Goal: Transaction & Acquisition: Book appointment/travel/reservation

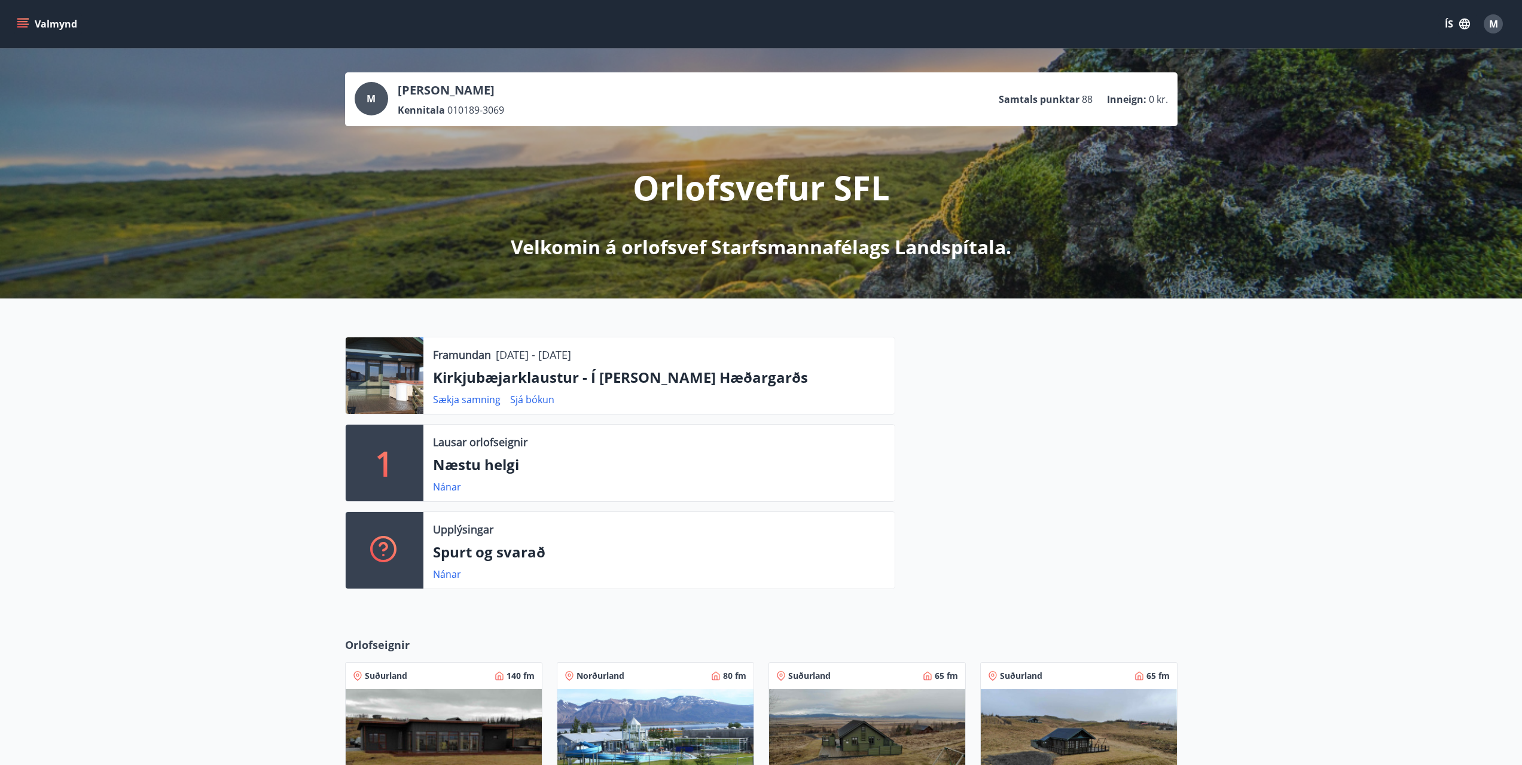
click at [14, 25] on button "Valmynd" at bounding box center [48, 24] width 68 height 22
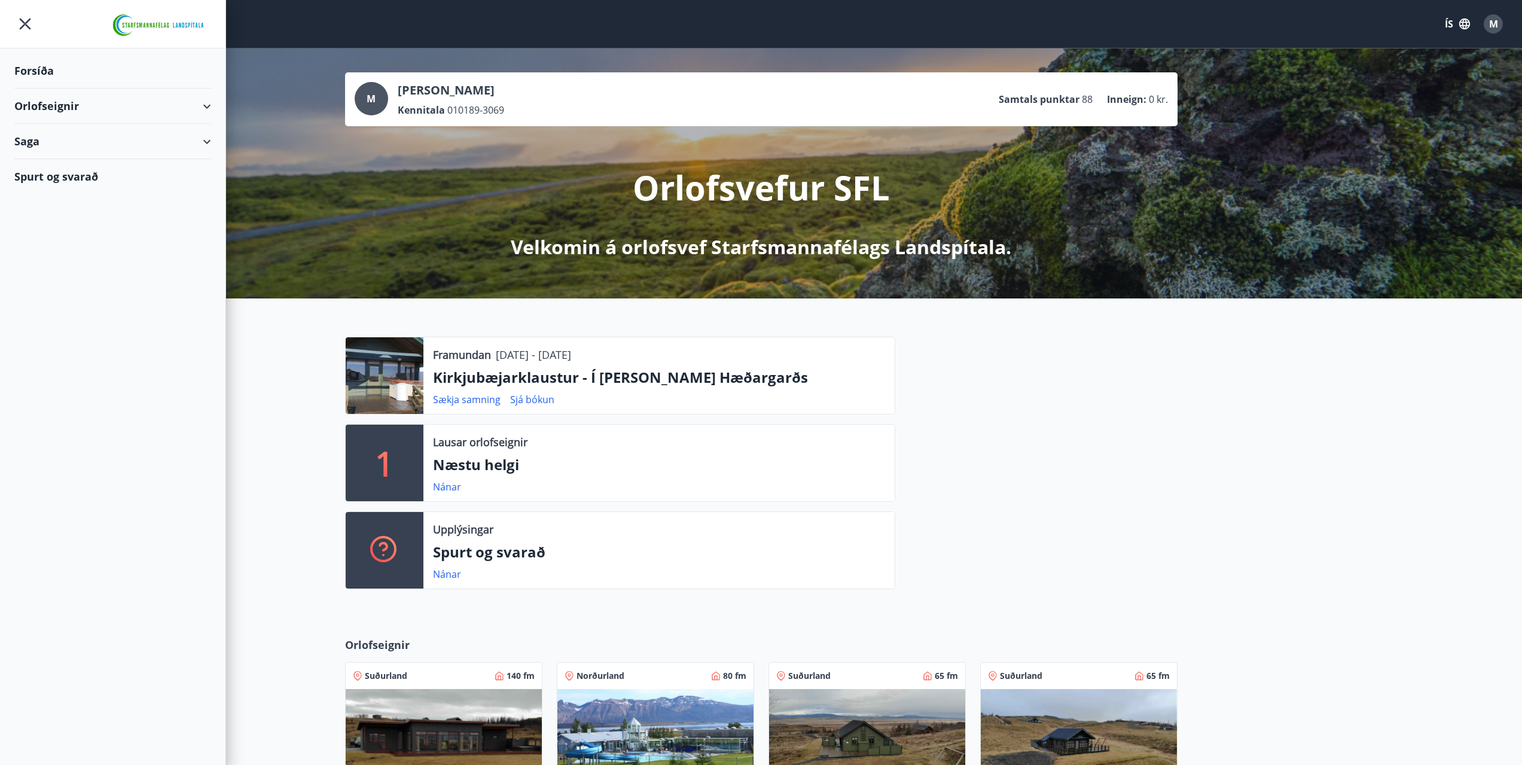
click at [207, 143] on div "Saga" at bounding box center [112, 141] width 197 height 35
click at [208, 106] on div "Orlofseignir" at bounding box center [112, 106] width 197 height 35
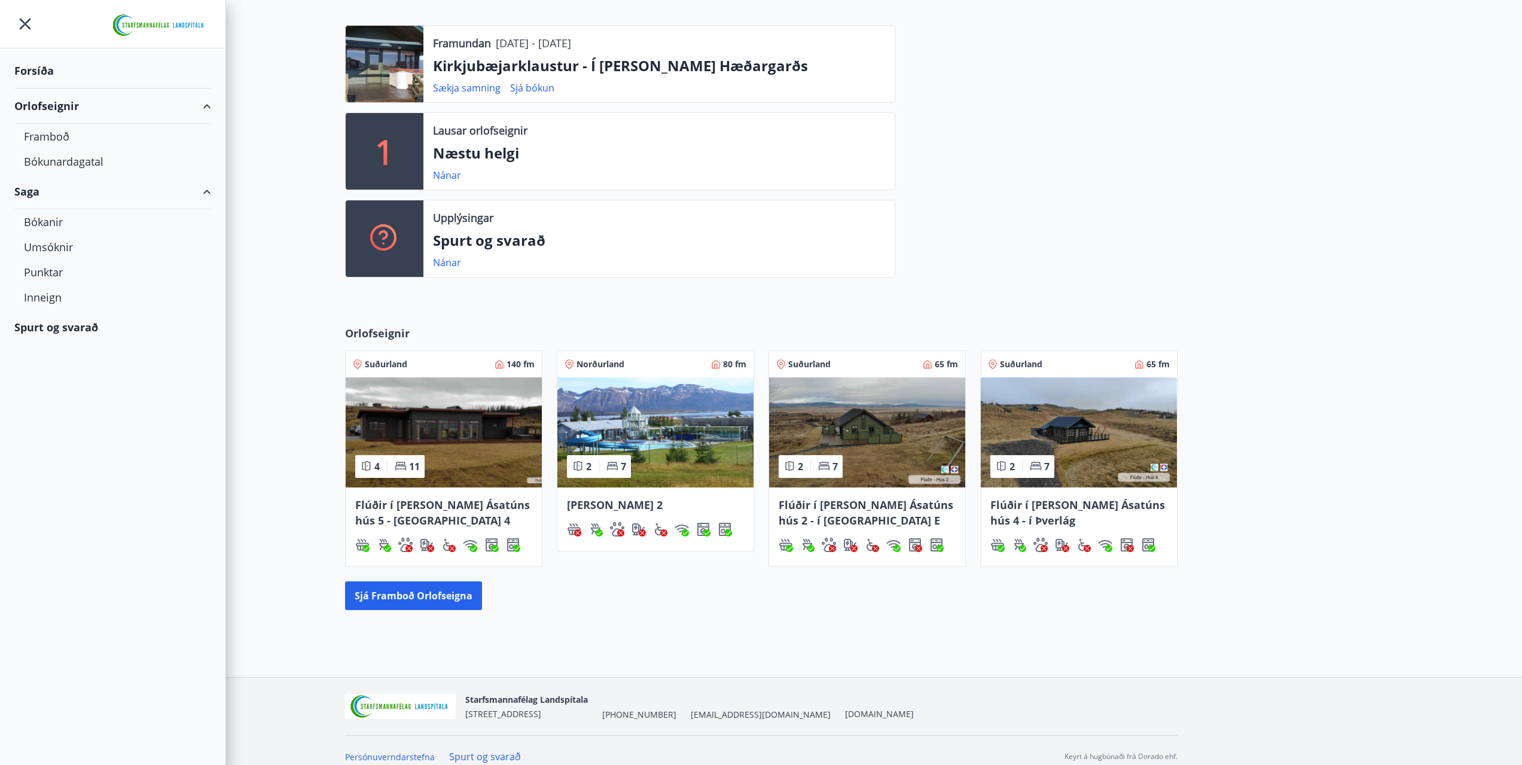
scroll to position [324, 0]
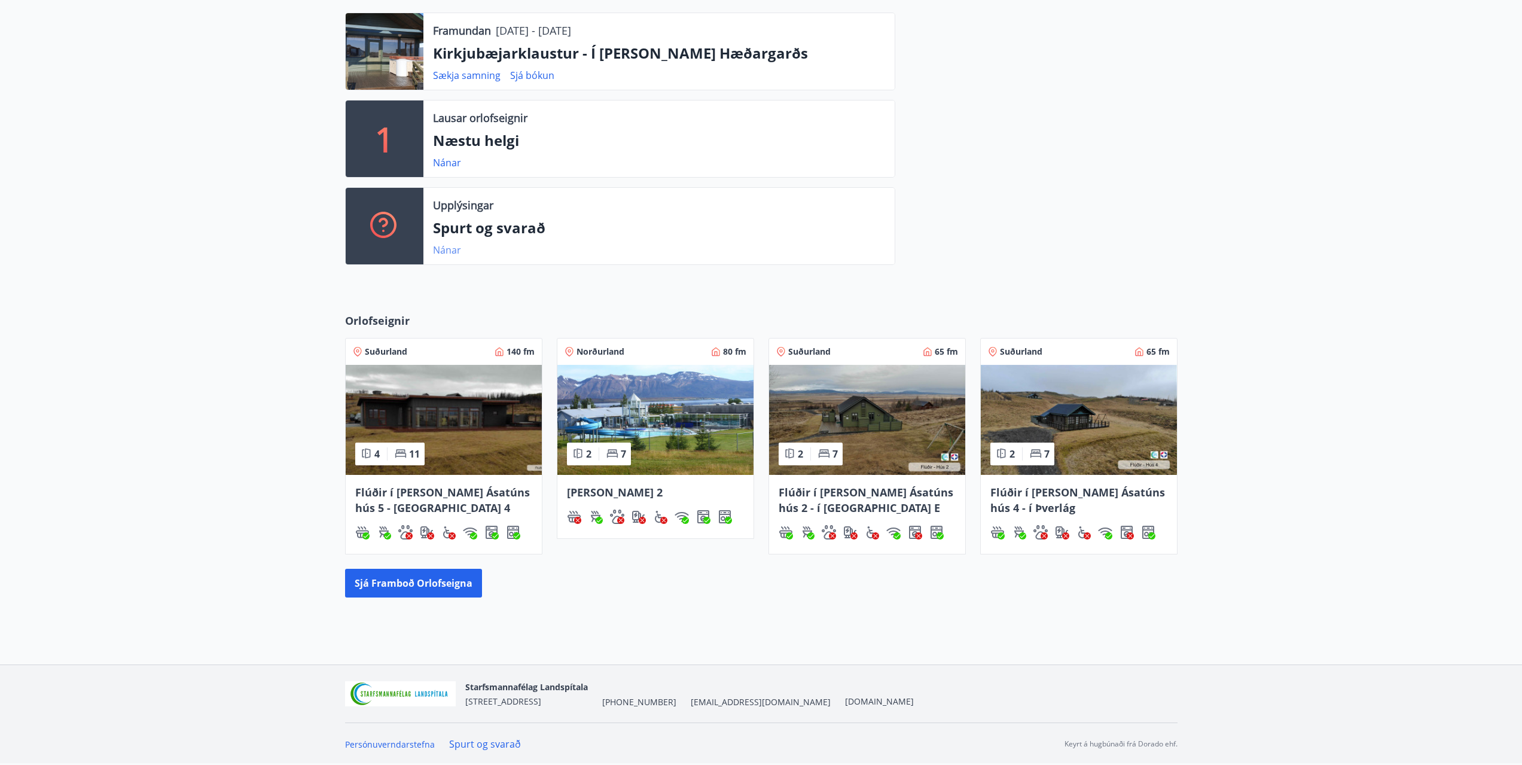
click at [451, 249] on link "Nánar" at bounding box center [447, 249] width 28 height 13
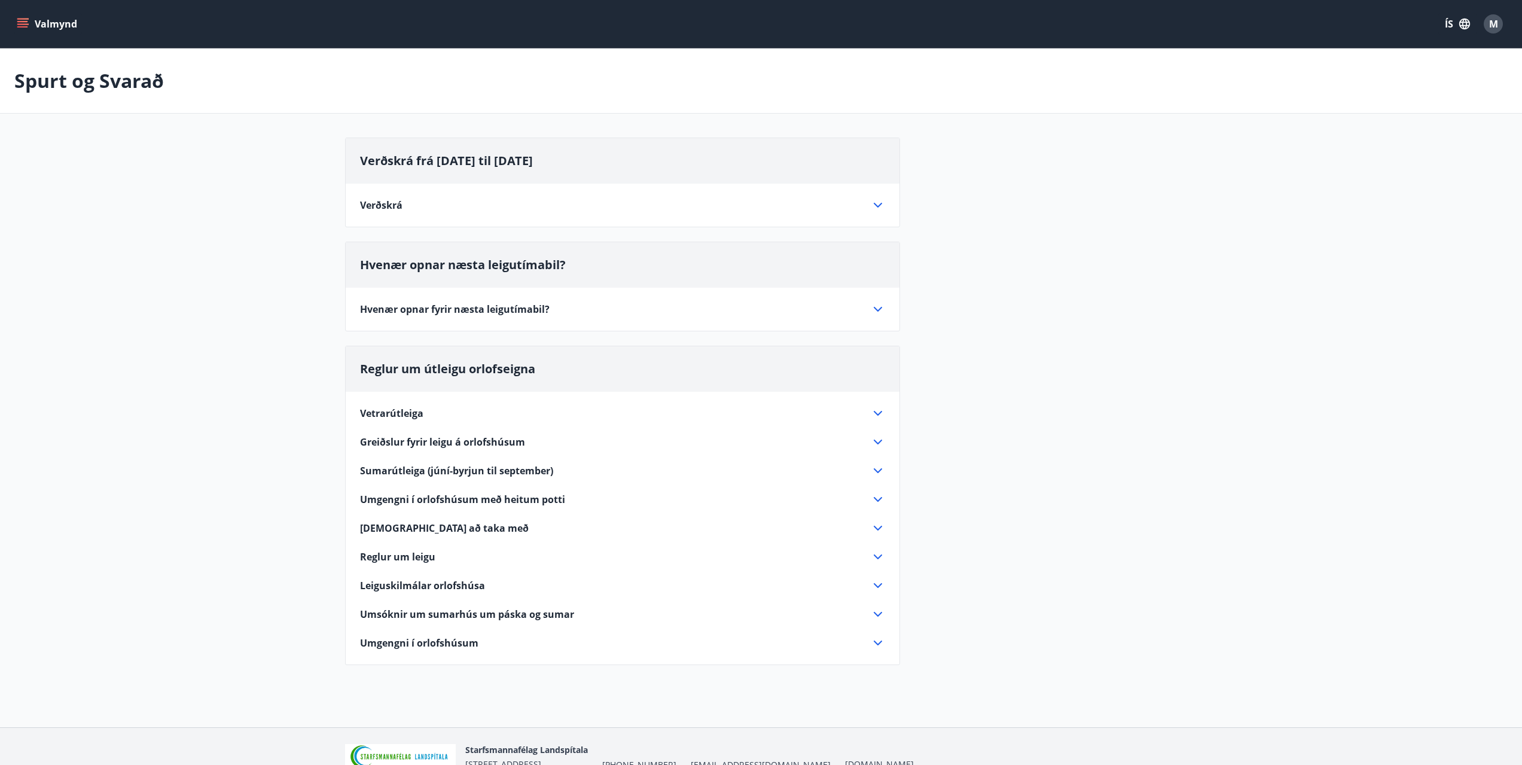
click at [881, 203] on icon at bounding box center [878, 205] width 8 height 5
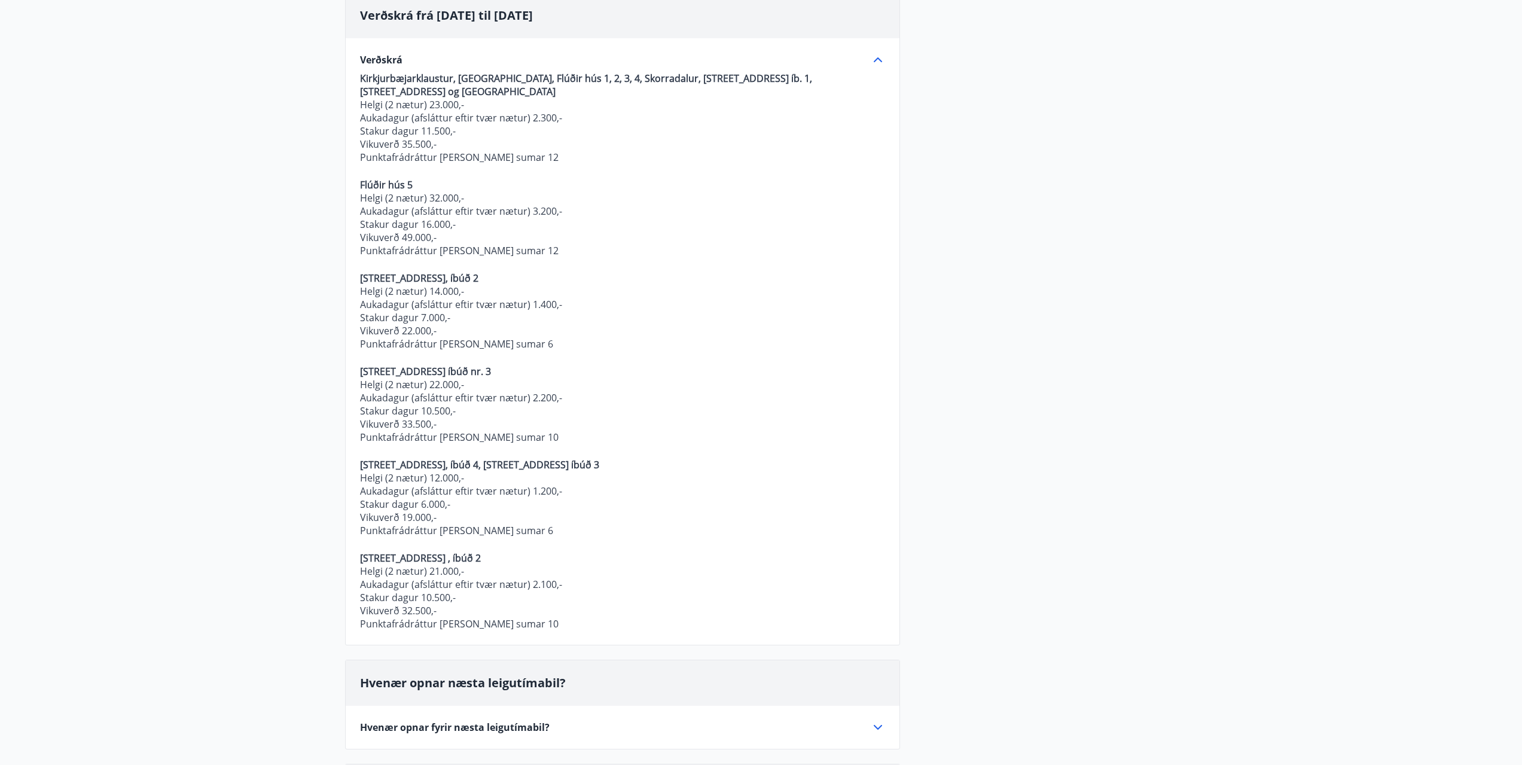
scroll to position [147, 0]
drag, startPoint x: 1095, startPoint y: 234, endPoint x: 1084, endPoint y: 244, distance: 15.3
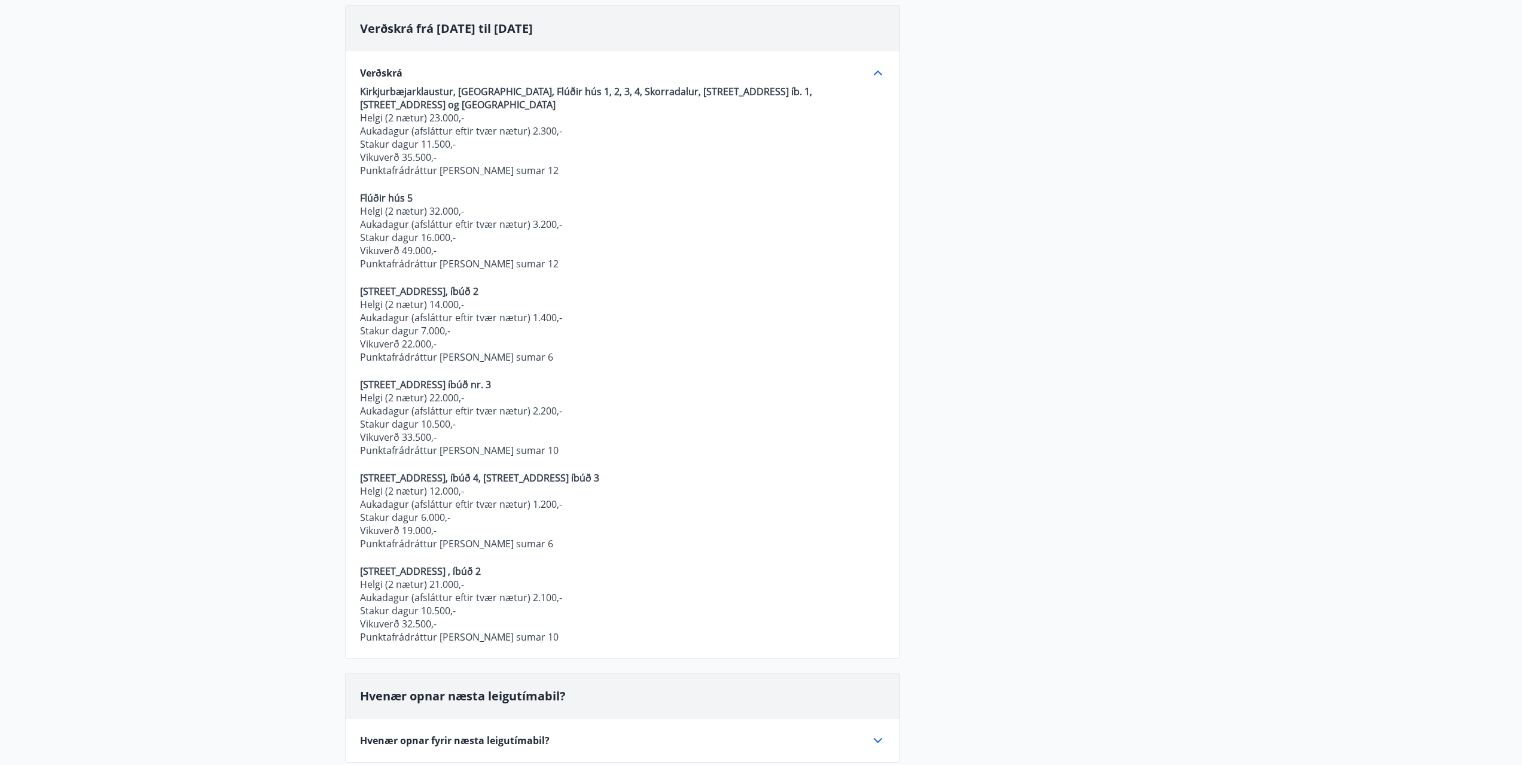
scroll to position [129, 0]
drag, startPoint x: 447, startPoint y: 160, endPoint x: 352, endPoint y: 154, distance: 95.3
click at [352, 154] on div "Verðskrá Kirkjurbæjarklaustur, Úthlíð, Flúðir hús 1, 2, 3, 4, Skorradalur, Hraf…" at bounding box center [623, 350] width 554 height 592
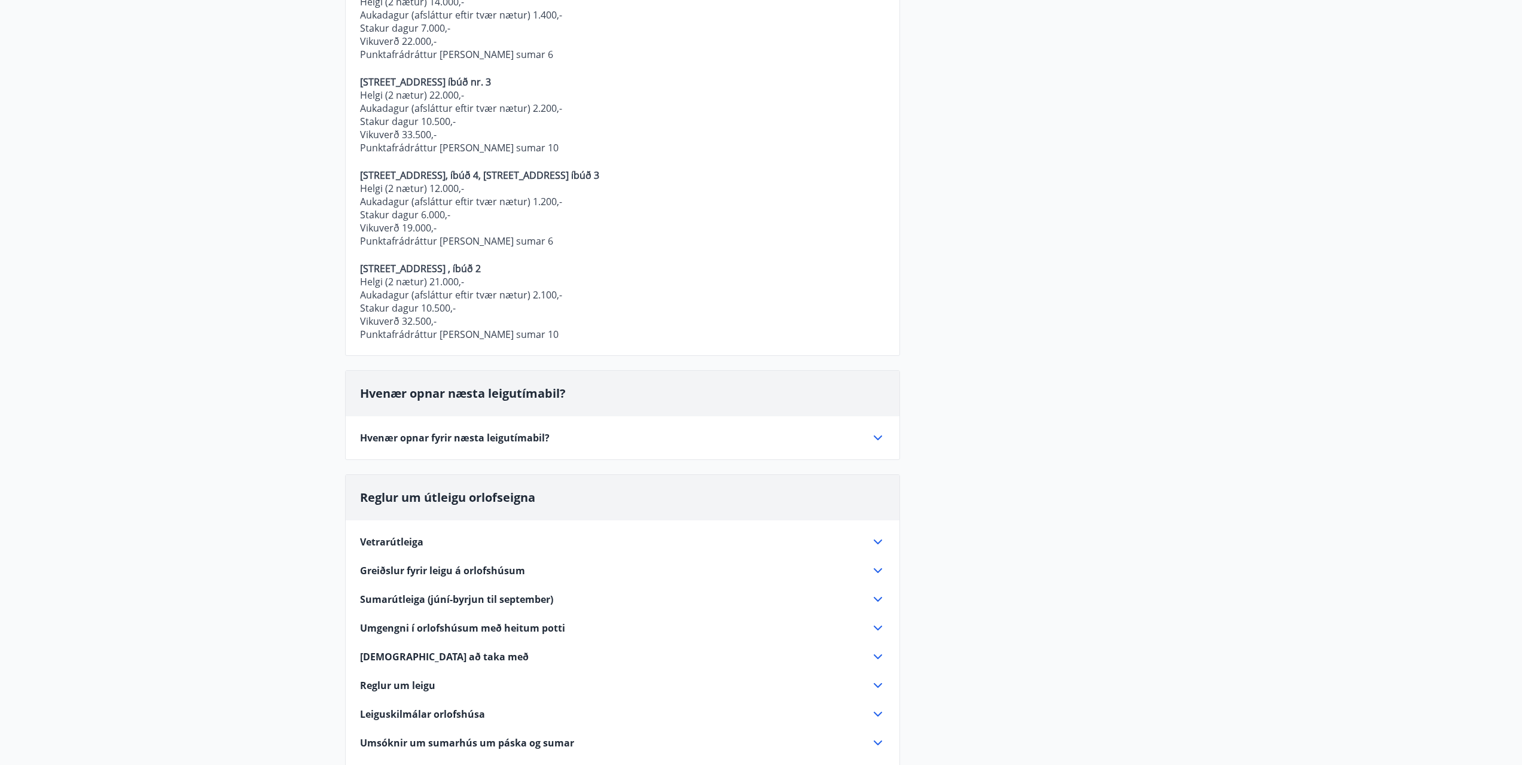
scroll to position [479, 0]
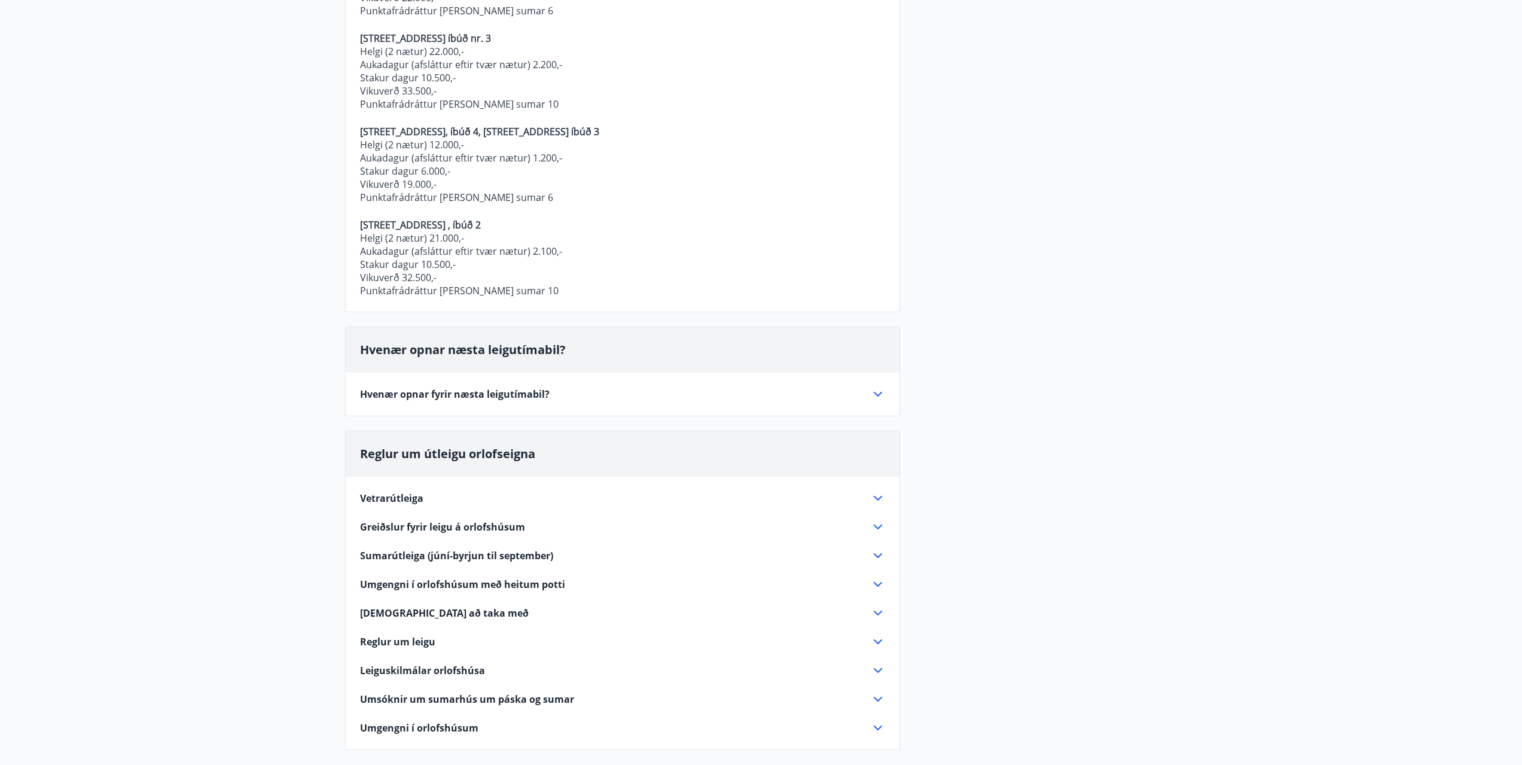
click at [873, 401] on div "Hvenær opnar næsta leigutímabil? Hvenær opnar fyrir næsta leigutímabil? Næsta l…" at bounding box center [622, 372] width 555 height 90
click at [880, 392] on icon at bounding box center [878, 394] width 14 height 14
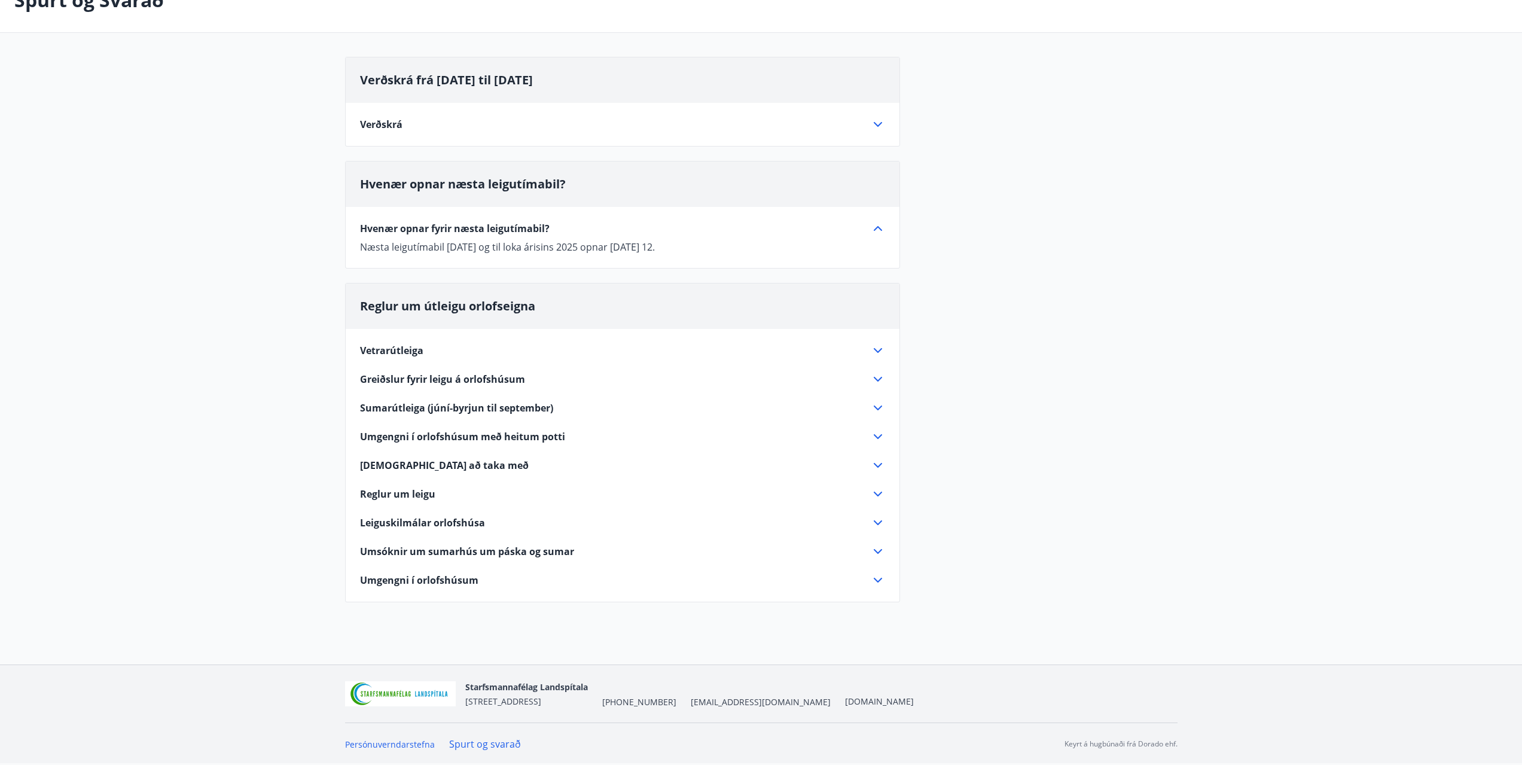
scroll to position [81, 0]
click at [879, 352] on icon at bounding box center [878, 350] width 14 height 14
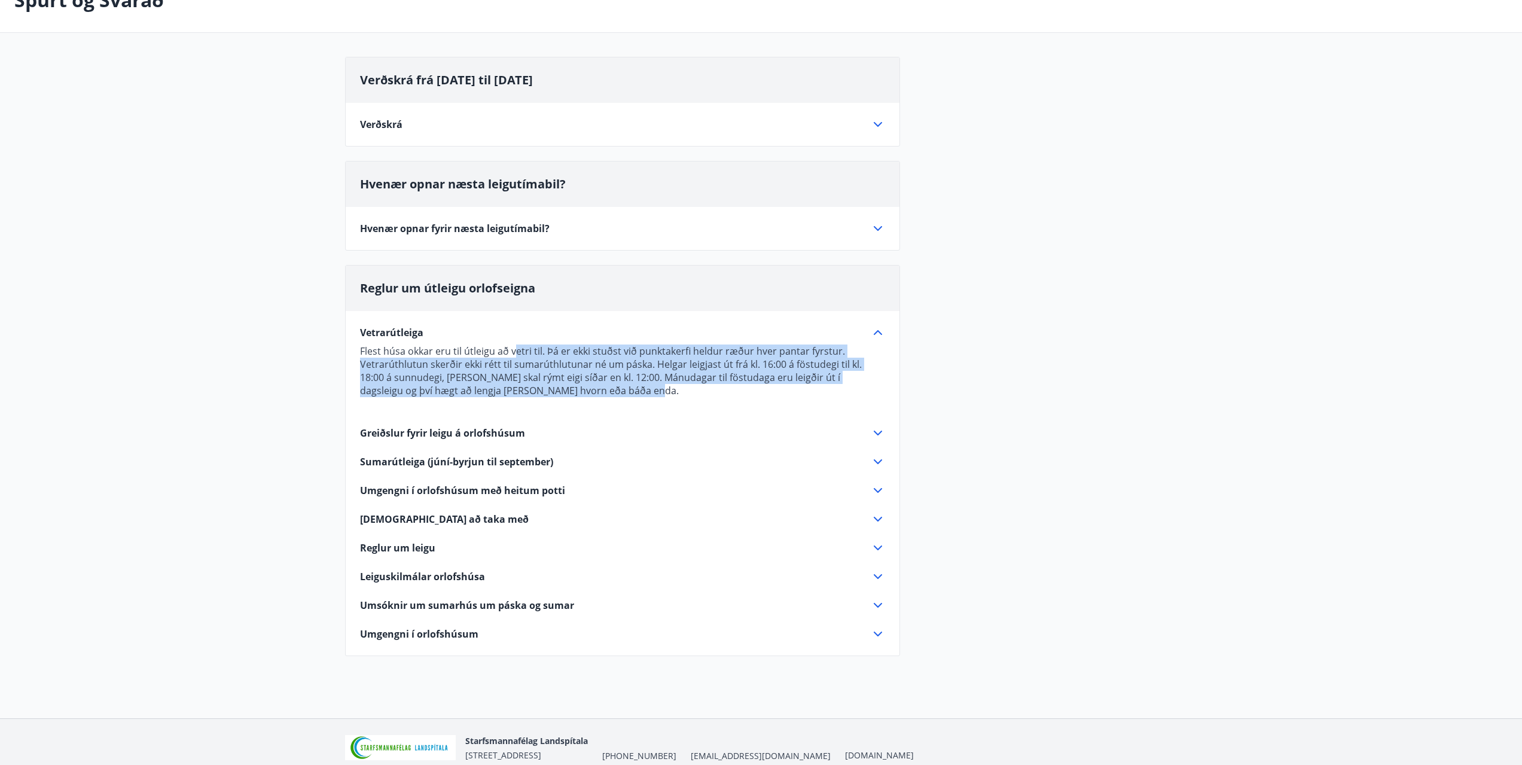
drag, startPoint x: 515, startPoint y: 347, endPoint x: 862, endPoint y: 388, distance: 349.3
click at [862, 388] on p "Flest húsa okkar eru til útleigu að vetri til. Þá er ekki stuðst við punktakerf…" at bounding box center [622, 371] width 525 height 53
click at [622, 431] on div "Greiðslur fyrir leigu á orlofshúsum" at bounding box center [615, 433] width 511 height 13
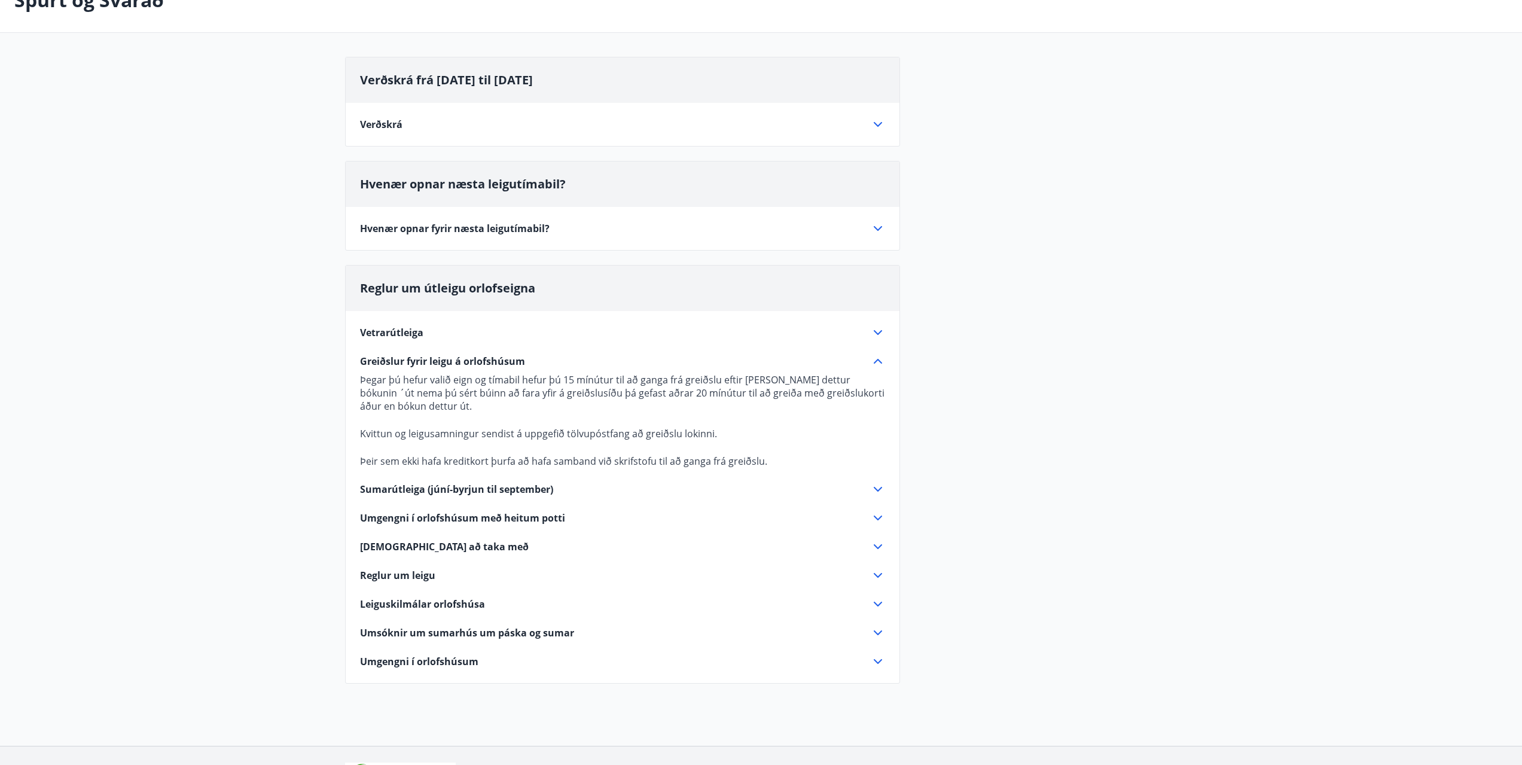
click at [586, 486] on div "Sumarútleiga (júní-byrjun til september)" at bounding box center [615, 489] width 511 height 13
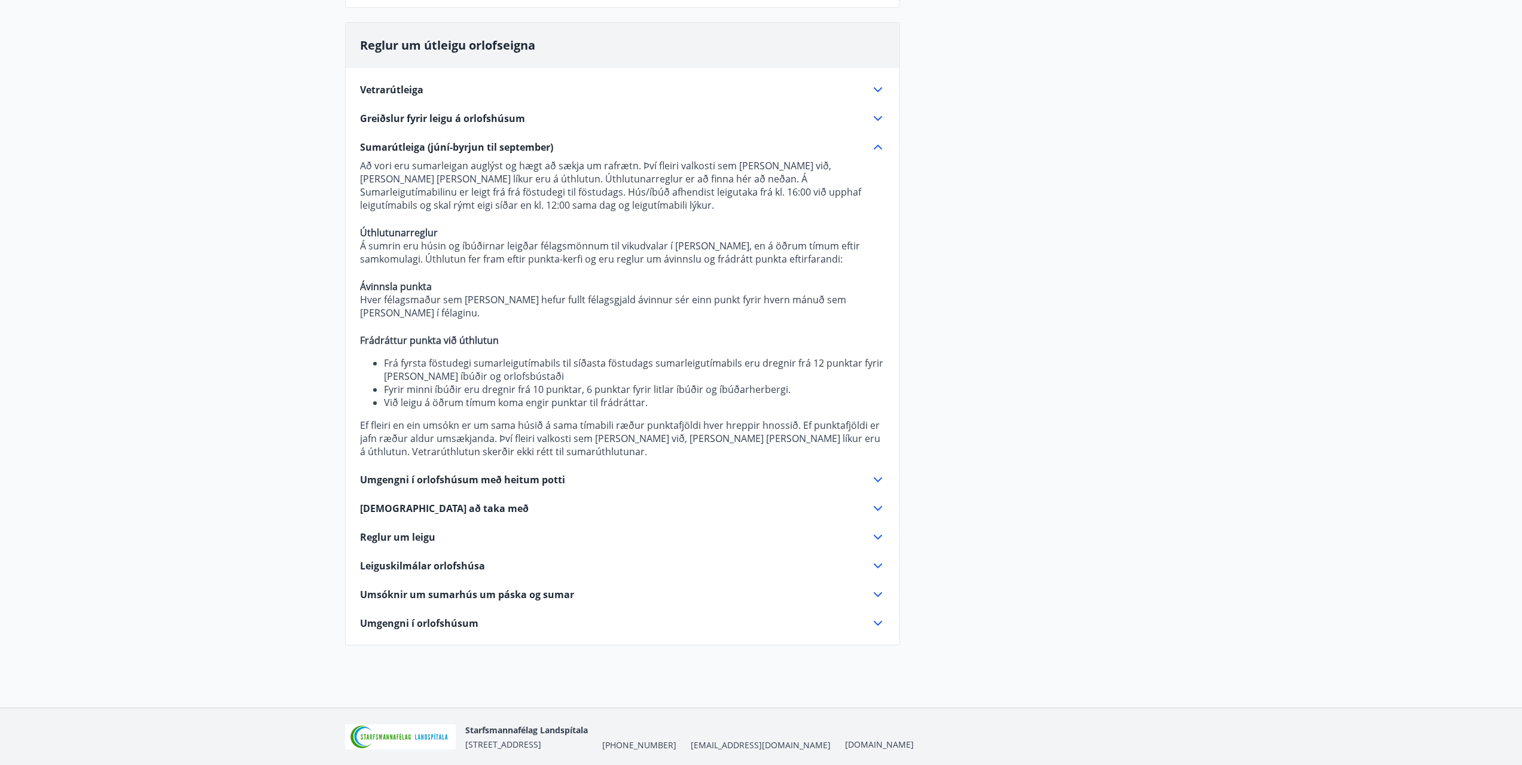
scroll to position [354, 0]
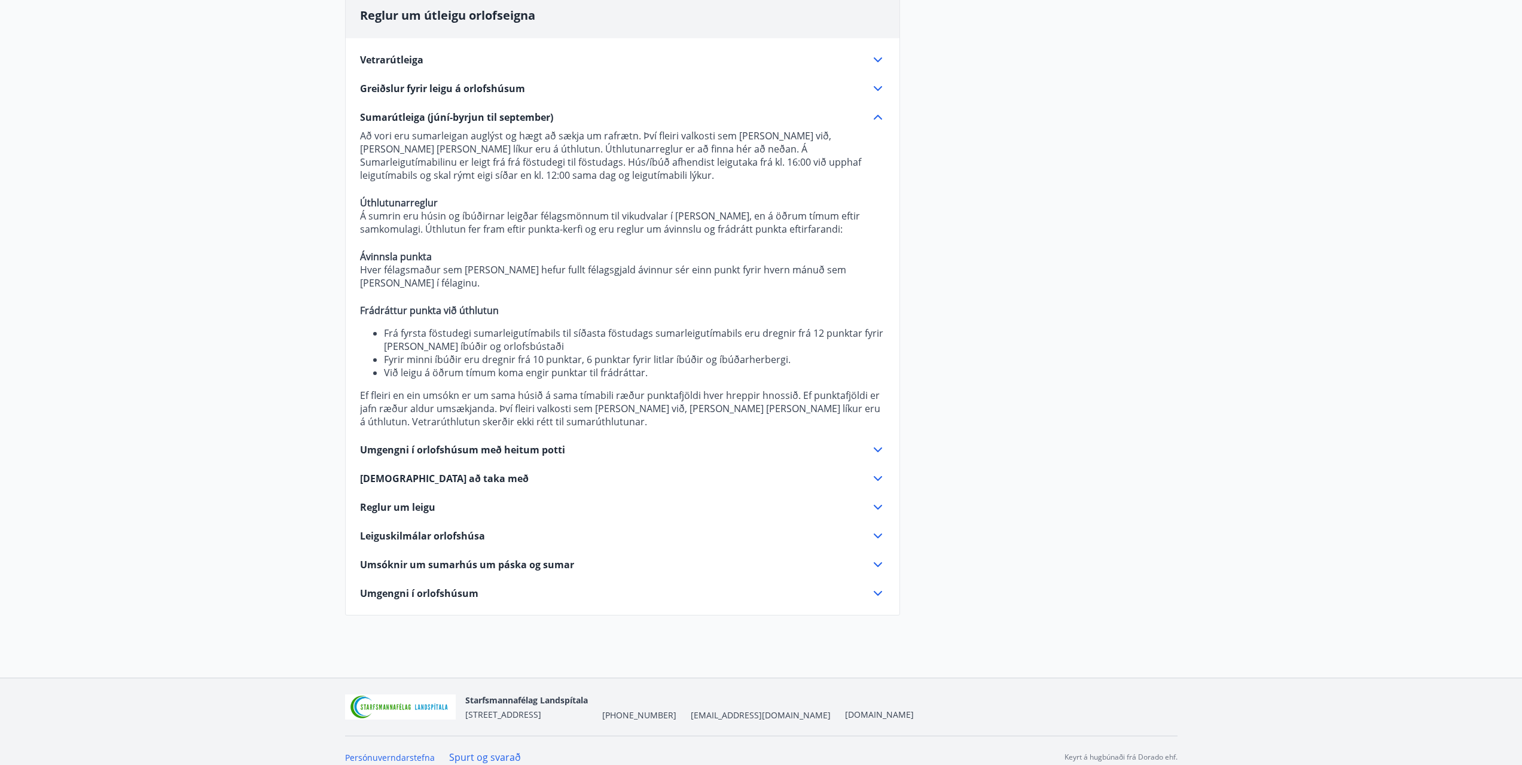
click at [566, 458] on div "Vetrarútleiga Flest húsa okkar eru til útleigu að vetri til. Þá er ekki stuðst …" at bounding box center [623, 319] width 554 height 562
click at [455, 501] on div "Reglur um leigu" at bounding box center [615, 507] width 511 height 13
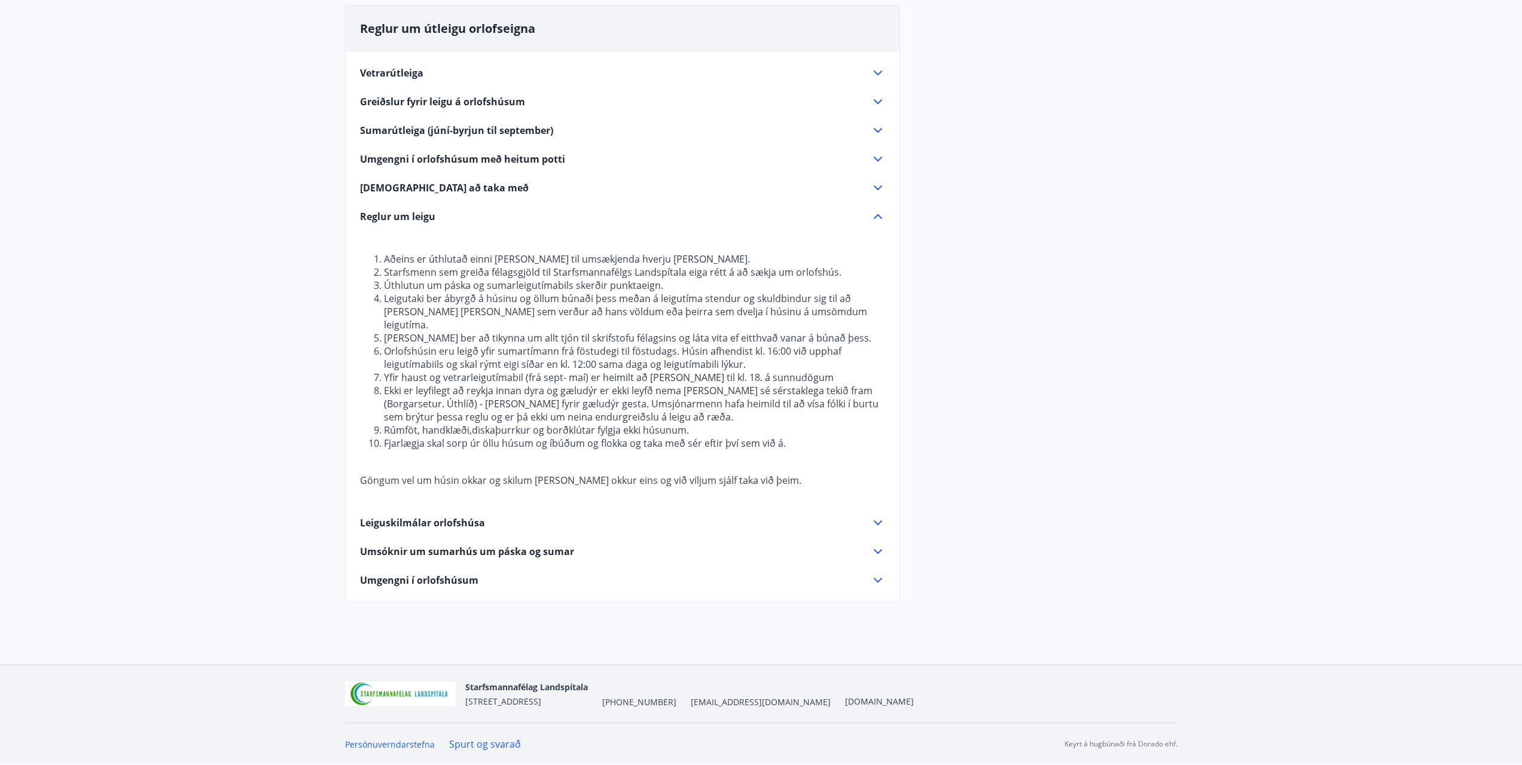
scroll to position [327, 0]
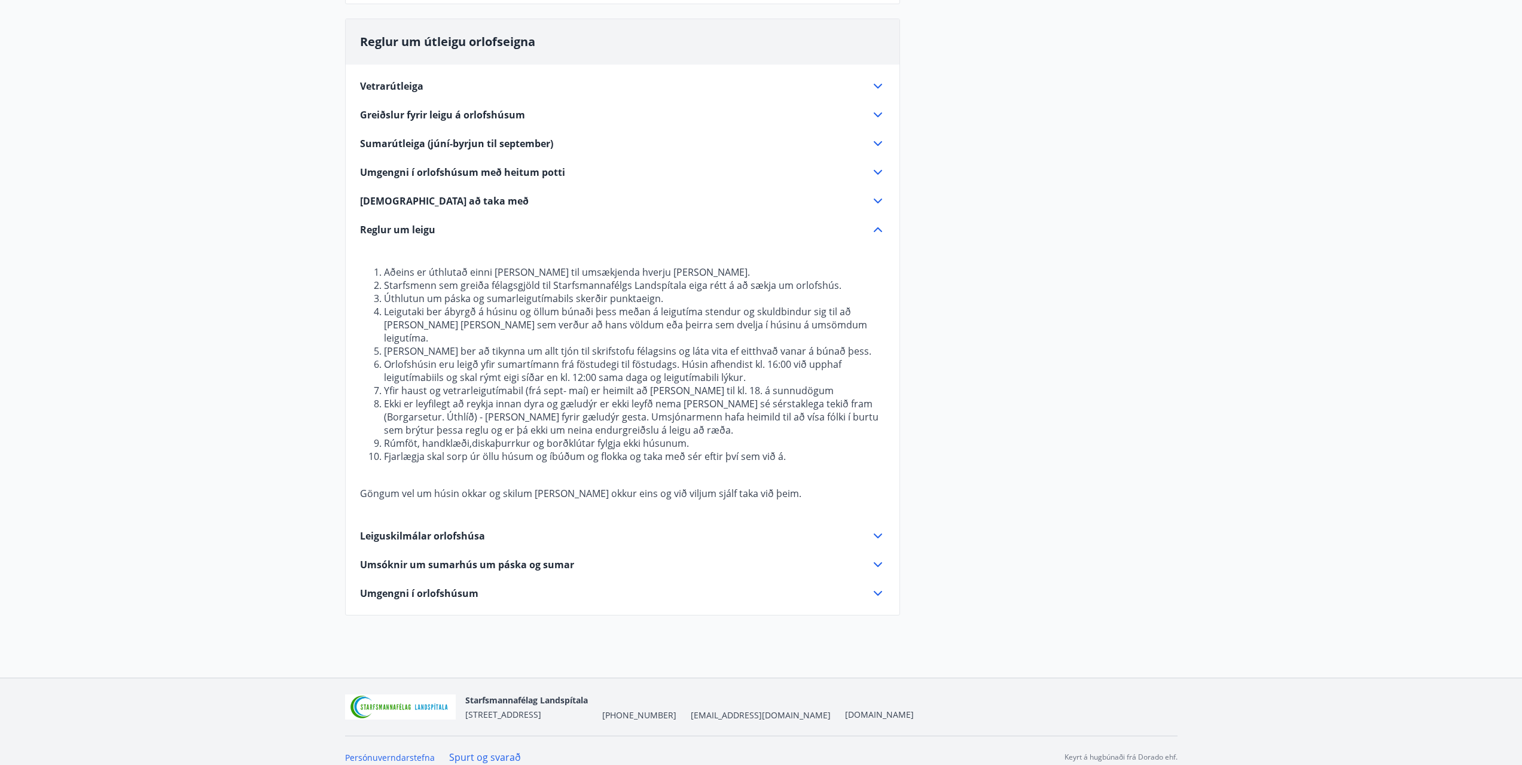
click at [880, 534] on icon at bounding box center [878, 536] width 8 height 5
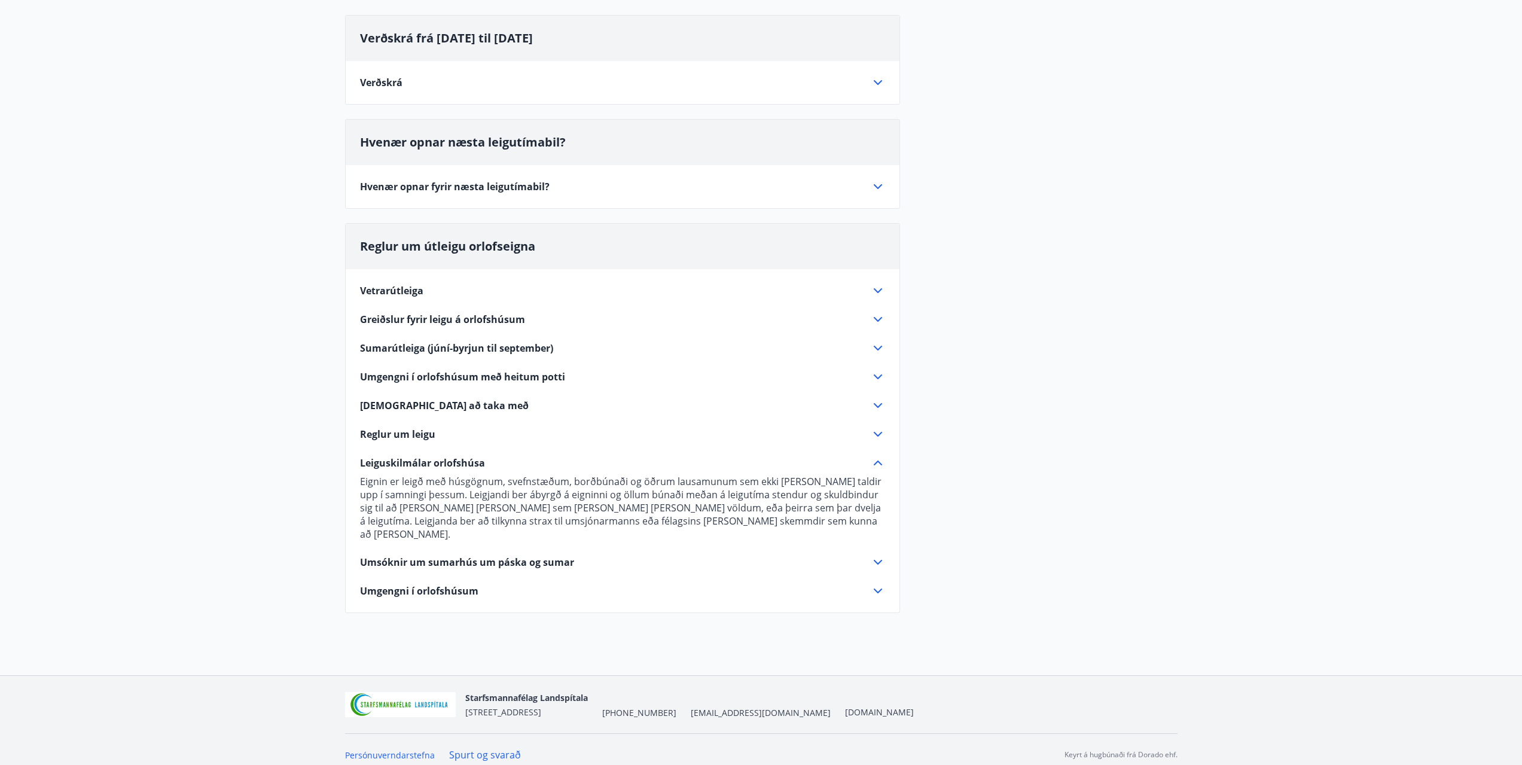
scroll to position [120, 0]
click at [879, 586] on icon at bounding box center [878, 593] width 14 height 14
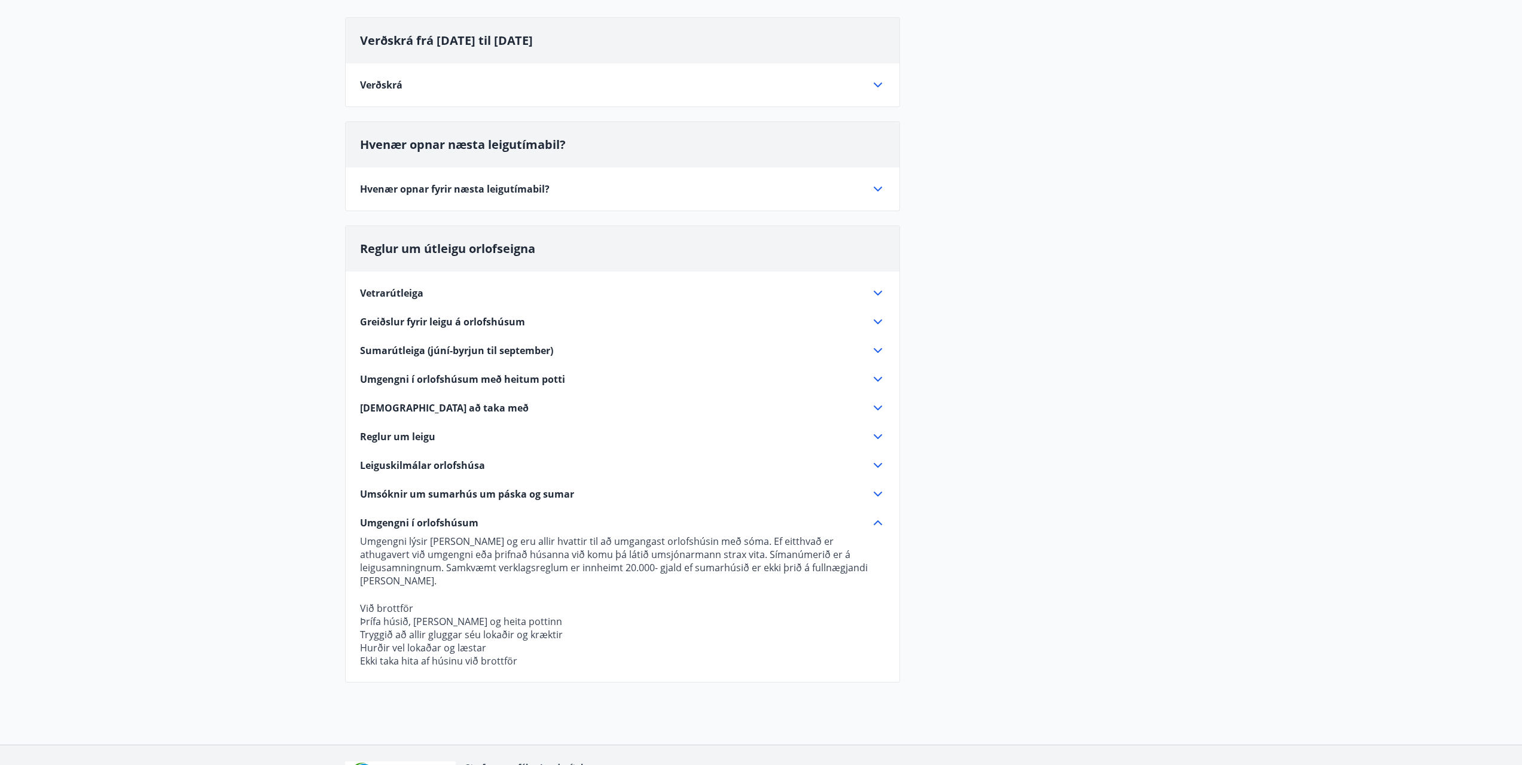
click at [879, 492] on icon at bounding box center [878, 494] width 14 height 14
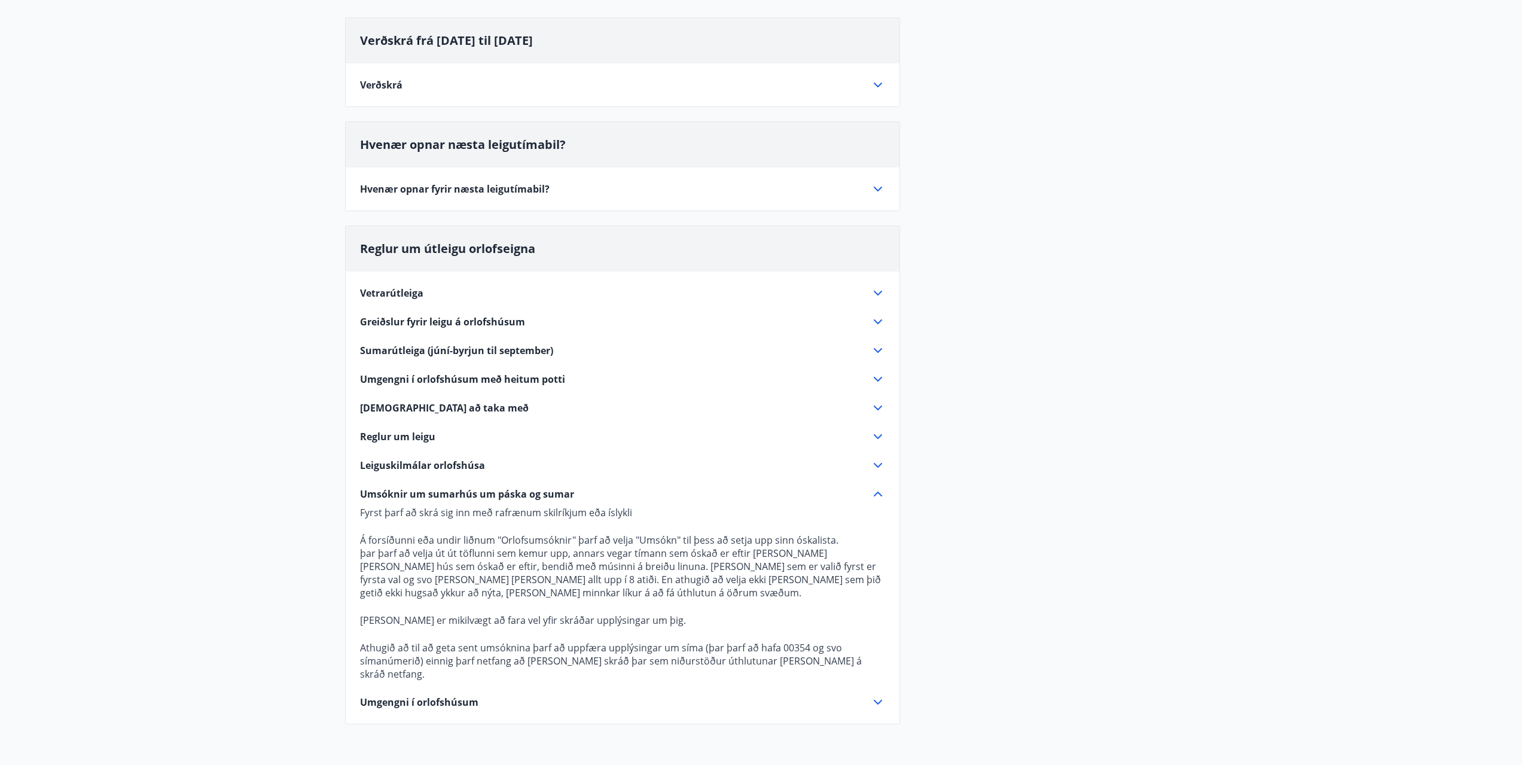
click at [881, 294] on icon at bounding box center [878, 293] width 14 height 14
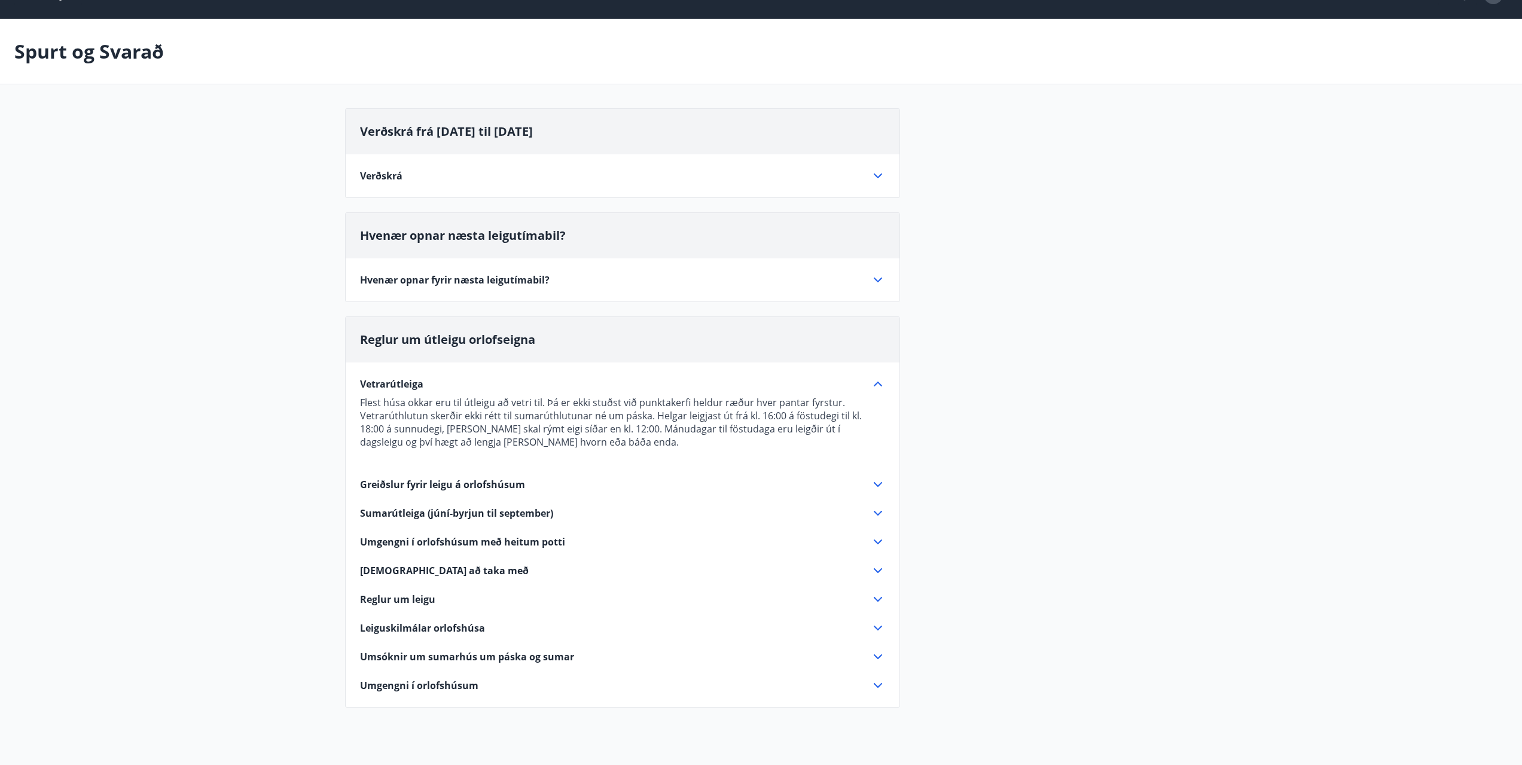
scroll to position [0, 0]
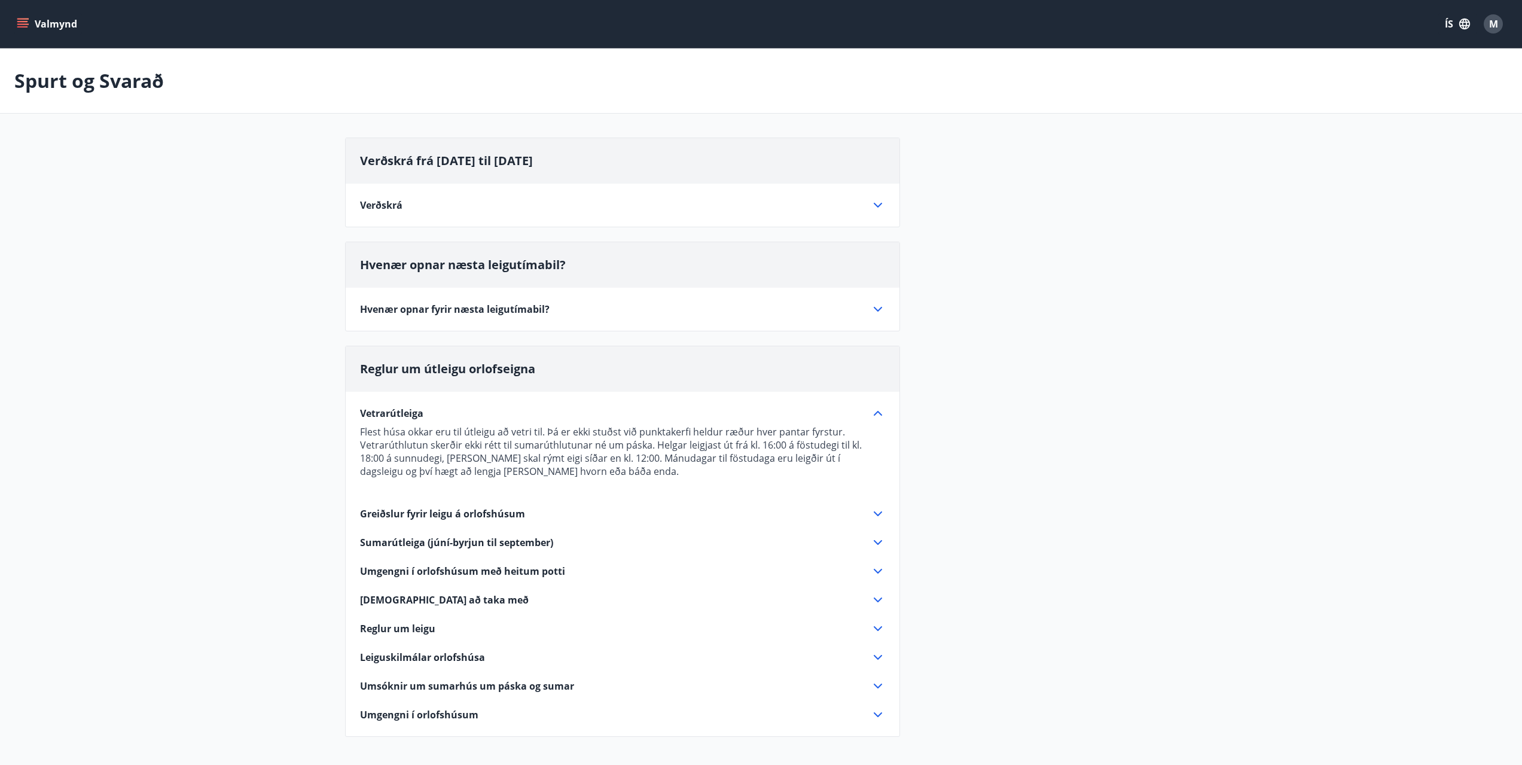
click at [875, 203] on icon at bounding box center [878, 205] width 14 height 14
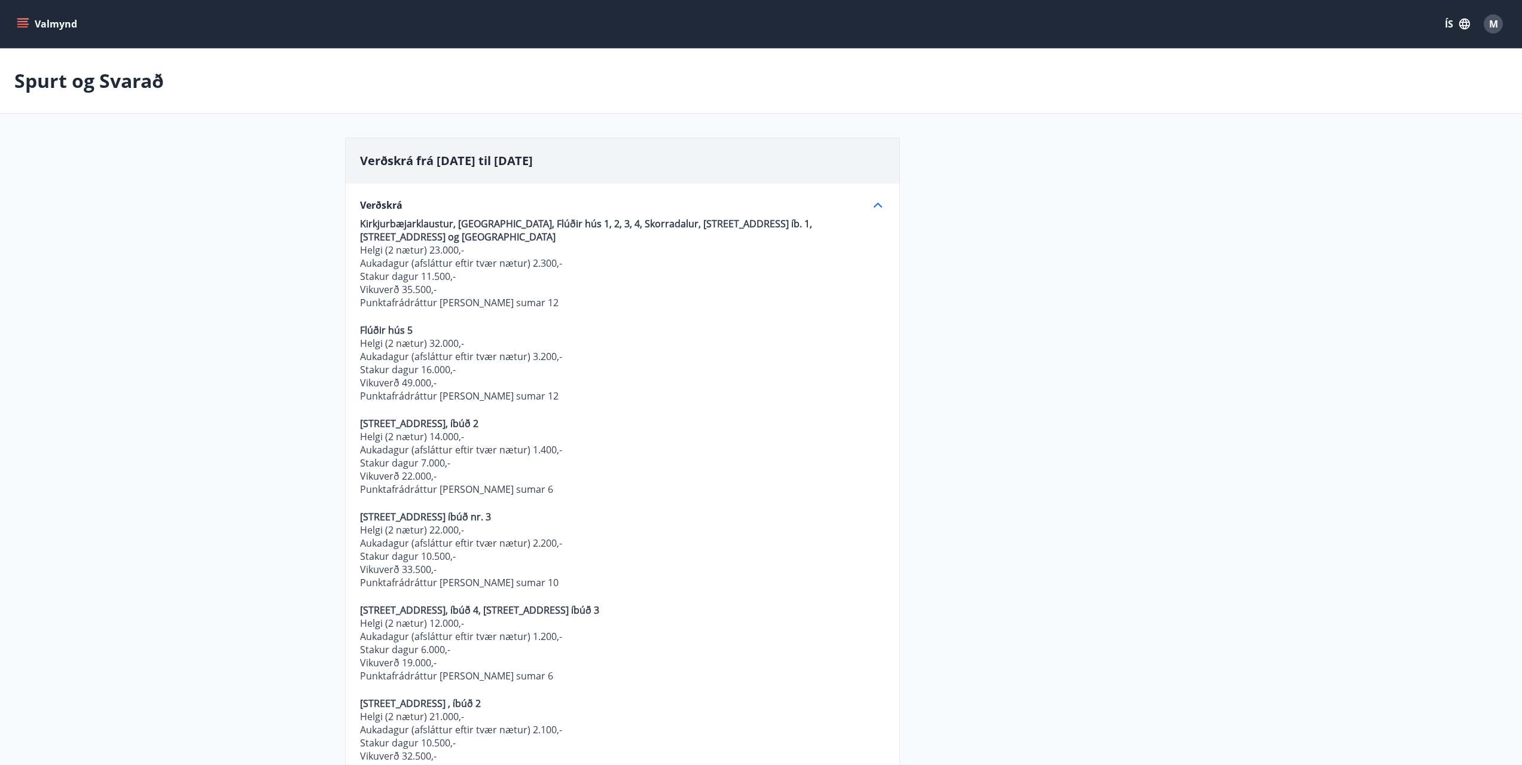
click at [21, 23] on icon "menu" at bounding box center [23, 24] width 12 height 12
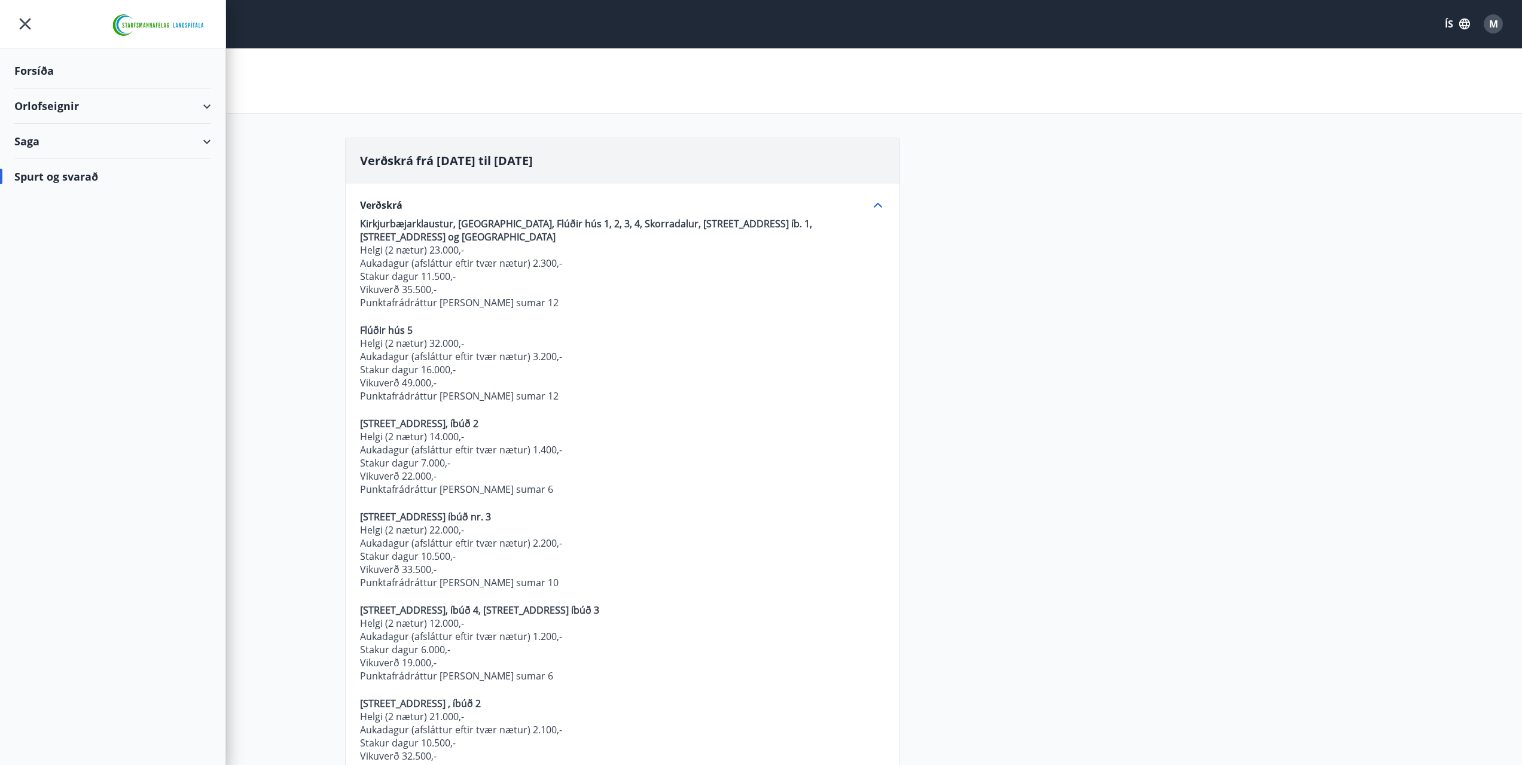
click at [195, 113] on div "Orlofseignir" at bounding box center [112, 106] width 197 height 35
click at [56, 138] on div "Framboð" at bounding box center [113, 136] width 178 height 25
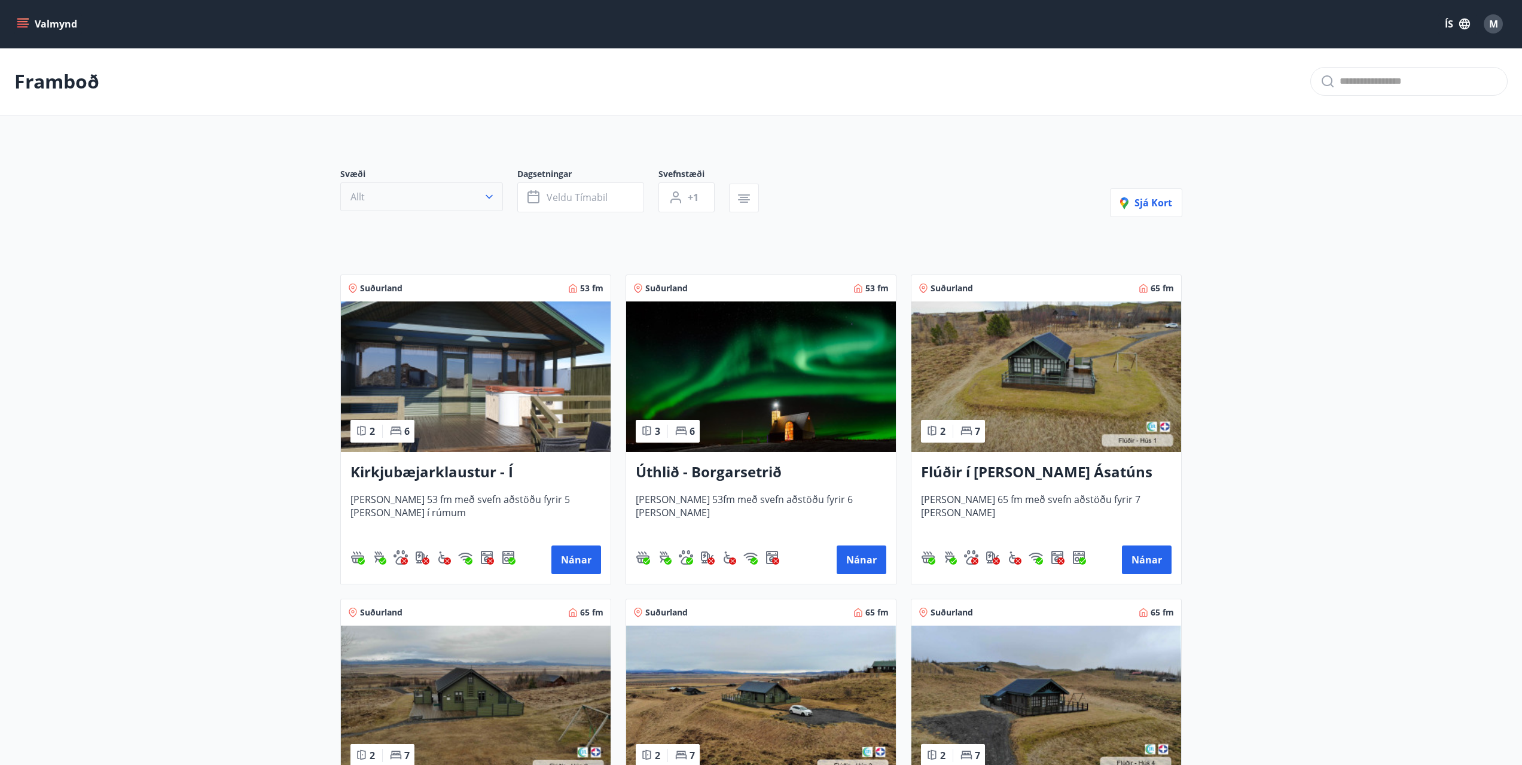
click at [365, 194] on button "Allt" at bounding box center [421, 196] width 163 height 29
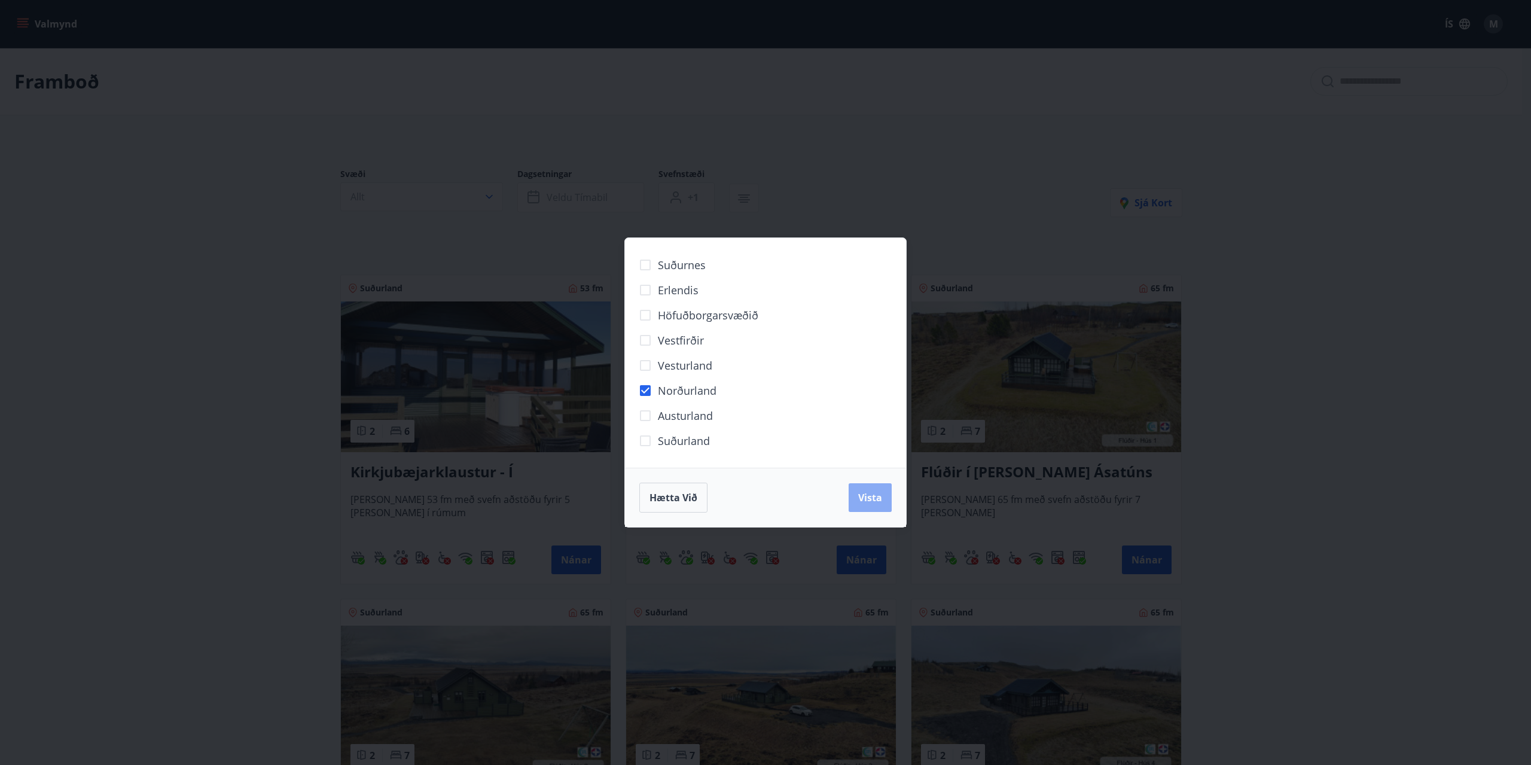
click at [876, 495] on span "Vista" at bounding box center [870, 497] width 24 height 13
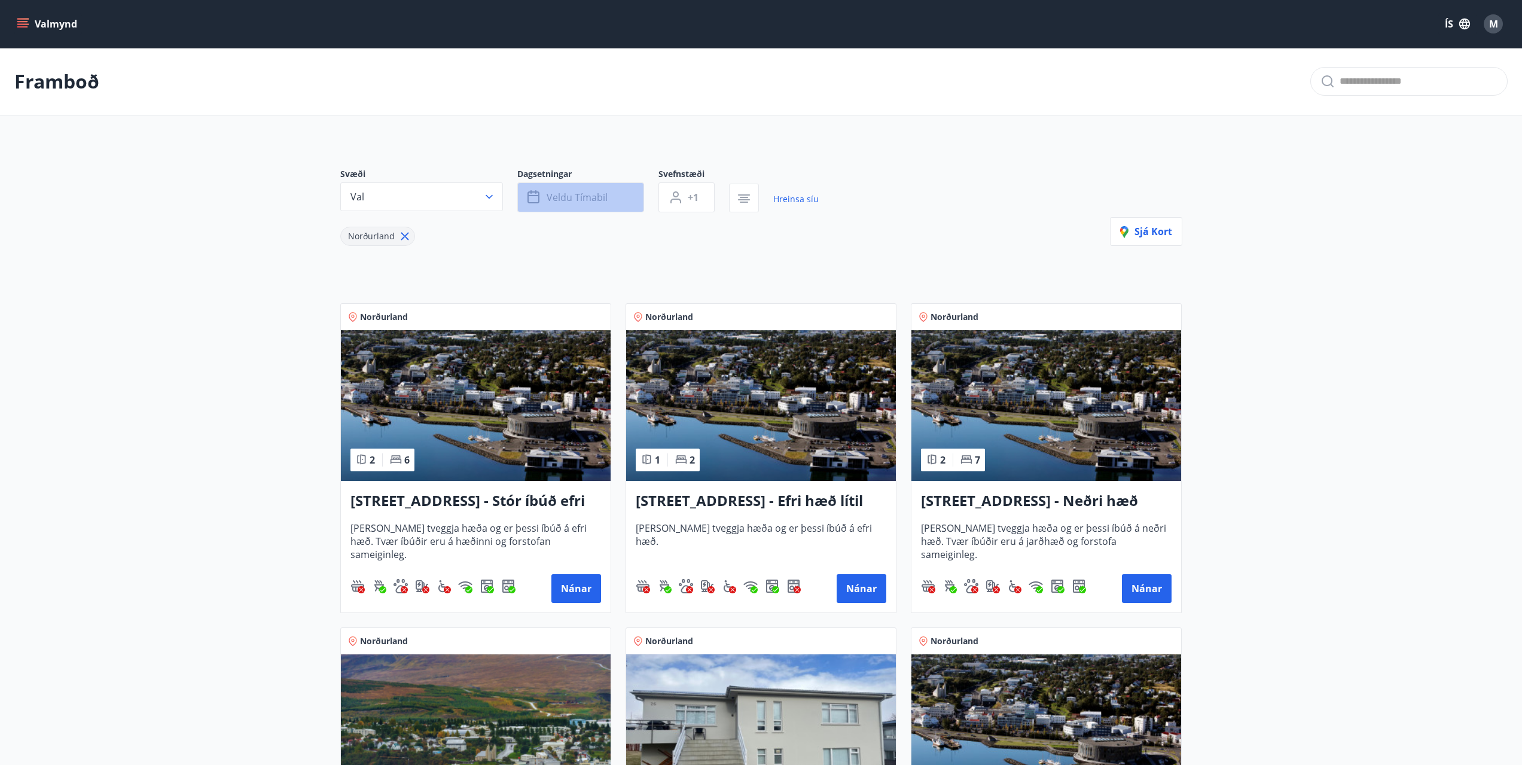
click at [558, 202] on span "Veldu tímabil" at bounding box center [577, 197] width 61 height 13
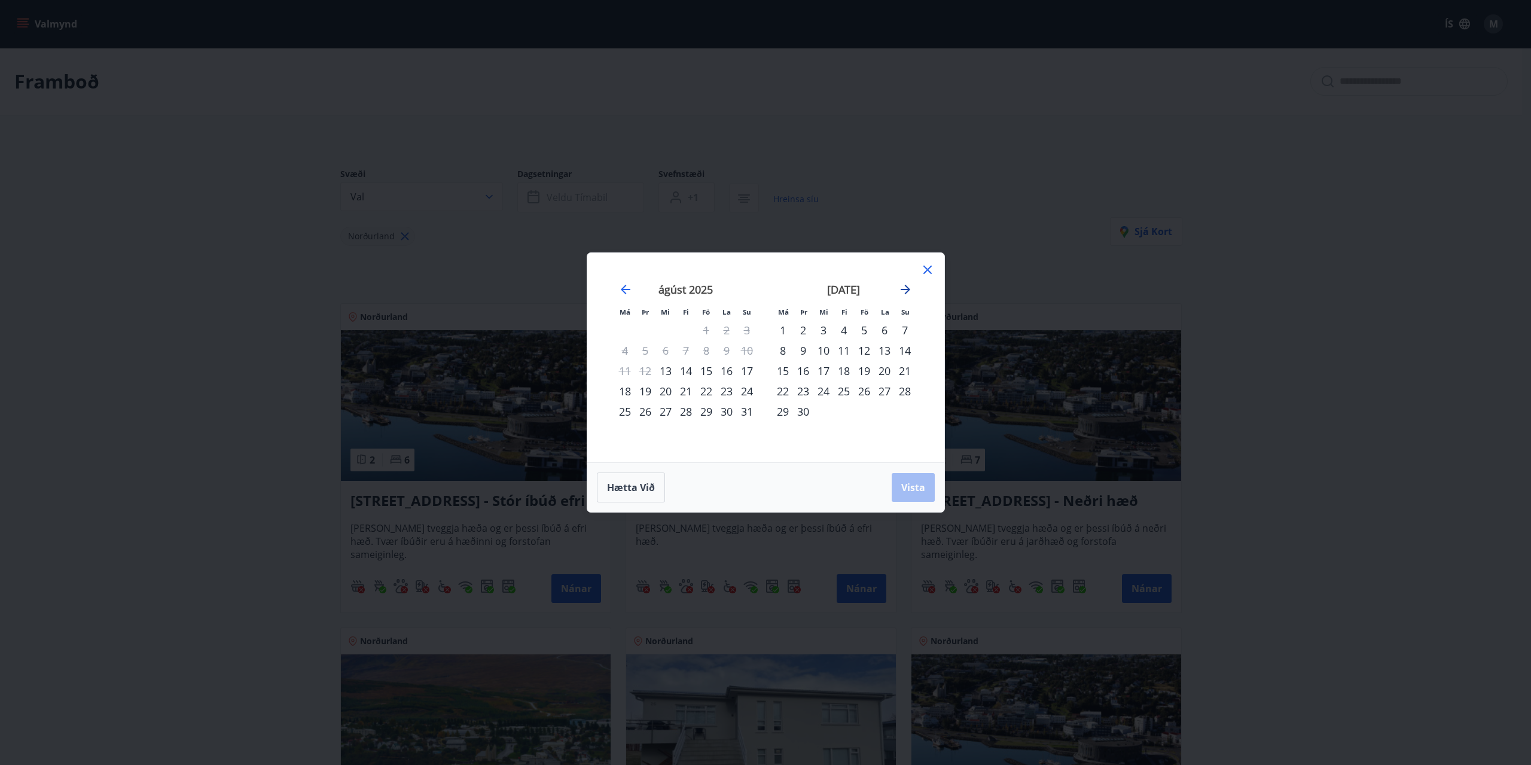
click at [909, 289] on icon "Move forward to switch to the next month." at bounding box center [906, 290] width 10 height 10
click at [904, 287] on icon "Move forward to switch to the next month." at bounding box center [905, 289] width 14 height 14
click at [820, 391] on div "24" at bounding box center [824, 391] width 20 height 20
click at [823, 409] on div "31" at bounding box center [824, 411] width 20 height 20
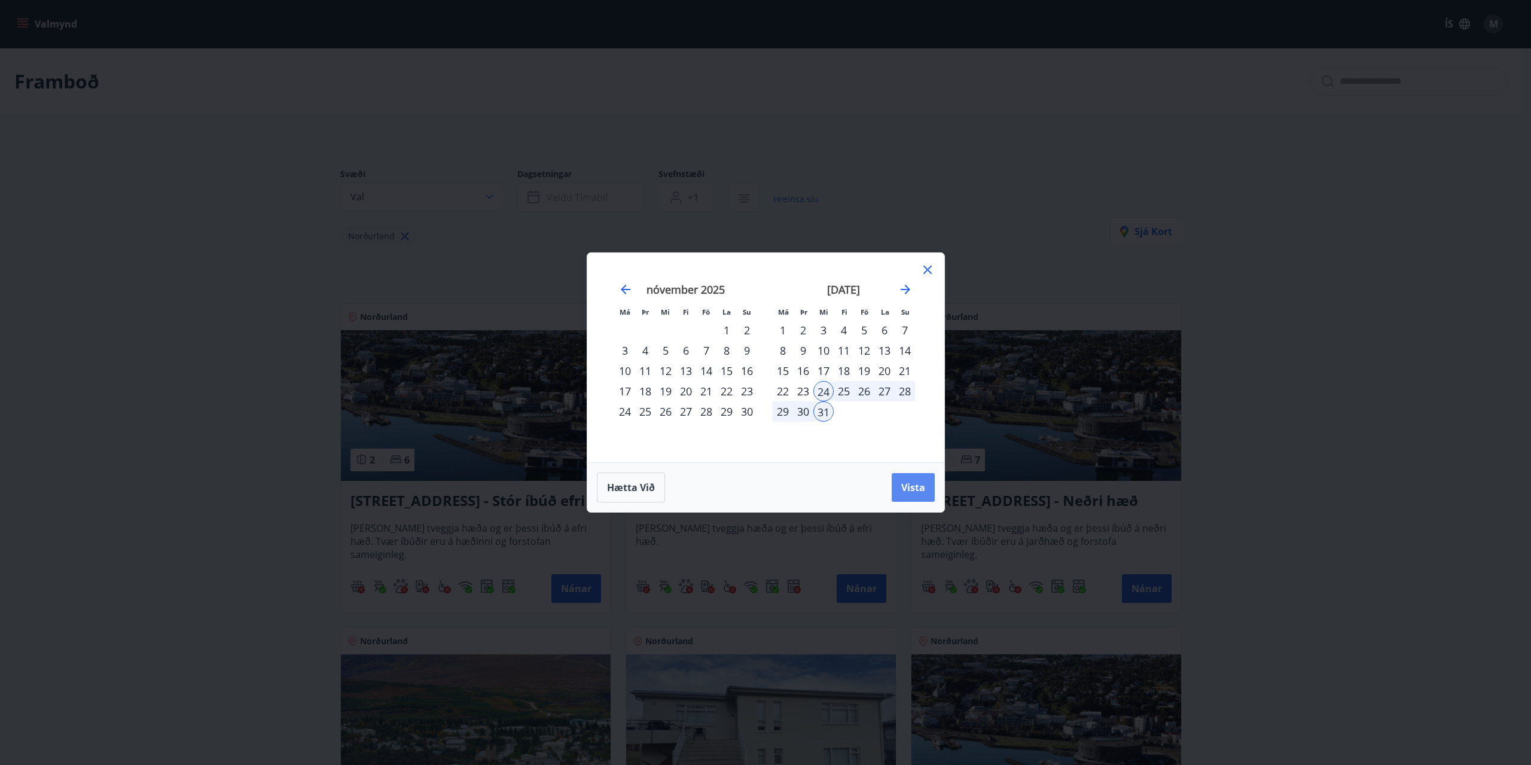
click at [911, 487] on span "Vista" at bounding box center [913, 487] width 24 height 13
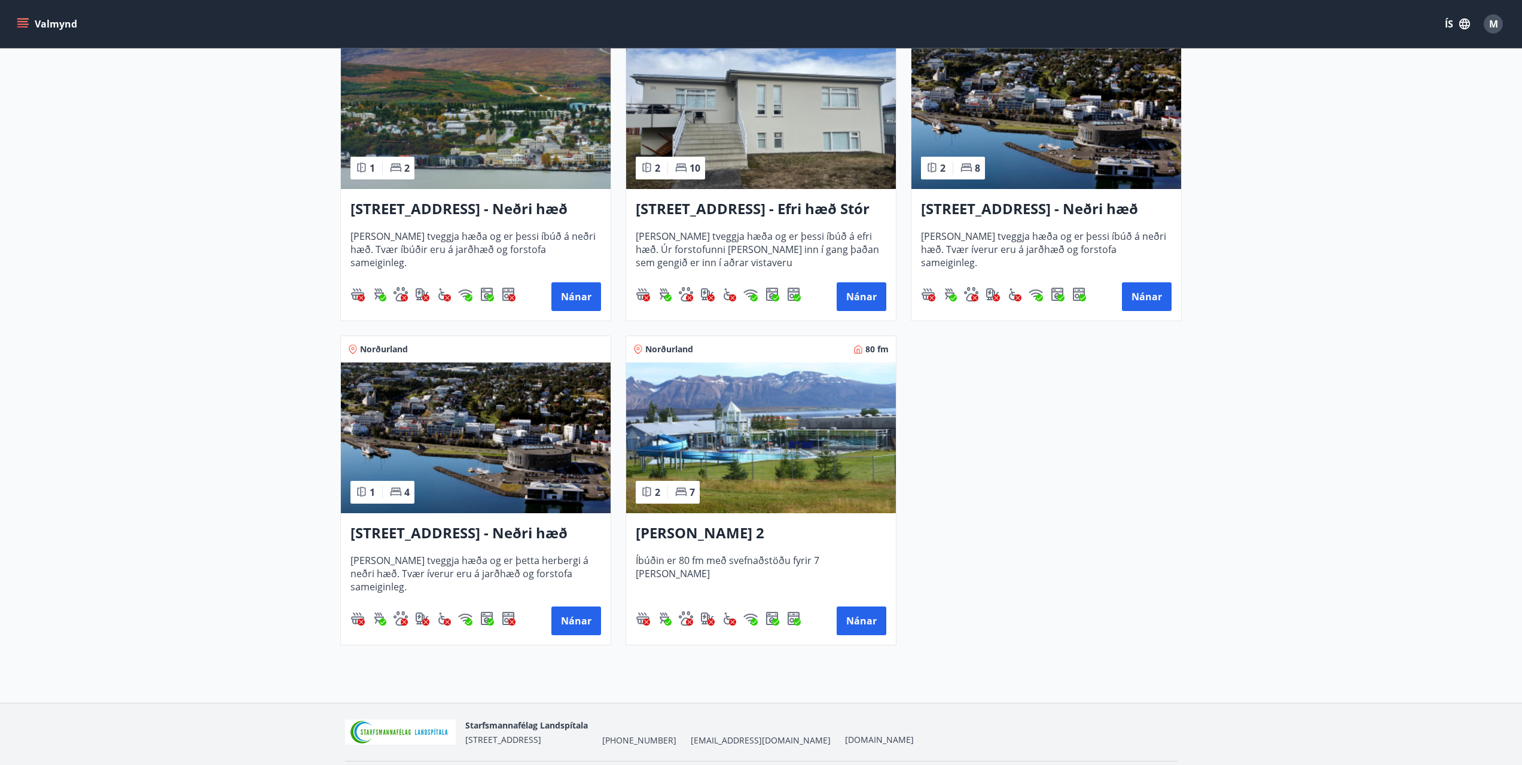
scroll to position [638, 0]
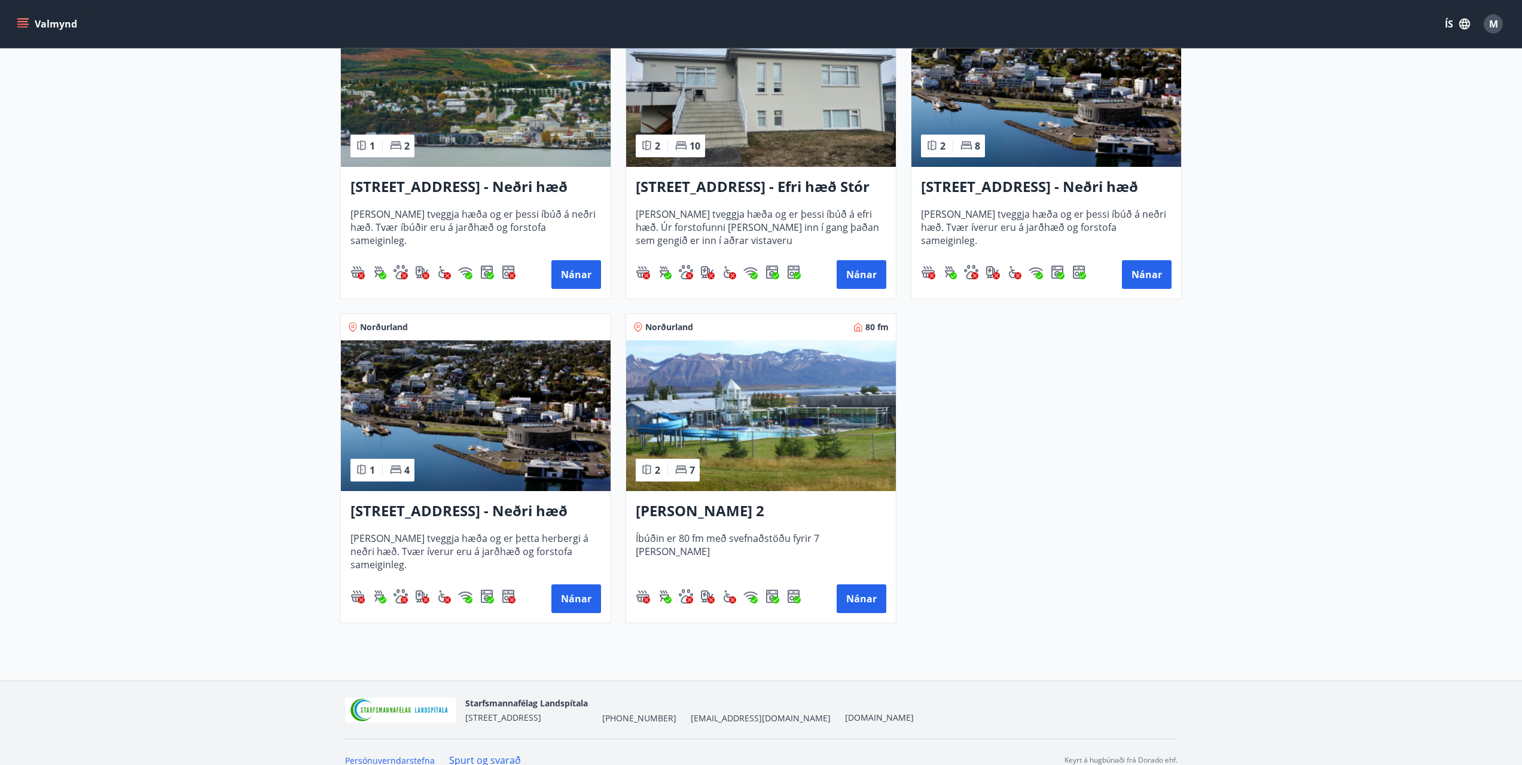
click at [704, 513] on h3 "[PERSON_NAME] 2" at bounding box center [761, 512] width 251 height 22
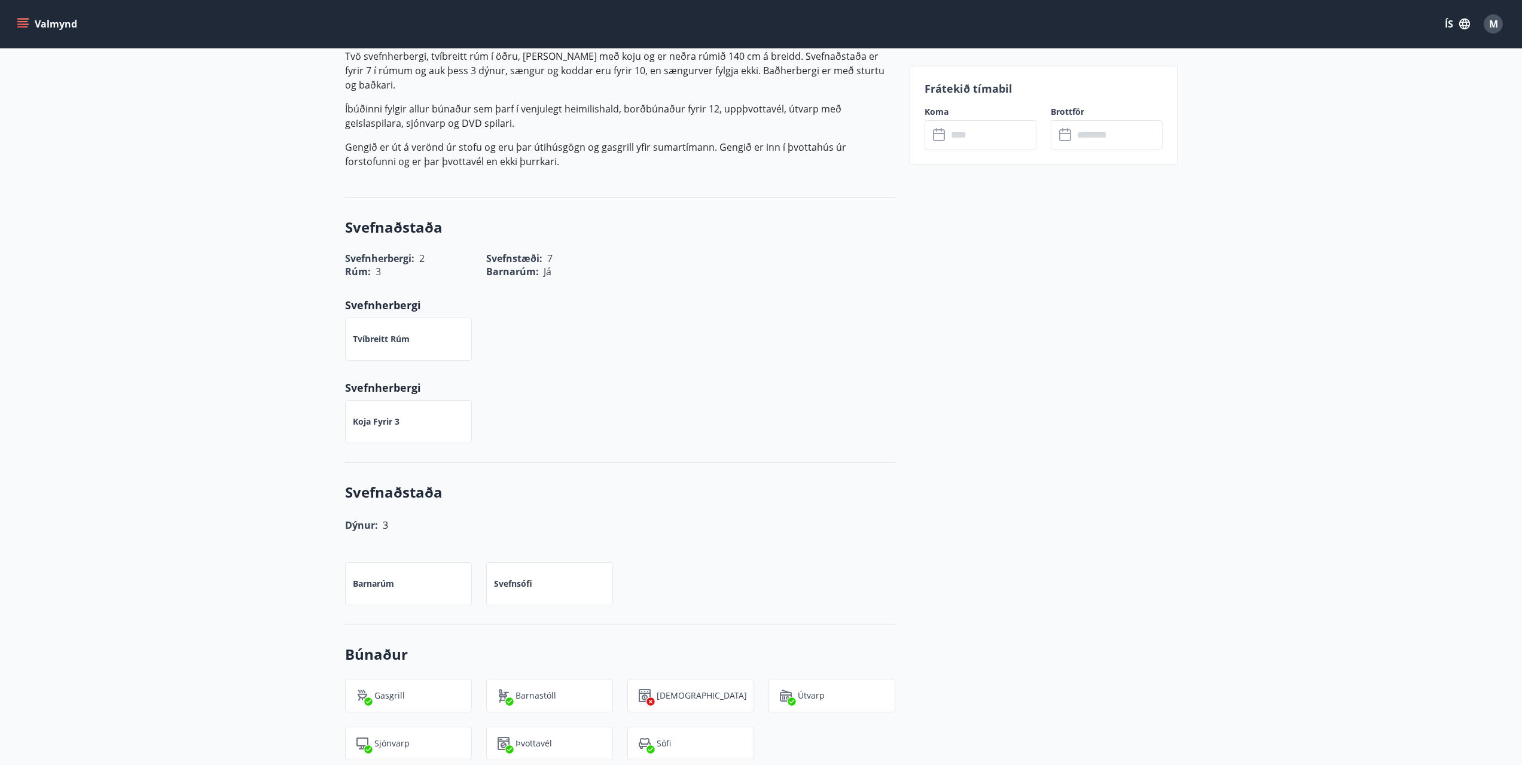
scroll to position [479, 0]
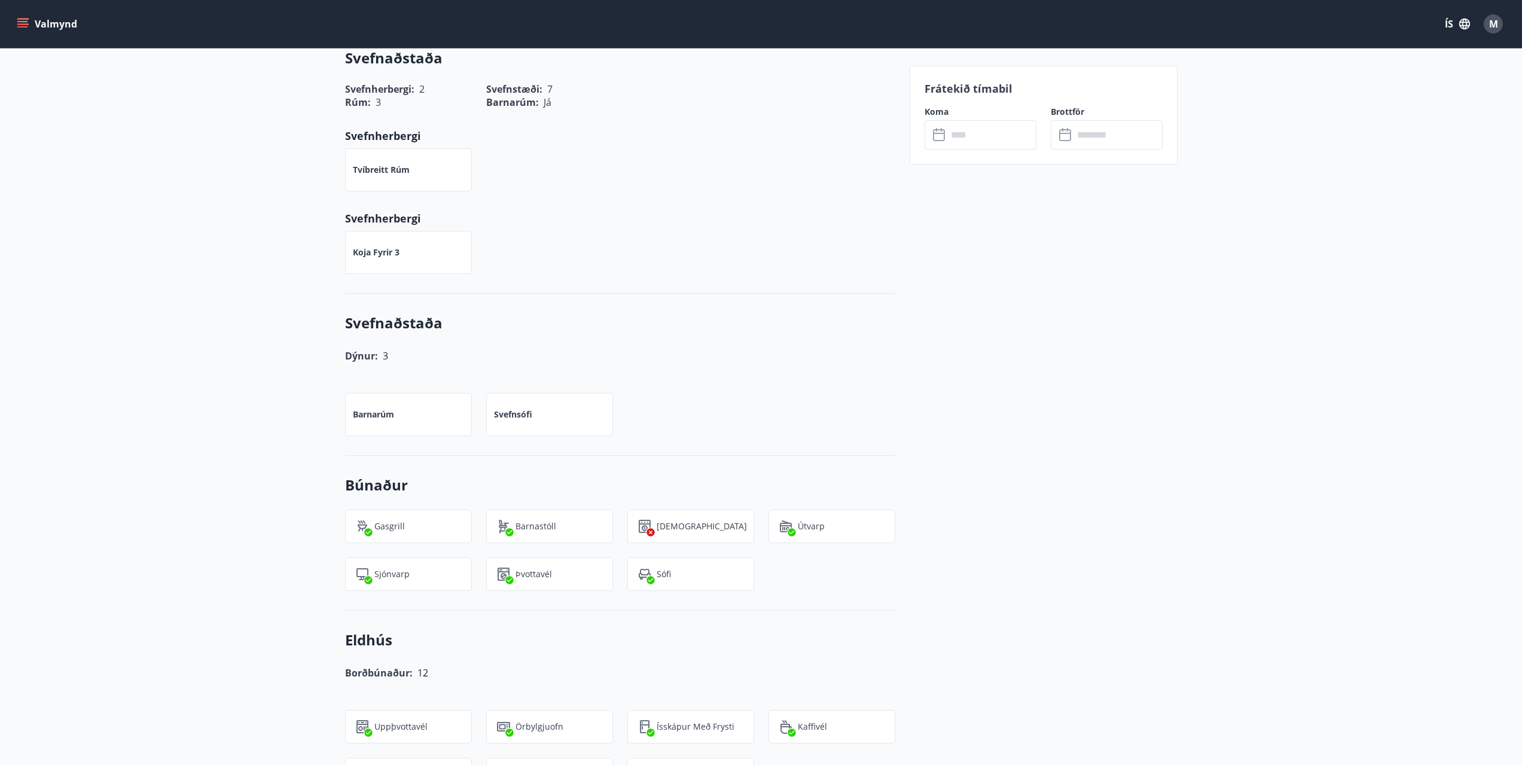
drag, startPoint x: 218, startPoint y: 230, endPoint x: 205, endPoint y: 250, distance: 23.7
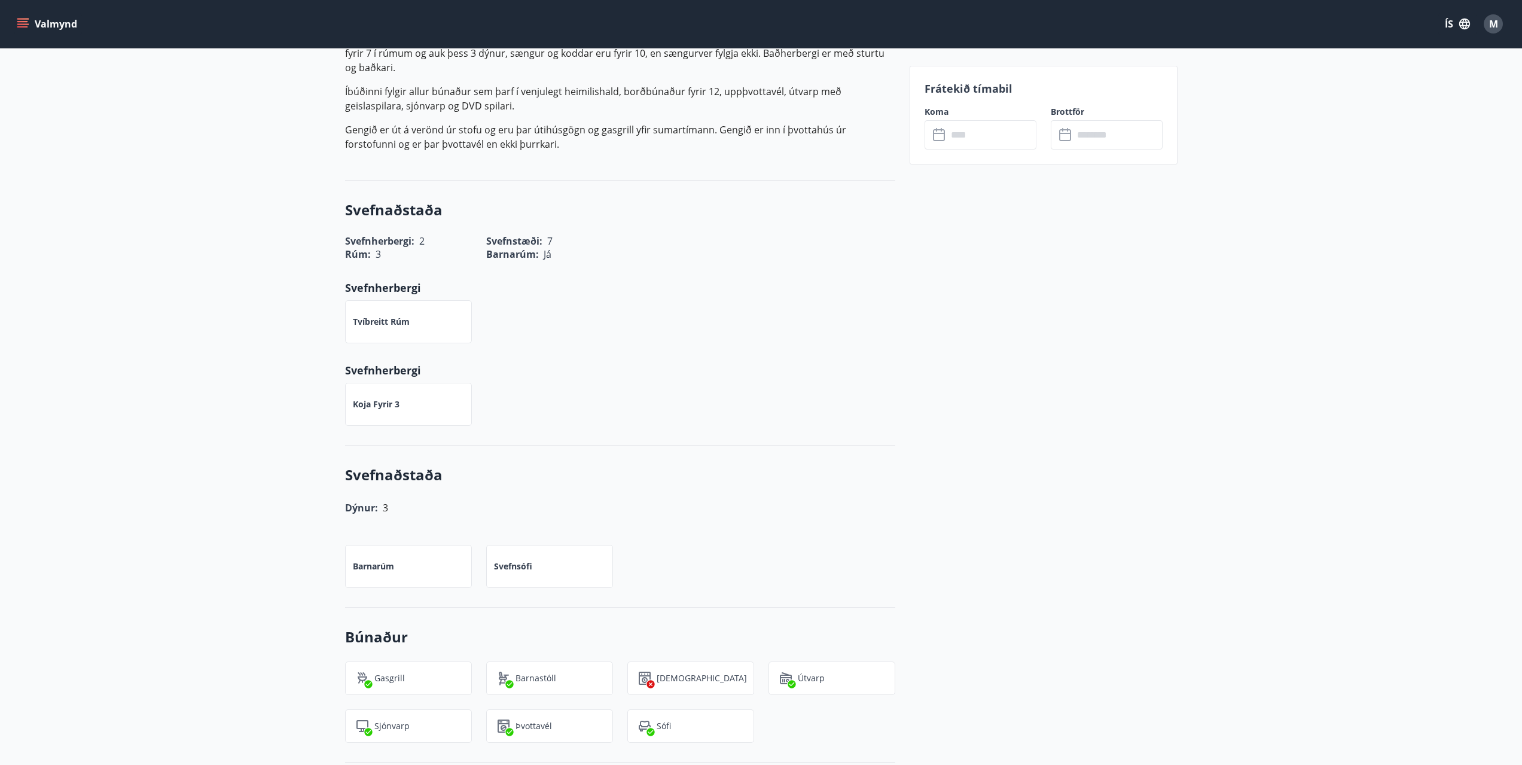
scroll to position [267, 0]
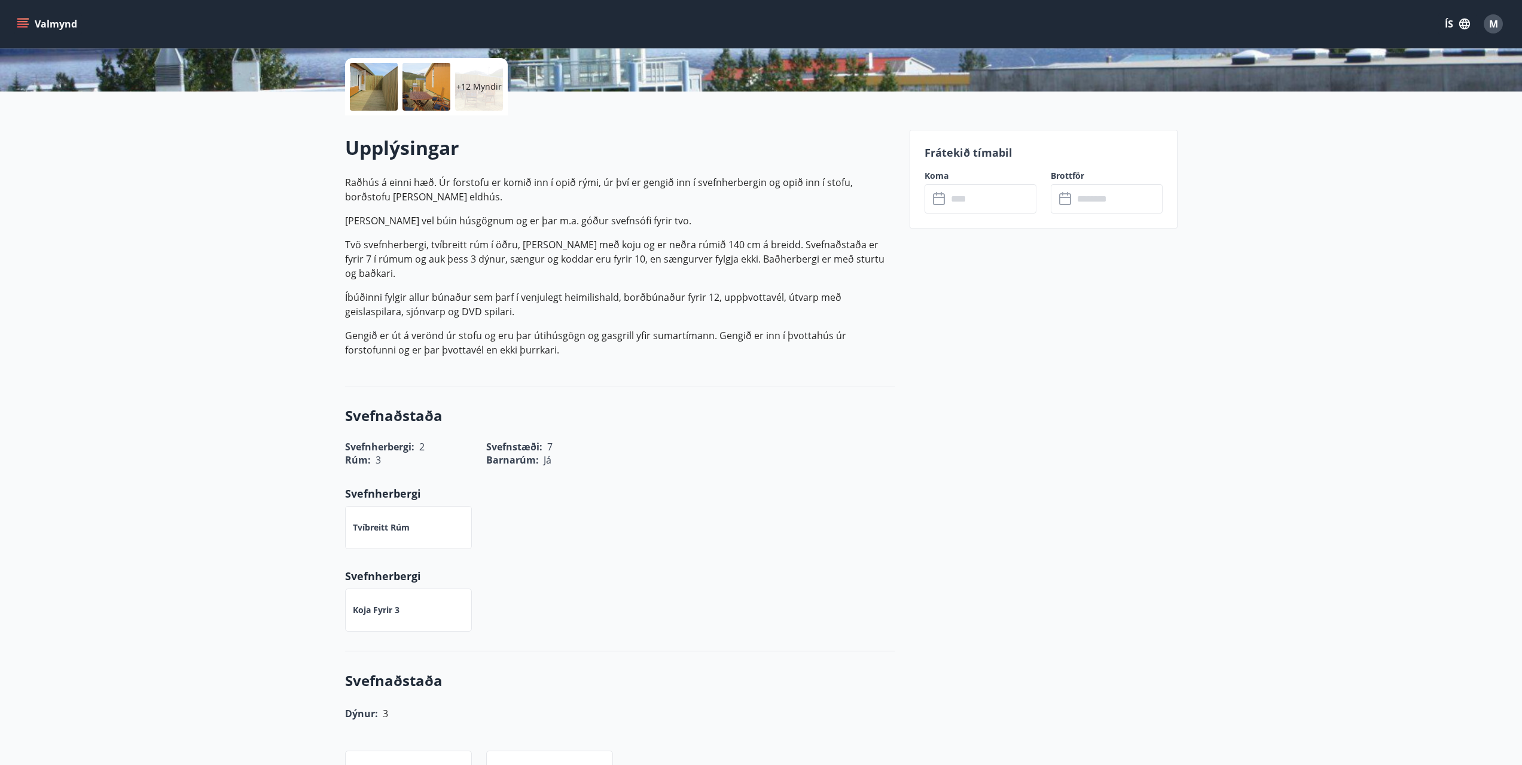
click at [975, 199] on input "text" at bounding box center [992, 198] width 89 height 29
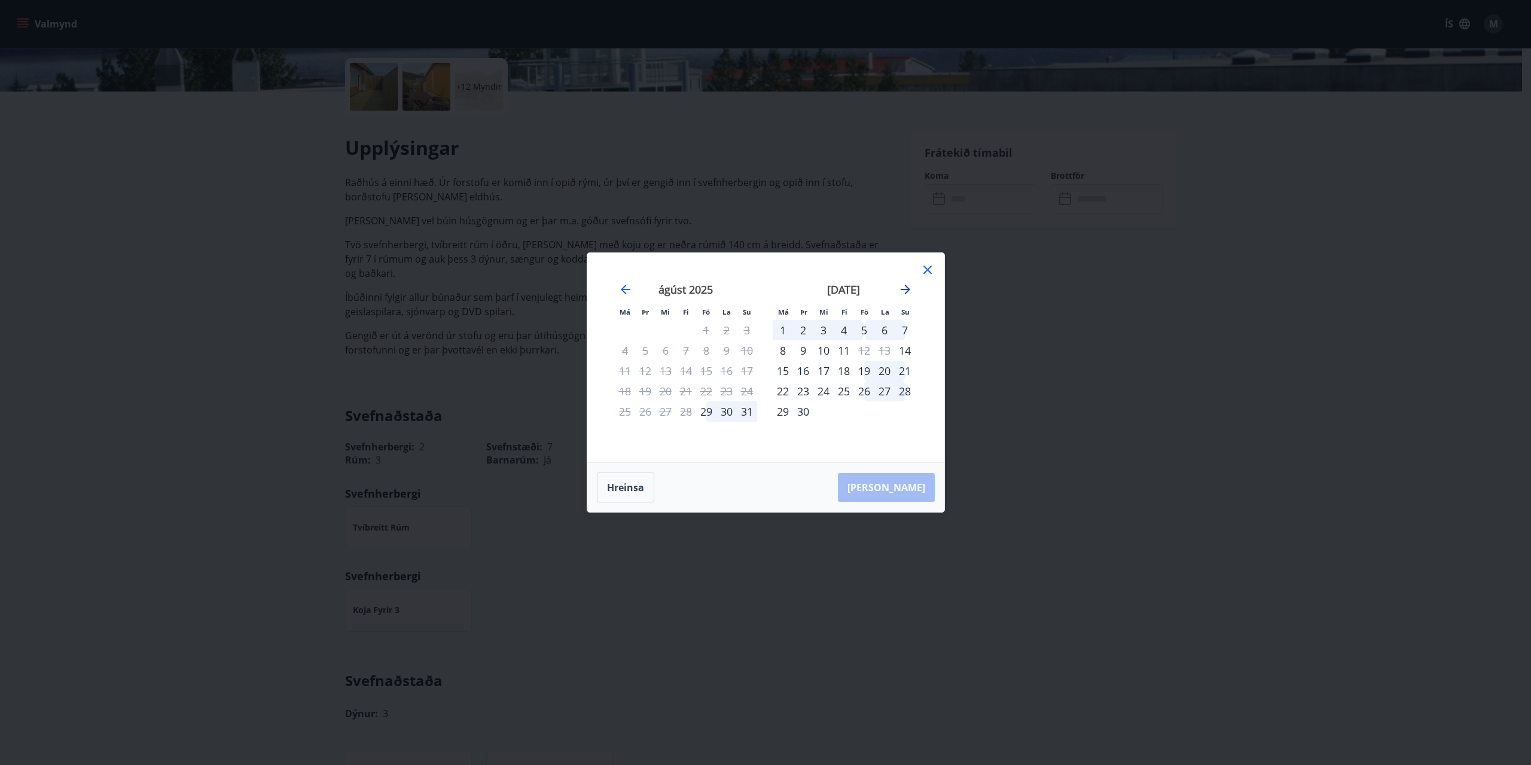
click at [911, 290] on icon "Move forward to switch to the next month." at bounding box center [905, 289] width 14 height 14
click at [910, 290] on icon "Move forward to switch to the next month." at bounding box center [906, 290] width 10 height 10
click at [863, 390] on div "26" at bounding box center [864, 391] width 20 height 20
click at [824, 410] on div "31" at bounding box center [824, 411] width 20 height 20
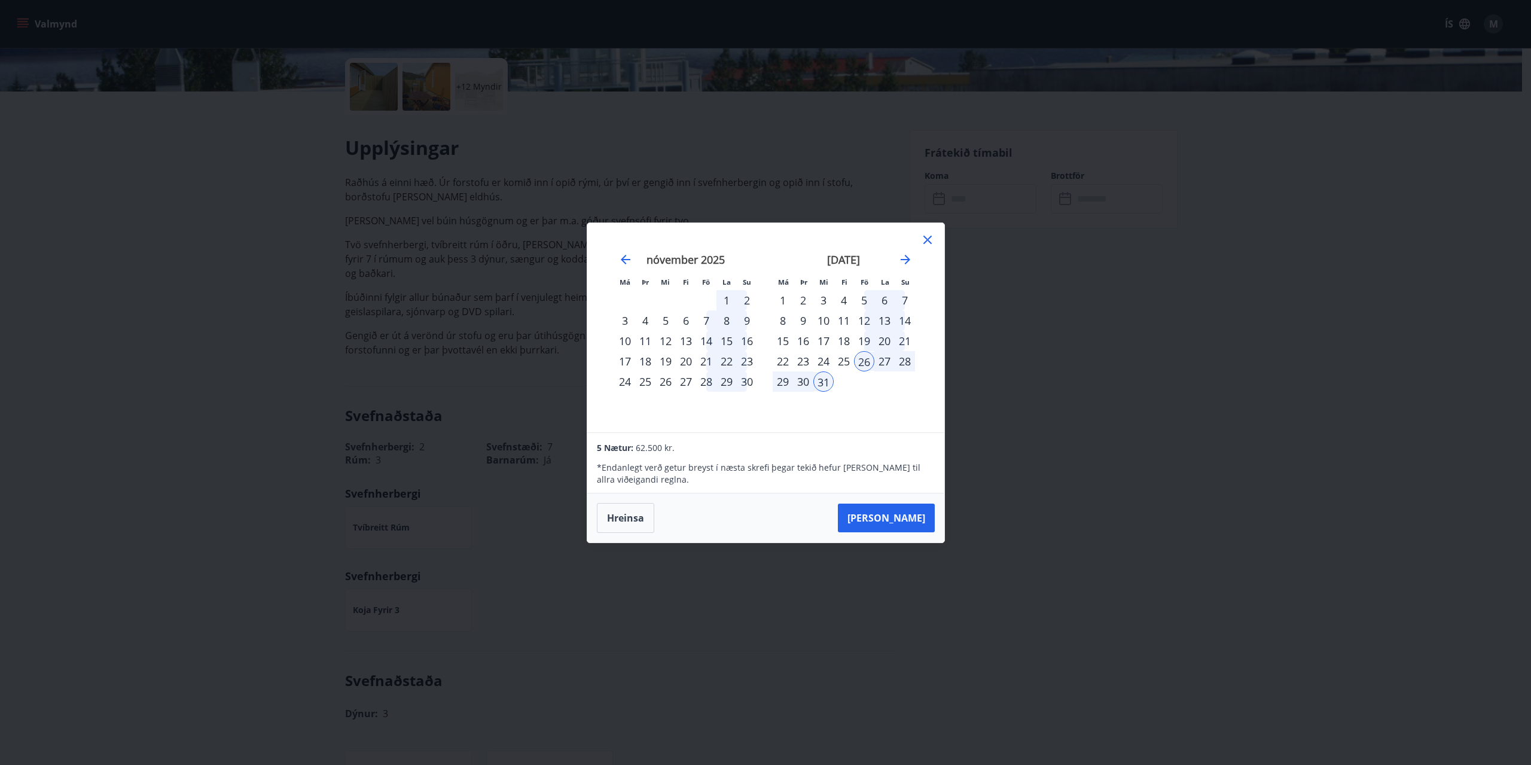
click at [891, 347] on div "20" at bounding box center [885, 341] width 20 height 20
click at [902, 340] on div "21" at bounding box center [905, 341] width 20 height 20
click at [845, 322] on div "11" at bounding box center [844, 320] width 20 height 20
click at [875, 313] on div "13" at bounding box center [885, 320] width 20 height 20
click at [865, 318] on div "12" at bounding box center [864, 320] width 20 height 20
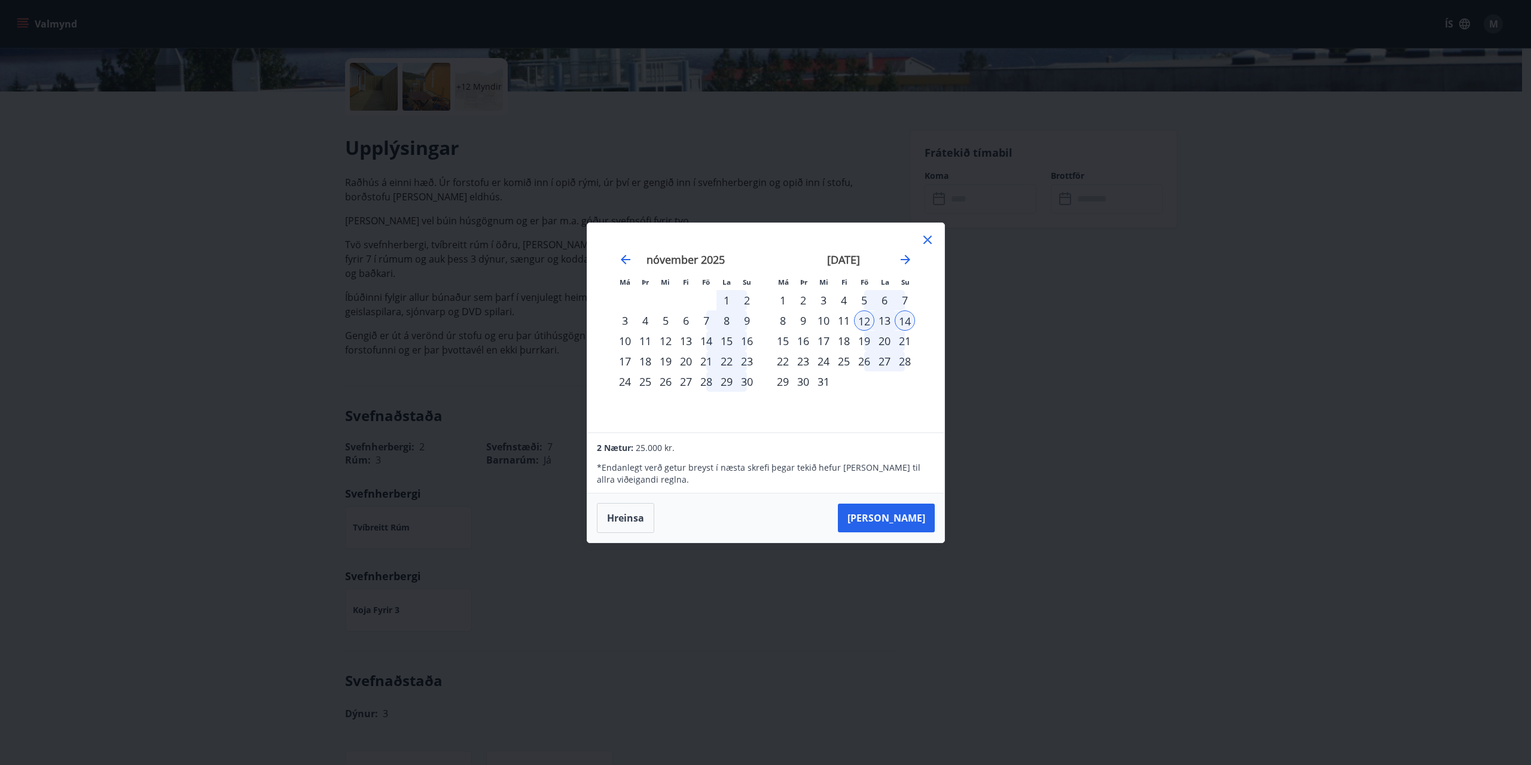
click at [848, 343] on div "18" at bounding box center [844, 341] width 20 height 20
click at [864, 340] on div "19" at bounding box center [864, 341] width 20 height 20
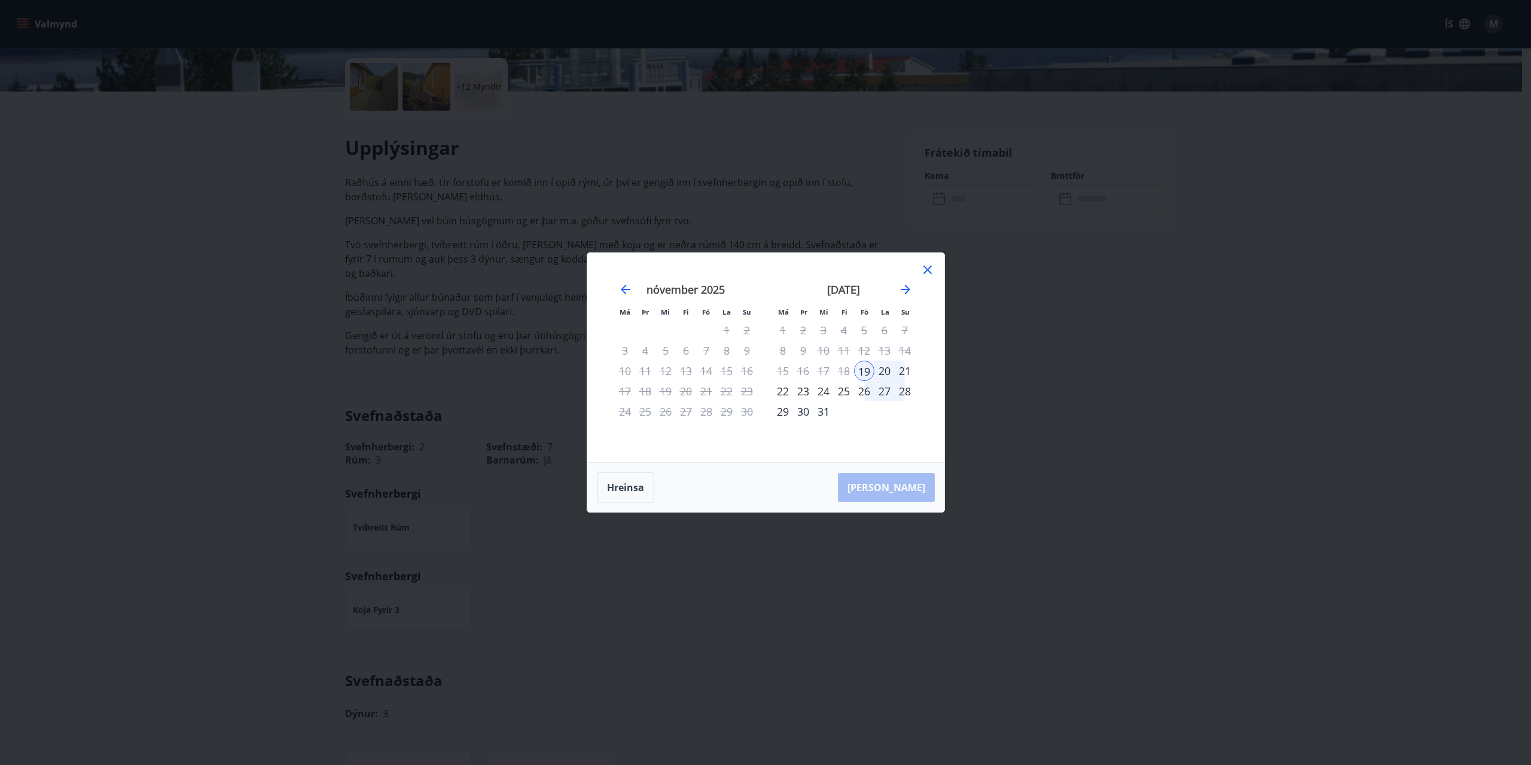
click at [867, 374] on div "19" at bounding box center [864, 371] width 20 height 20
drag, startPoint x: 612, startPoint y: 485, endPoint x: 649, endPoint y: 460, distance: 44.8
click at [613, 485] on button "Hreinsa" at bounding box center [625, 488] width 57 height 30
click at [864, 348] on div "12" at bounding box center [864, 350] width 20 height 20
click at [863, 371] on div "19" at bounding box center [864, 371] width 20 height 20
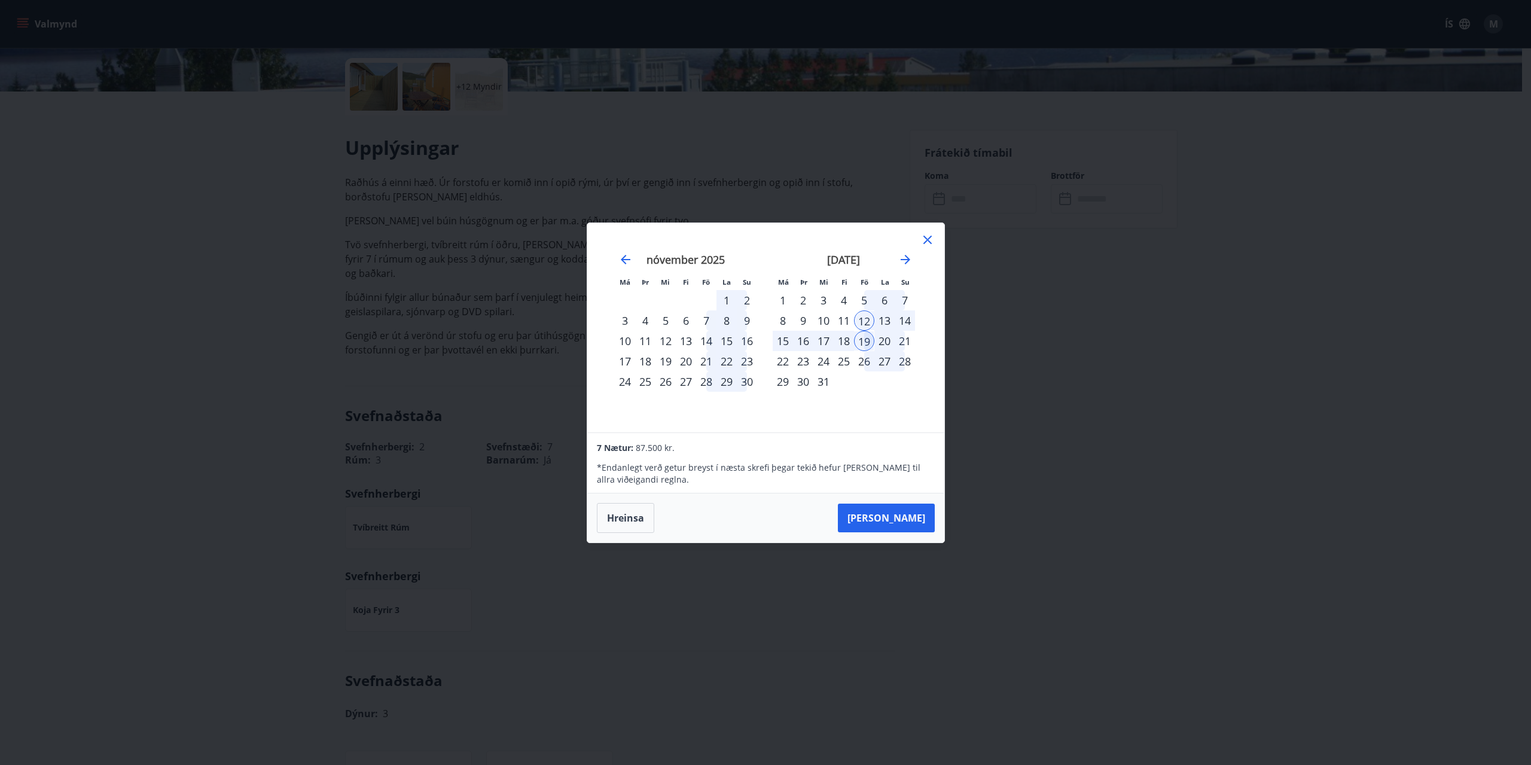
click at [870, 321] on div "12" at bounding box center [864, 320] width 20 height 20
click at [864, 344] on div "19" at bounding box center [864, 341] width 20 height 20
click at [884, 340] on div "20" at bounding box center [885, 341] width 20 height 20
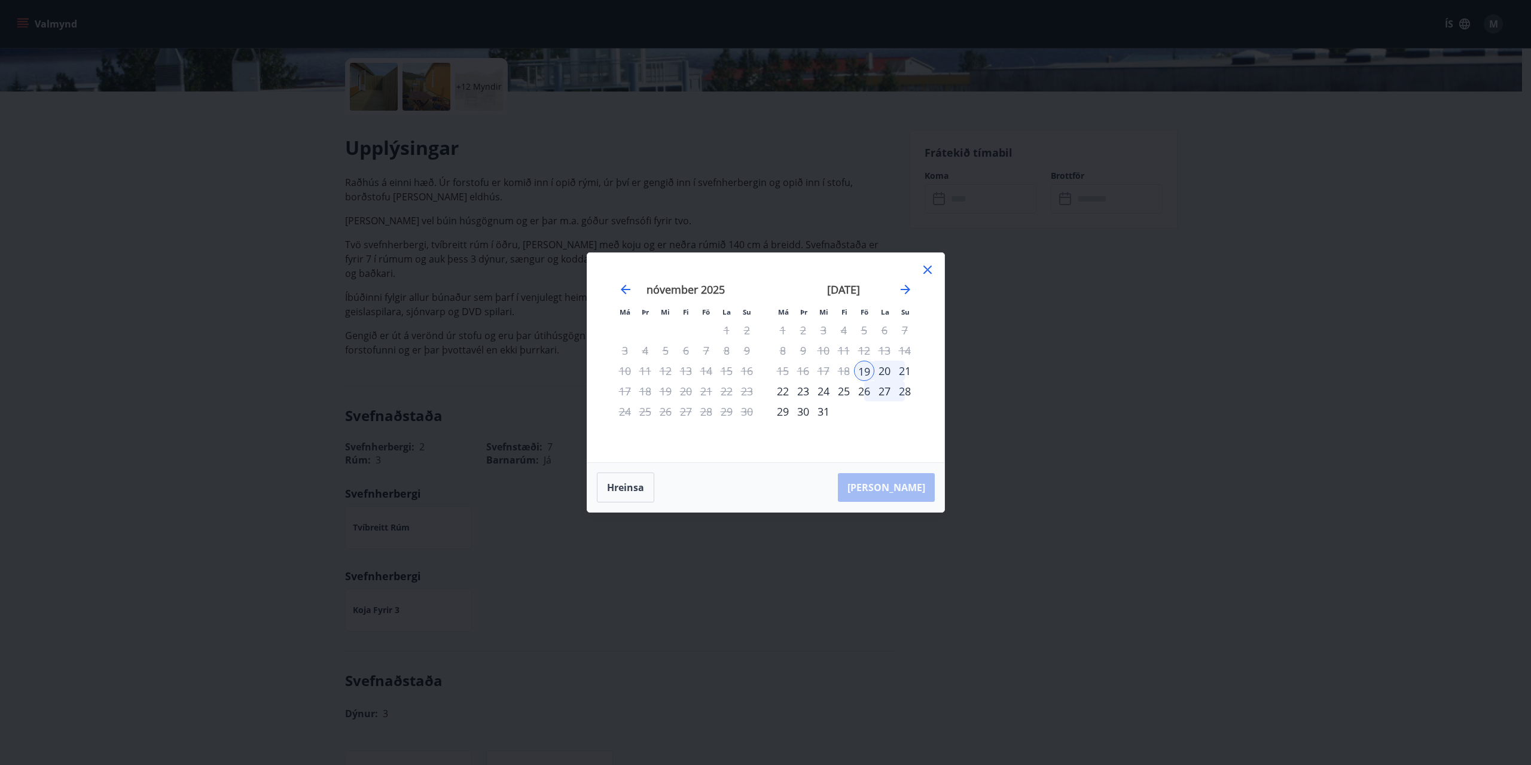
click at [864, 392] on div "26" at bounding box center [864, 391] width 20 height 20
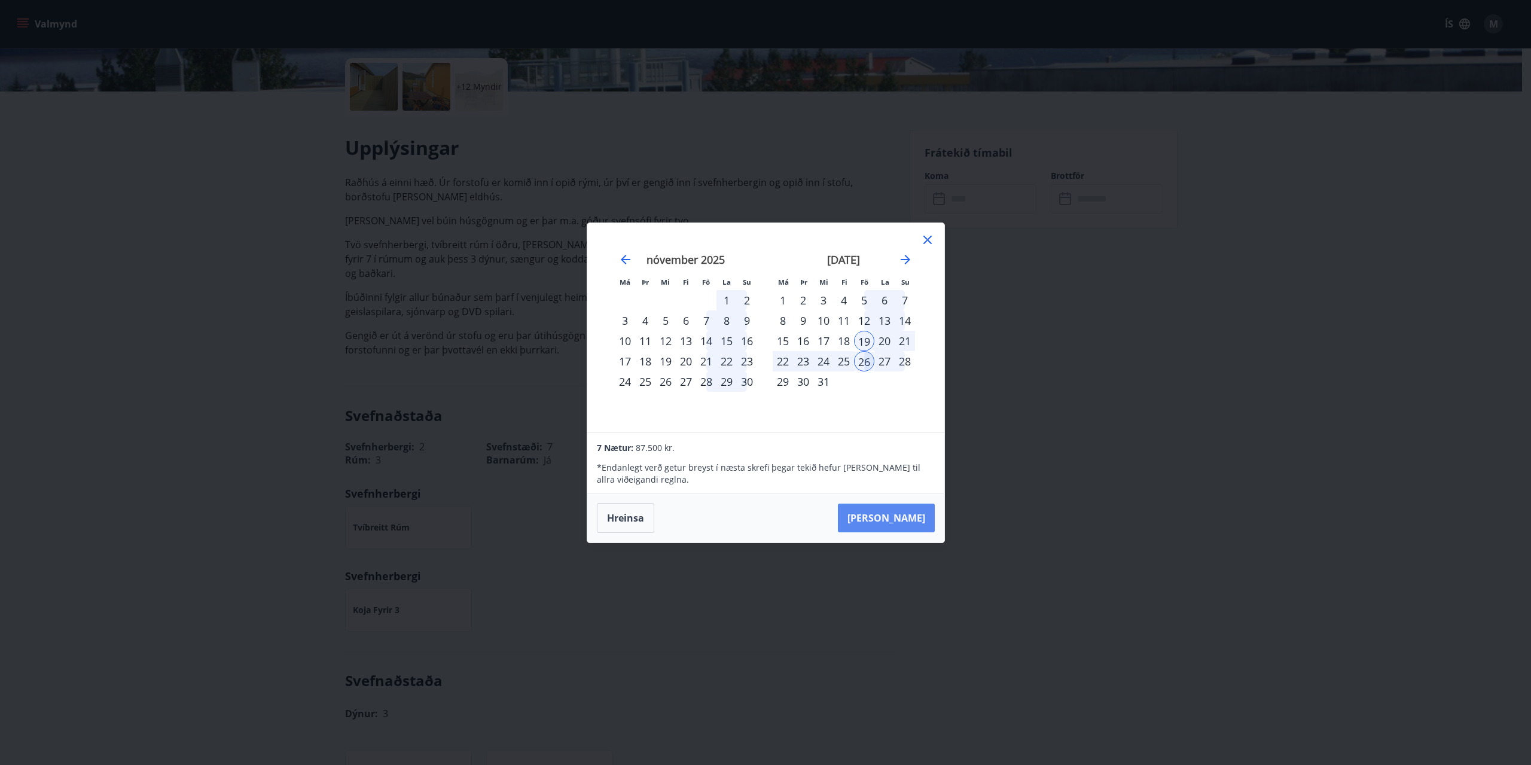
click at [916, 523] on button "Taka Frá" at bounding box center [886, 518] width 97 height 29
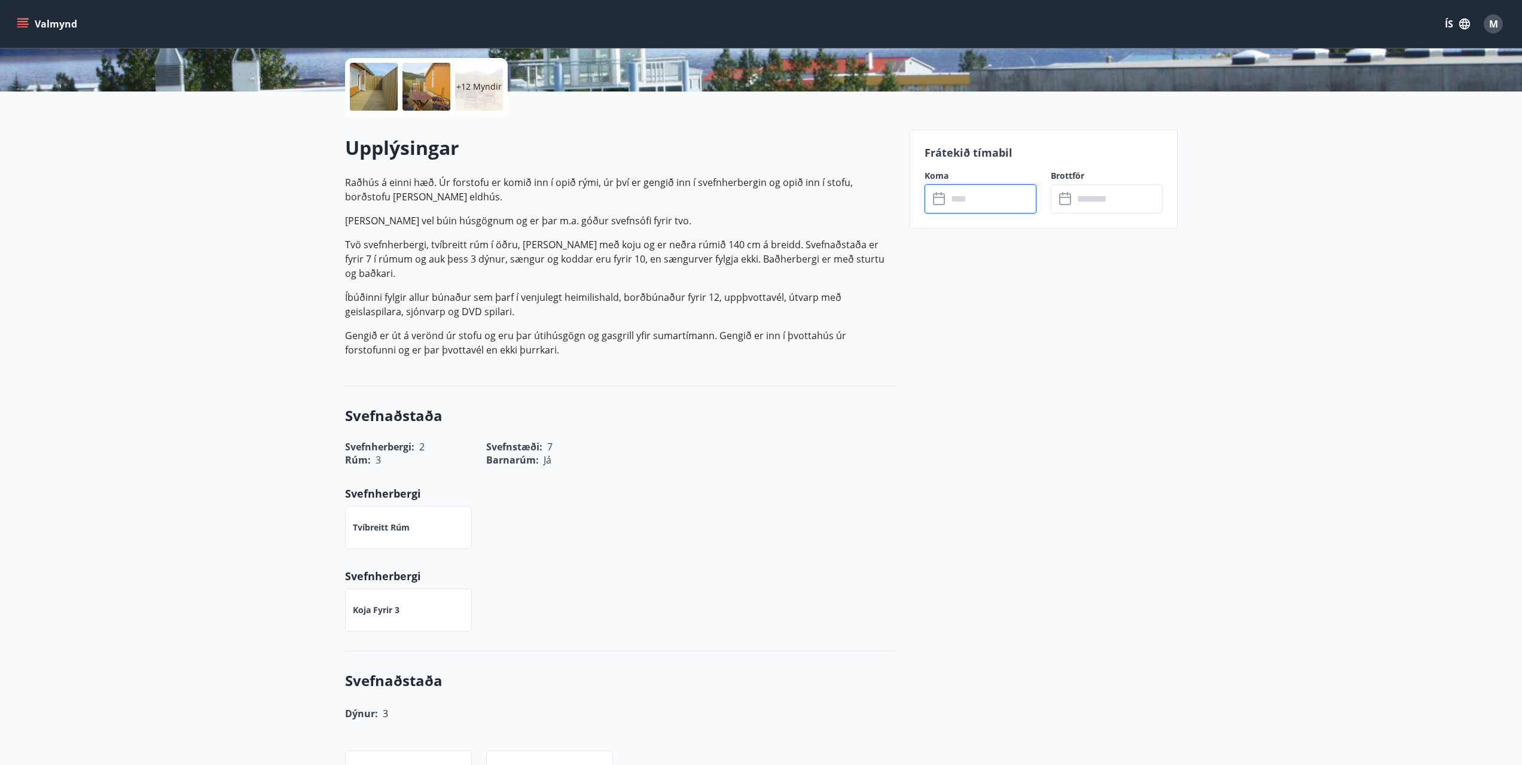
type input "******"
drag, startPoint x: 995, startPoint y: 228, endPoint x: 925, endPoint y: 224, distance: 70.1
click at [925, 224] on p "Verð : 35.500 kr." at bounding box center [1044, 229] width 238 height 13
click at [814, 452] on div "Svefnaðstaða Svefnherbergi : 2 Svefnstæði : 7 Rúm : 3 Barnarúm : Já Svefnherber…" at bounding box center [620, 518] width 550 height 265
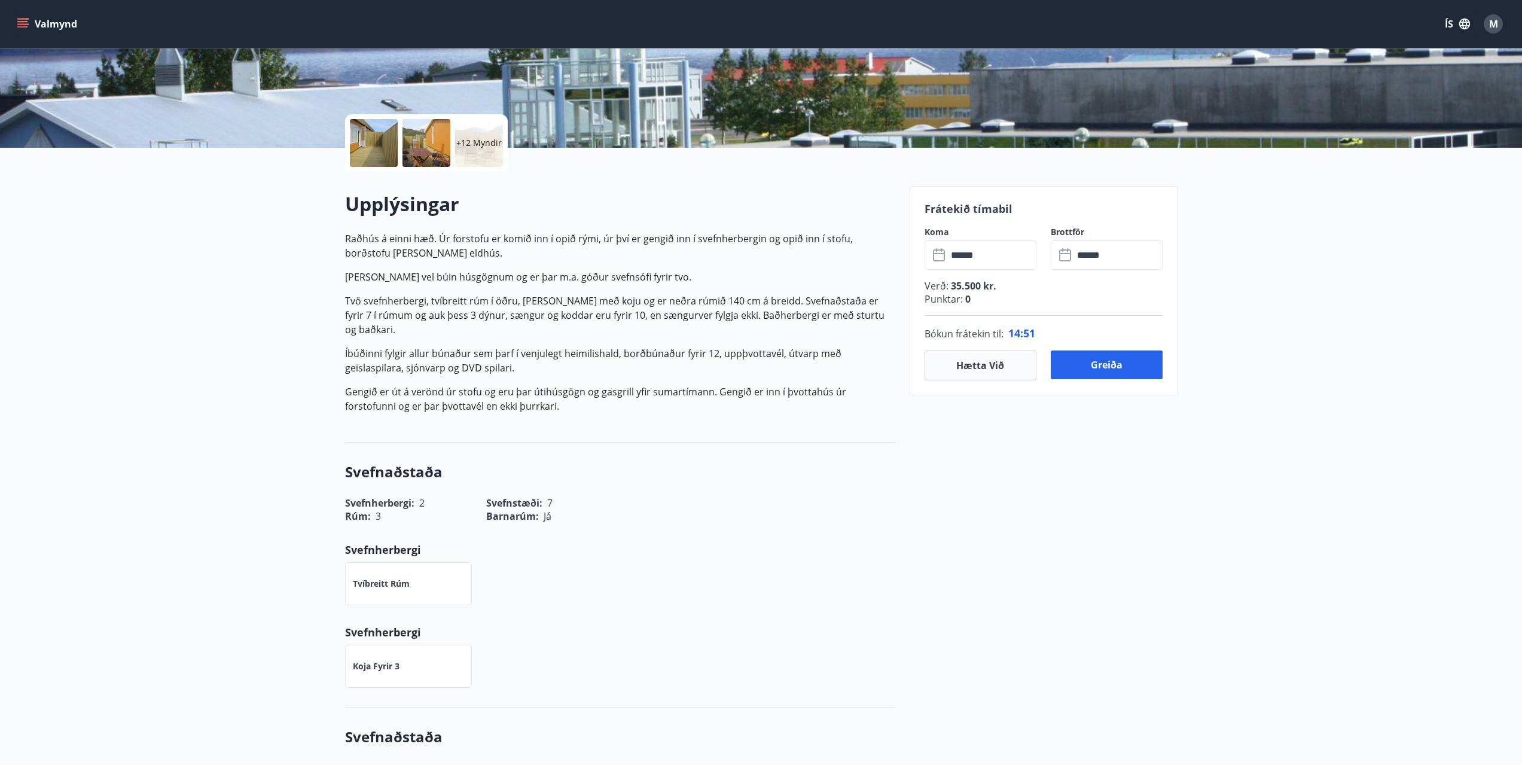
drag, startPoint x: 209, startPoint y: 232, endPoint x: 194, endPoint y: 175, distance: 58.8
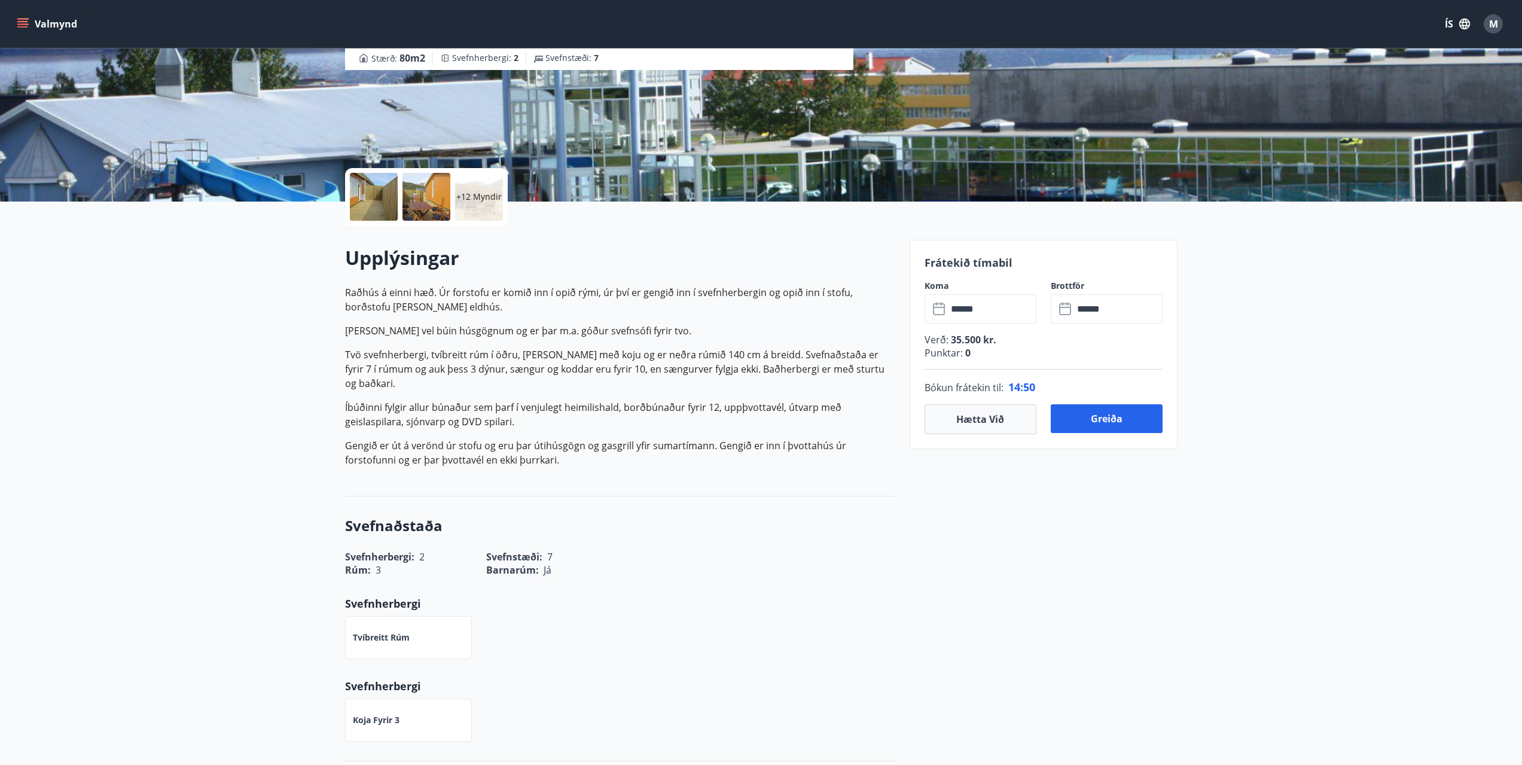
click at [1122, 311] on input "******" at bounding box center [1118, 308] width 89 height 29
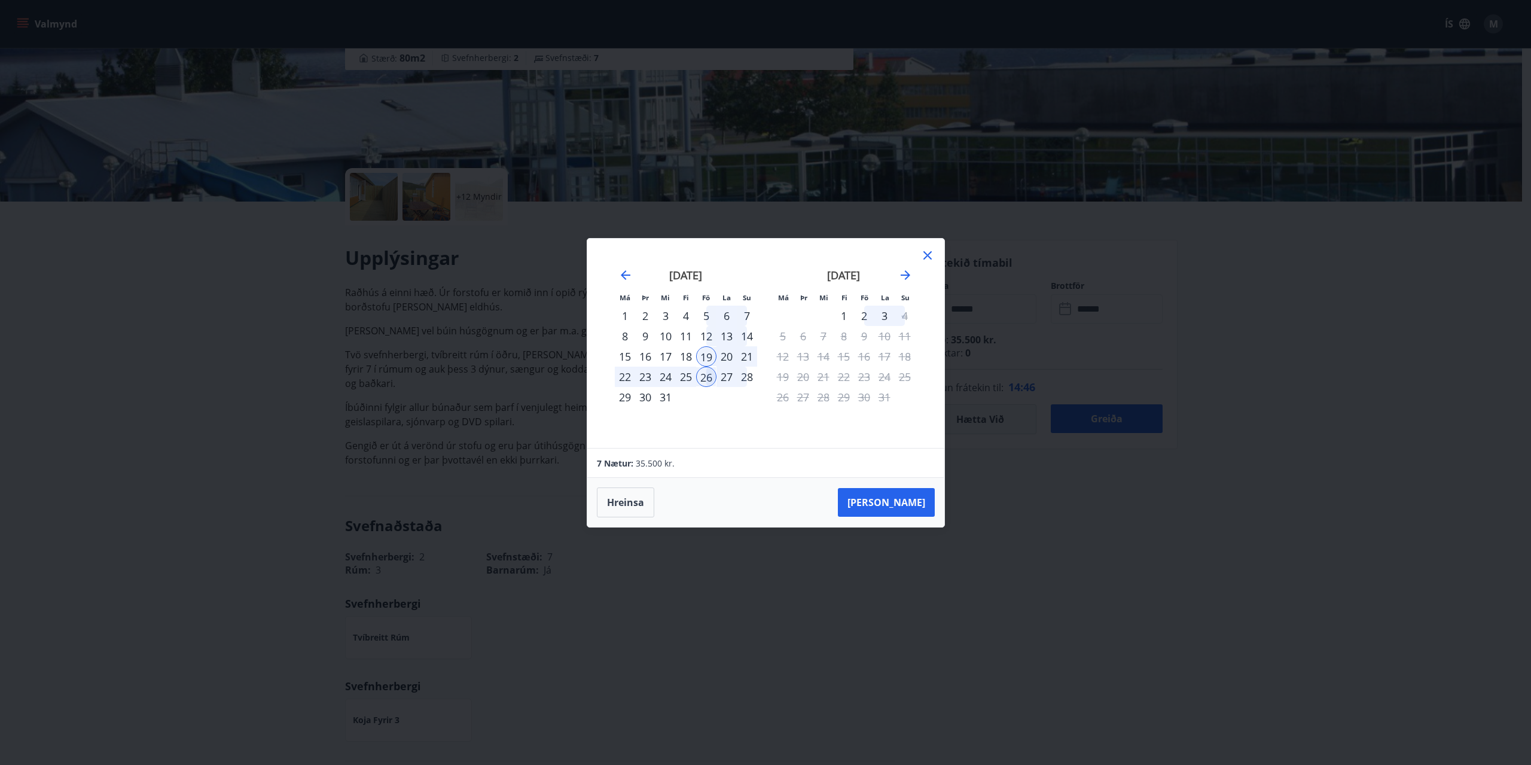
click at [623, 397] on div "29" at bounding box center [625, 397] width 20 height 20
click at [912, 507] on button "Taka Frá" at bounding box center [886, 502] width 97 height 29
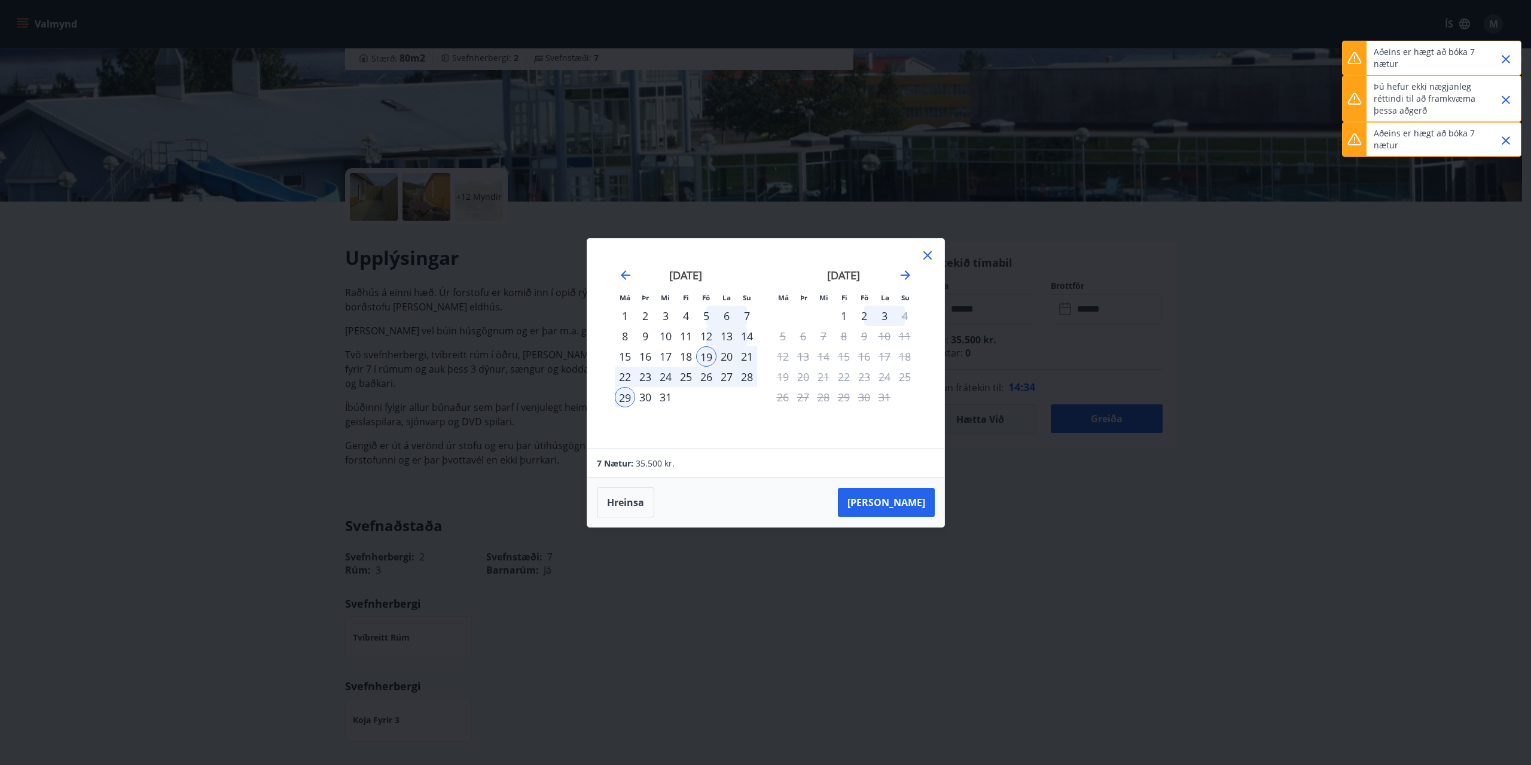
click at [1507, 56] on icon "Close" at bounding box center [1506, 59] width 14 height 14
click at [1507, 63] on icon "Close" at bounding box center [1506, 65] width 8 height 8
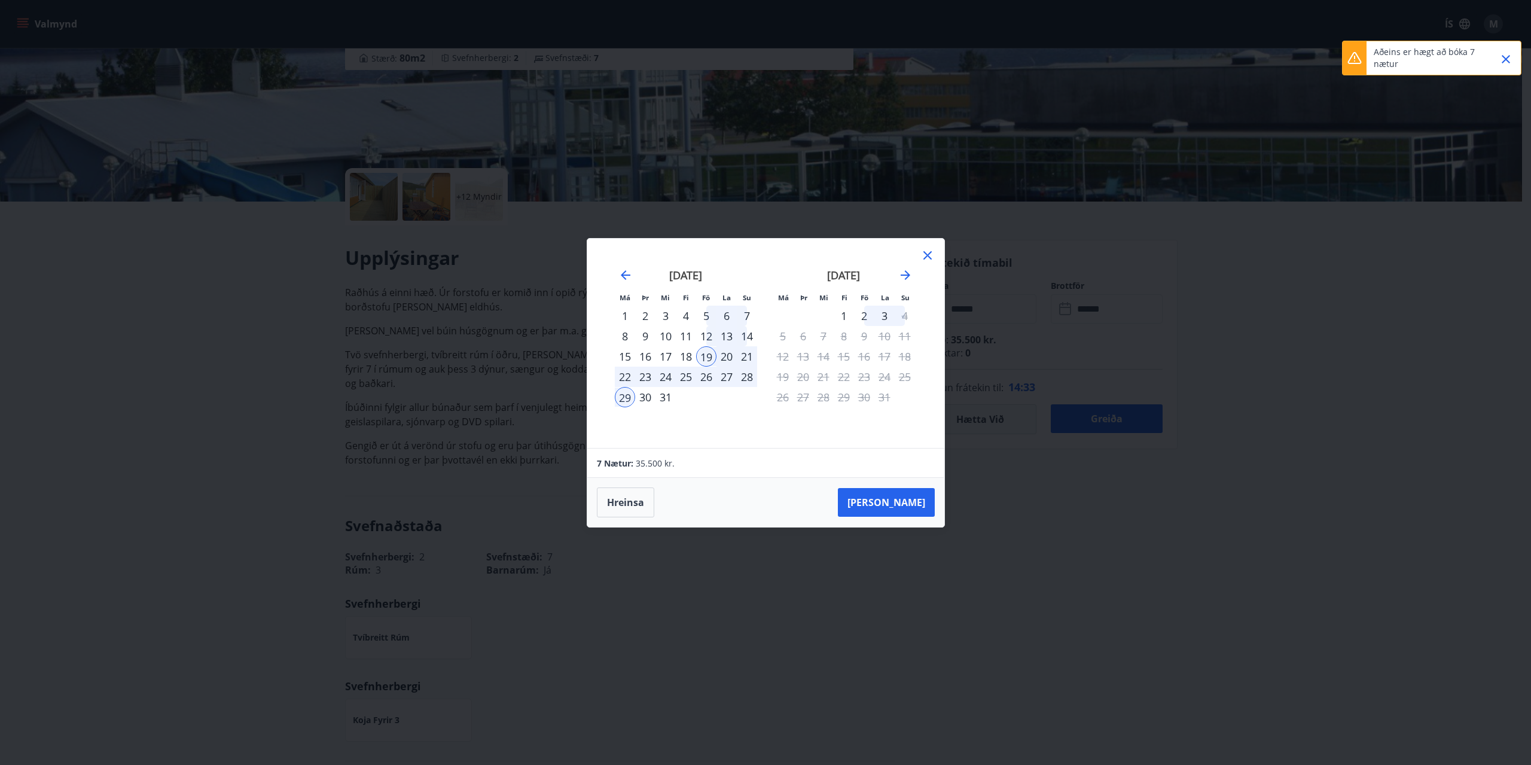
click at [1507, 57] on icon "Close" at bounding box center [1506, 59] width 14 height 14
drag, startPoint x: 706, startPoint y: 352, endPoint x: 710, endPoint y: 363, distance: 12.1
click at [706, 352] on div "19" at bounding box center [706, 356] width 20 height 20
click at [726, 358] on div "20" at bounding box center [727, 356] width 20 height 20
click at [708, 382] on div "26" at bounding box center [706, 377] width 20 height 20
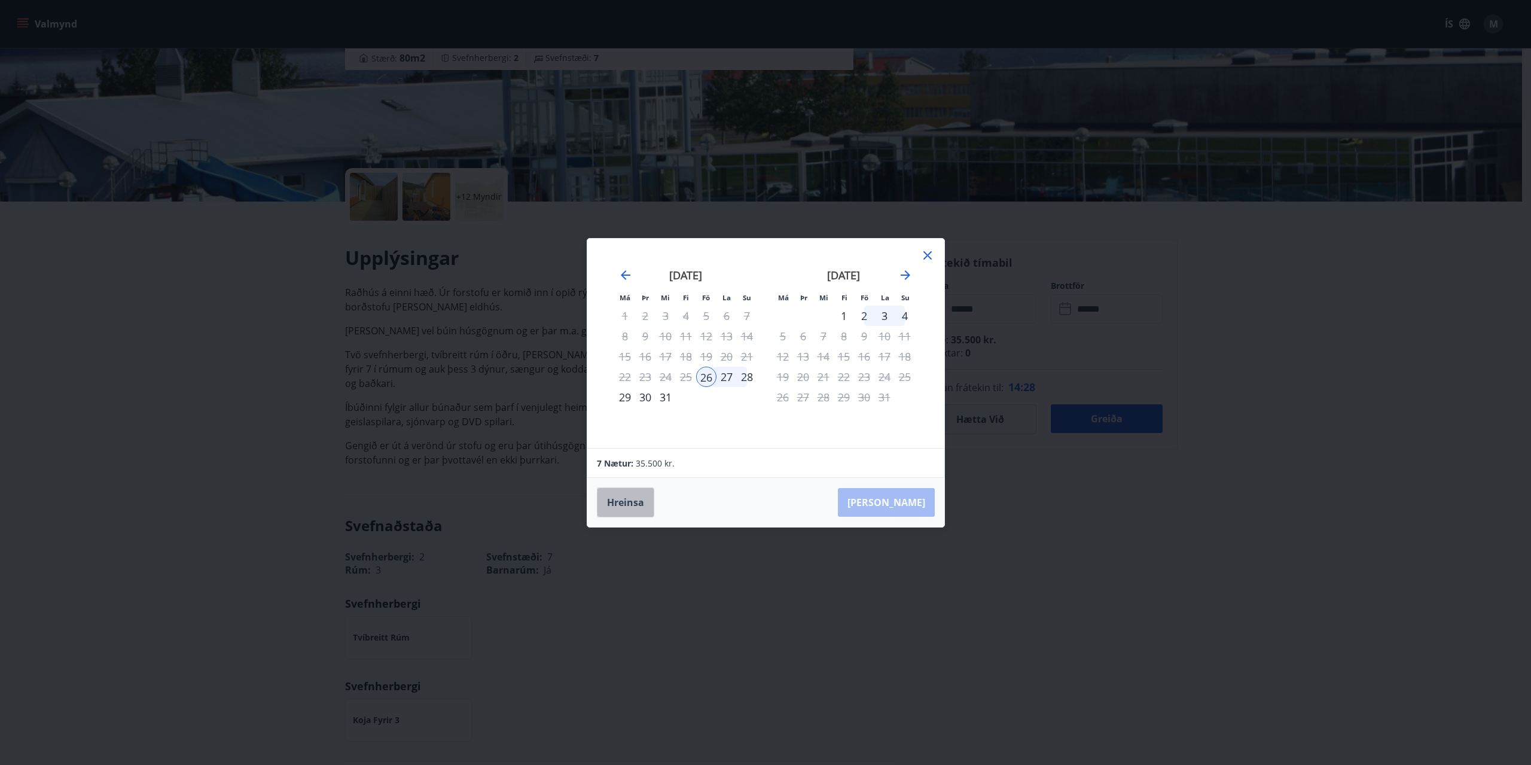
click at [641, 501] on button "Hreinsa" at bounding box center [625, 503] width 57 height 30
click at [706, 374] on div "26" at bounding box center [706, 377] width 20 height 20
click at [863, 315] on div "2" at bounding box center [864, 316] width 20 height 20
click at [899, 494] on button "Taka Frá" at bounding box center [886, 502] width 97 height 29
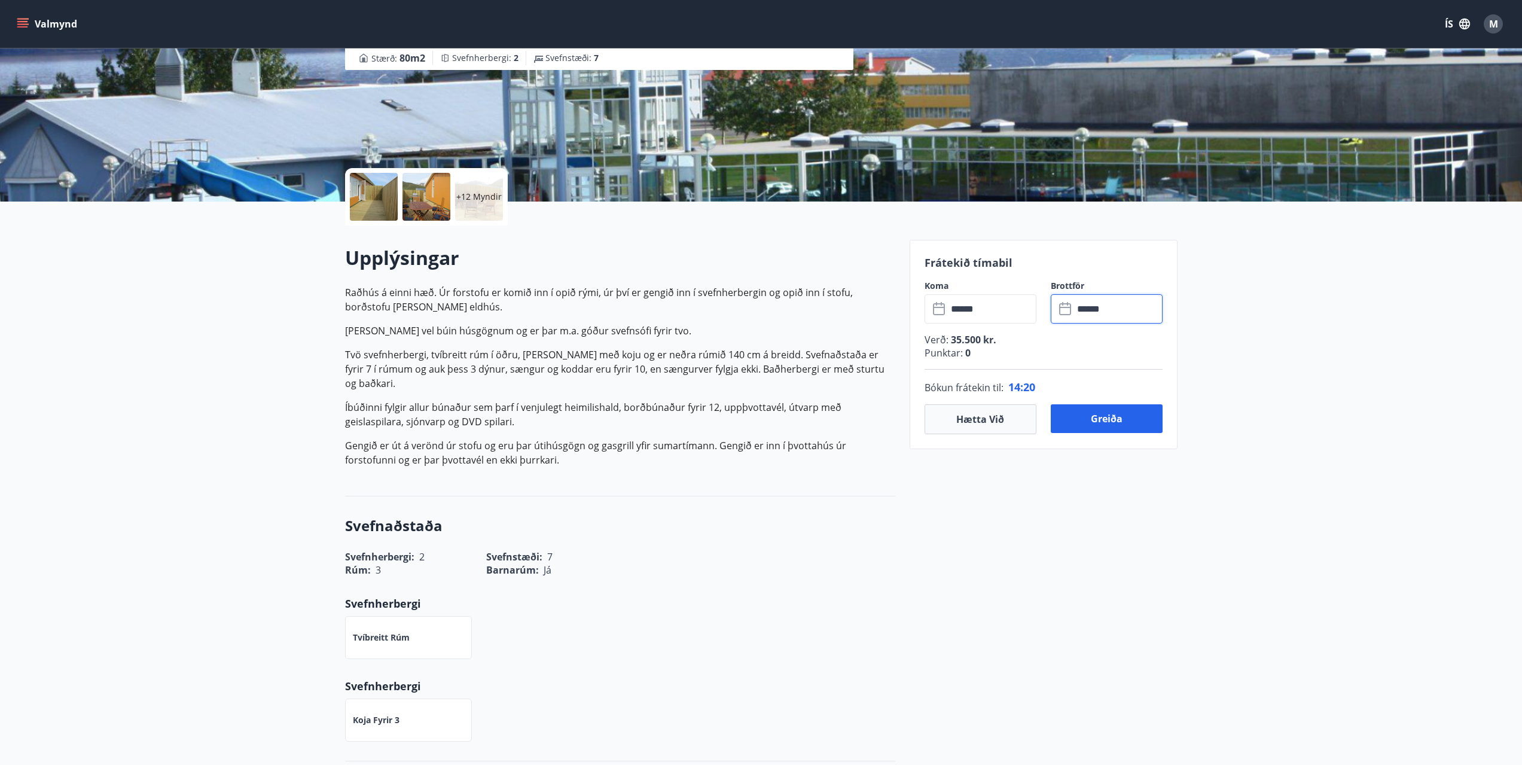
type input "******"
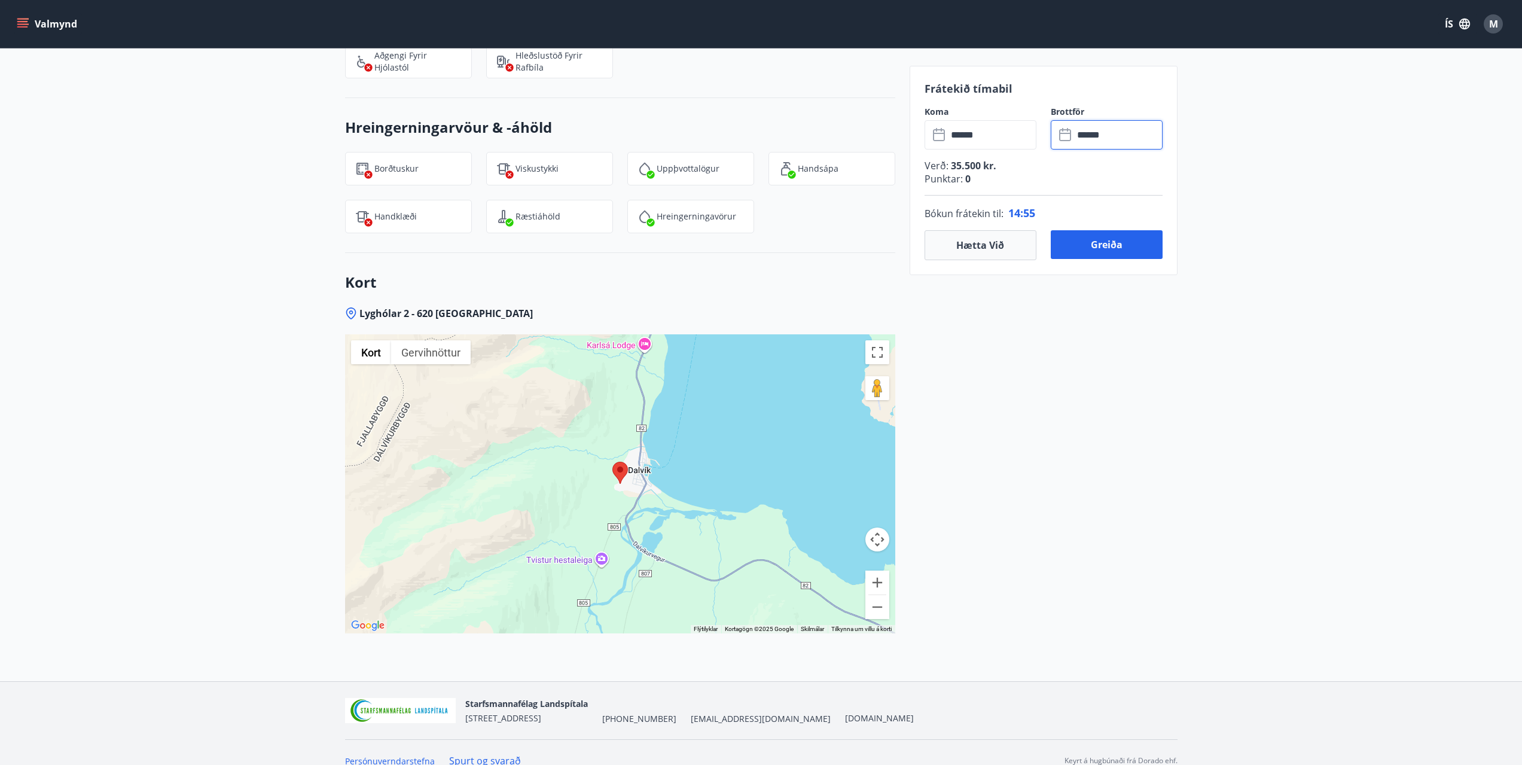
scroll to position [1543, 0]
drag, startPoint x: 1043, startPoint y: 212, endPoint x: 1019, endPoint y: 215, distance: 24.6
click at [1019, 215] on p "Bókun frátekin til : 14 : 25" at bounding box center [1044, 213] width 238 height 16
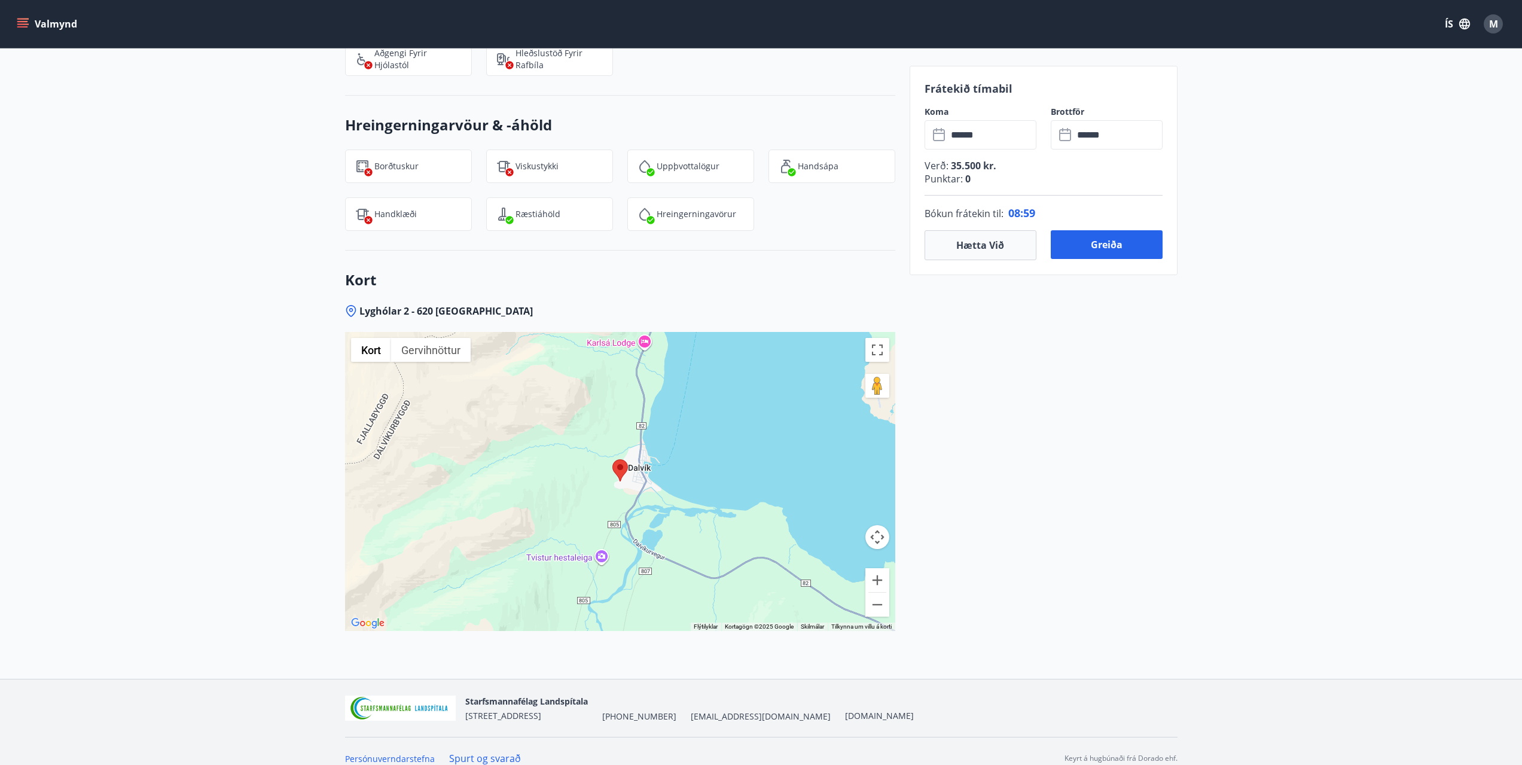
scroll to position [1384, 0]
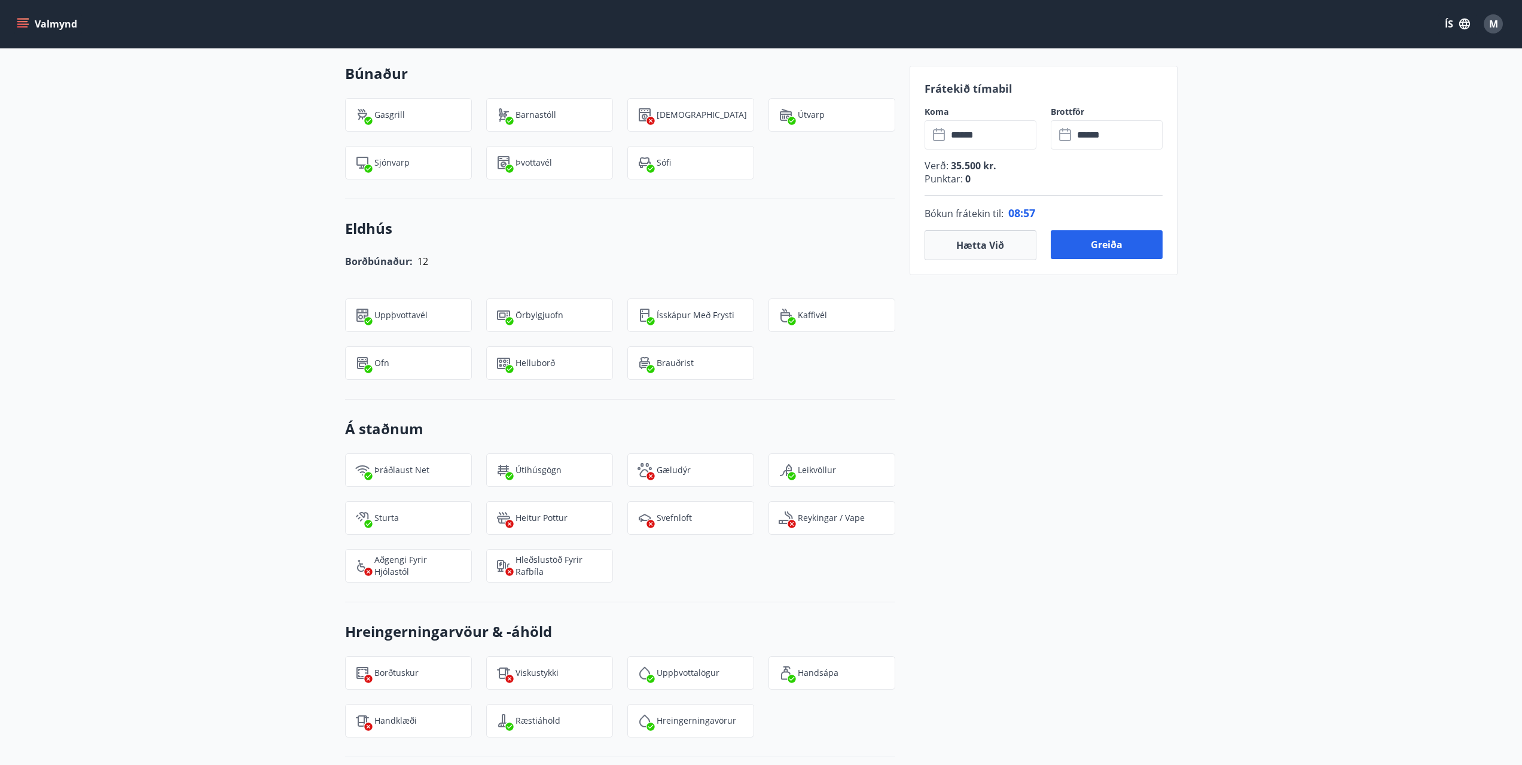
drag, startPoint x: 225, startPoint y: 447, endPoint x: 230, endPoint y: 361, distance: 86.3
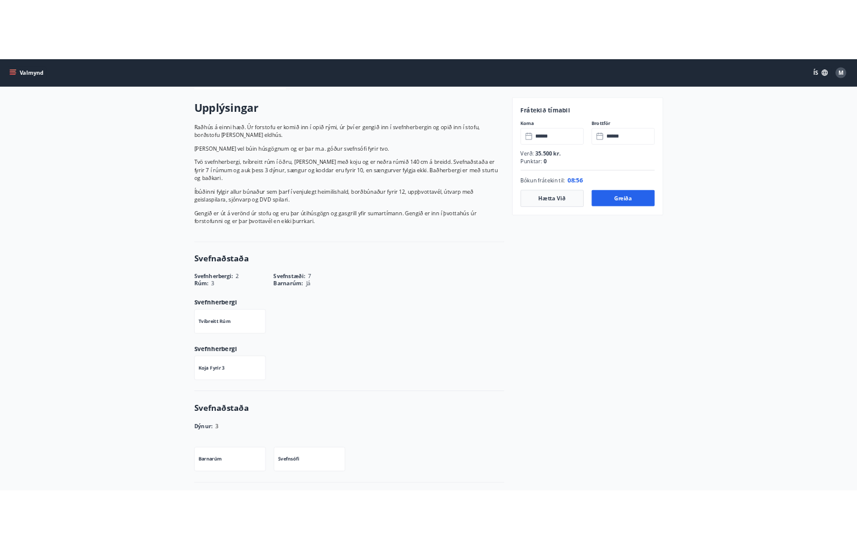
scroll to position [0, 0]
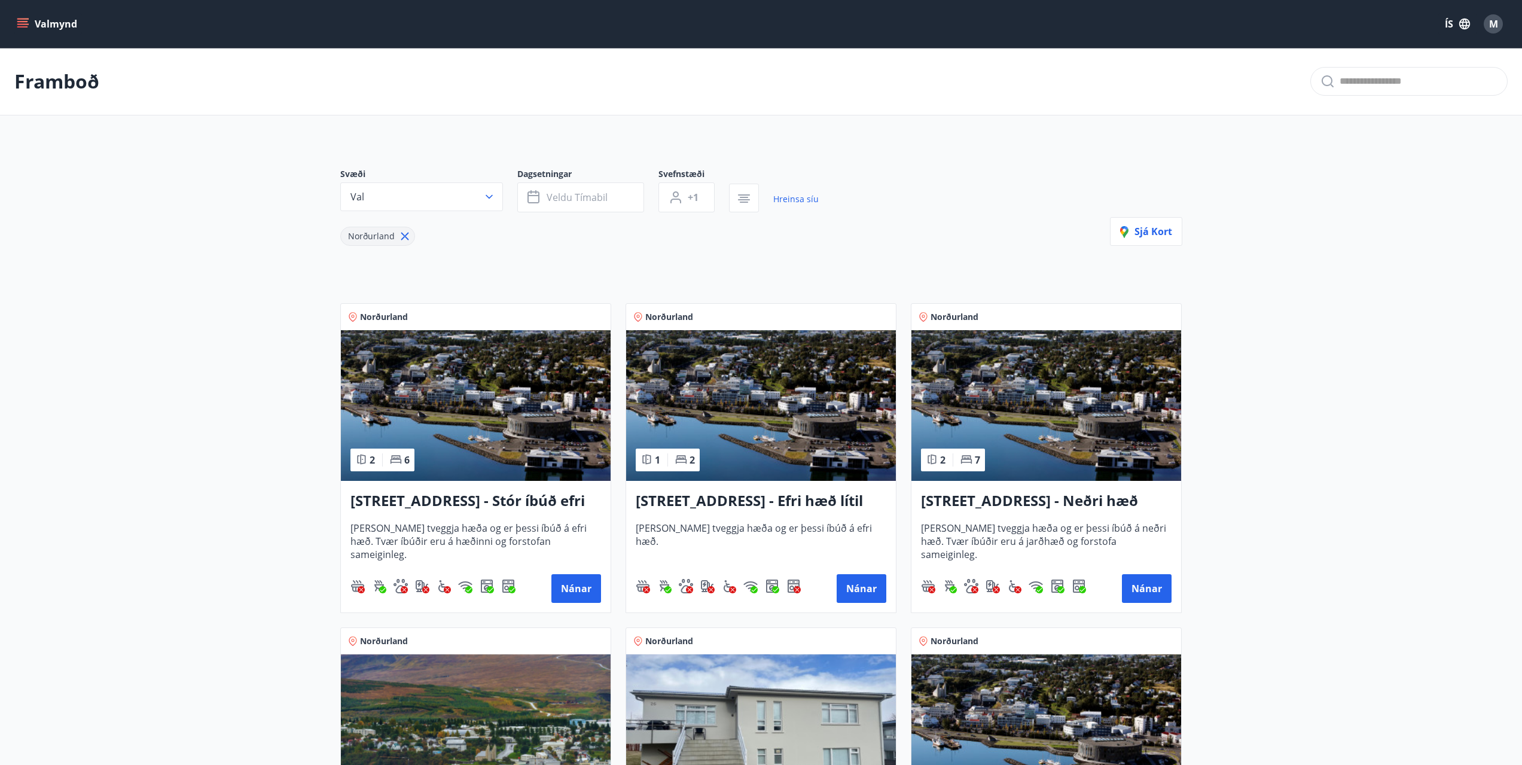
click at [18, 26] on icon "menu" at bounding box center [22, 26] width 11 height 1
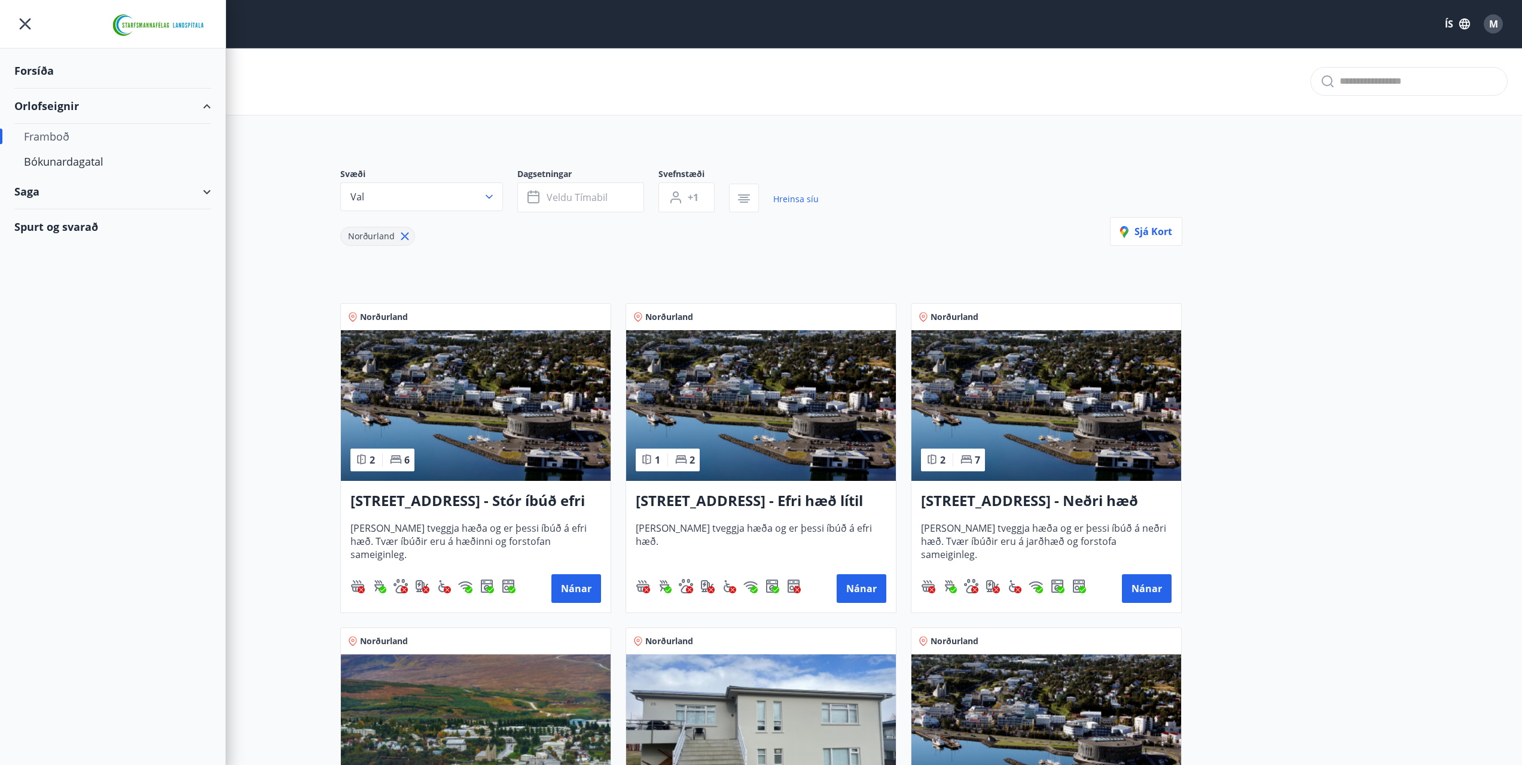
click at [57, 223] on div "Spurt og svarað" at bounding box center [112, 226] width 197 height 35
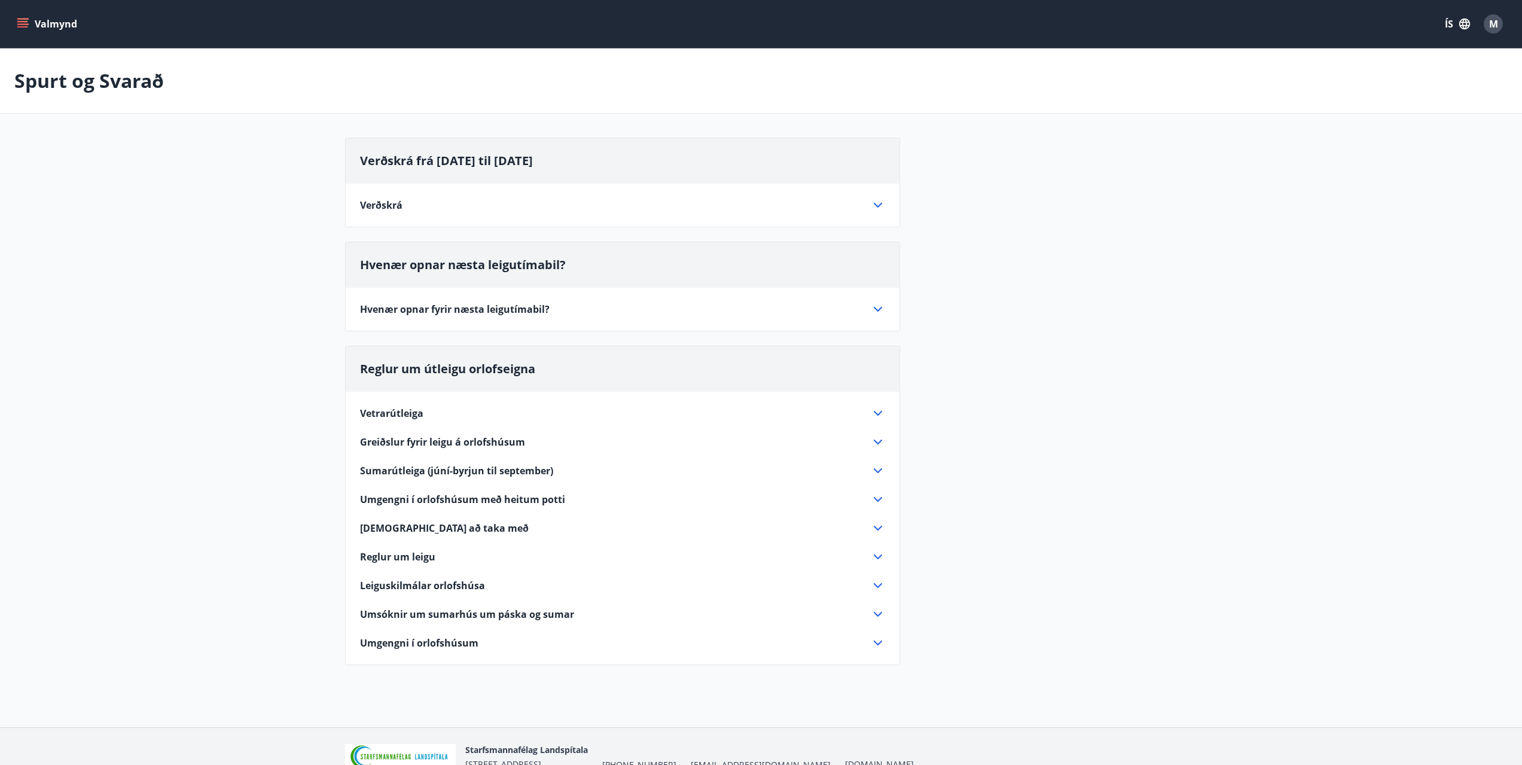
click at [467, 412] on div "Vetrarútleiga" at bounding box center [615, 413] width 511 height 13
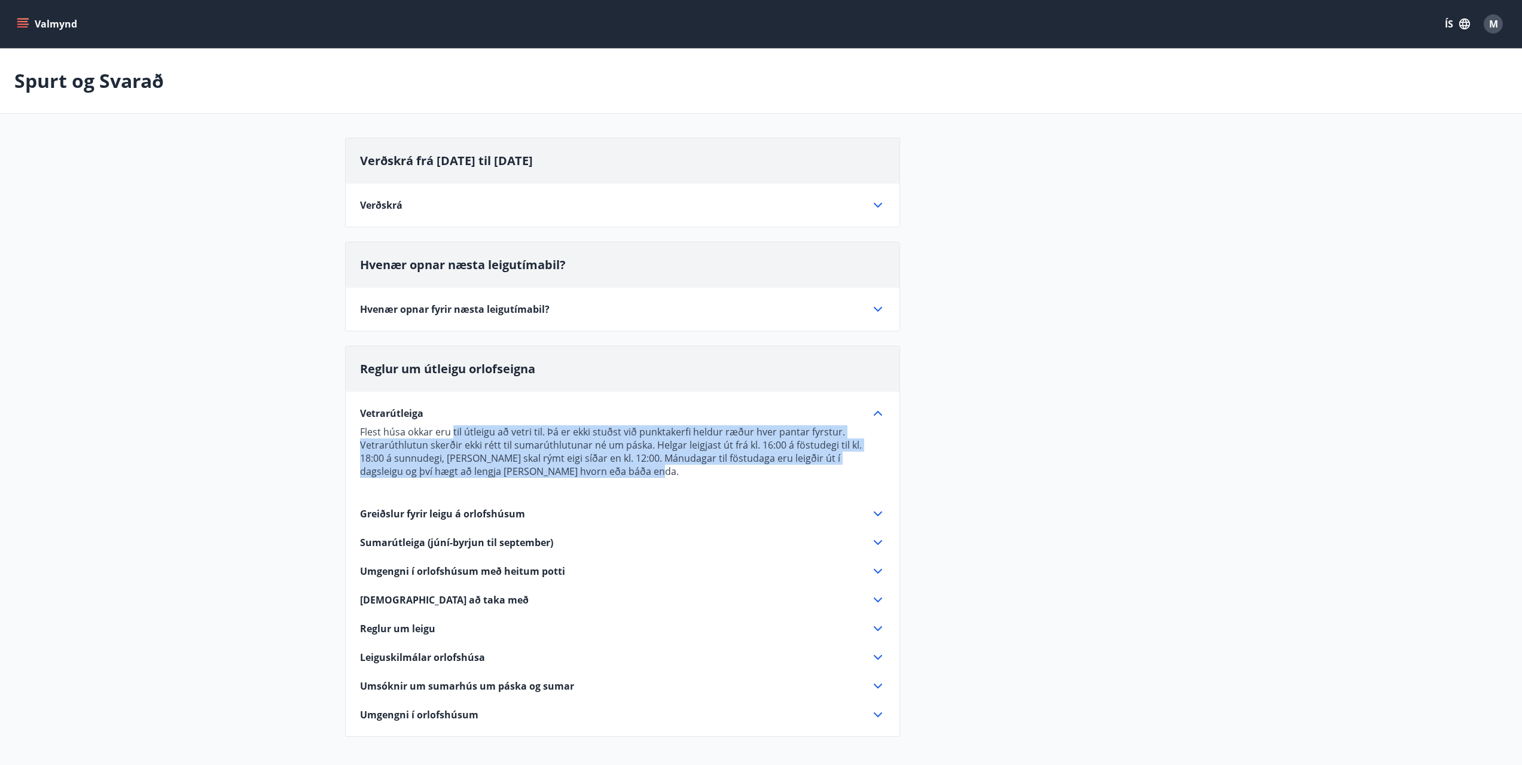
drag, startPoint x: 452, startPoint y: 432, endPoint x: 872, endPoint y: 465, distance: 421.9
click at [872, 465] on p "Flest húsa okkar eru til útleigu að vetri til. Þá er ekki stuðst við punktakerf…" at bounding box center [622, 451] width 525 height 53
click at [596, 468] on p "Flest húsa okkar eru til útleigu að vetri til. Þá er ekki stuðst við punktakerf…" at bounding box center [622, 451] width 525 height 53
drag, startPoint x: 595, startPoint y: 474, endPoint x: 360, endPoint y: 433, distance: 238.7
click at [360, 433] on p "Flest húsa okkar eru til útleigu að vetri til. Þá er ekki stuðst við punktakerf…" at bounding box center [622, 451] width 525 height 53
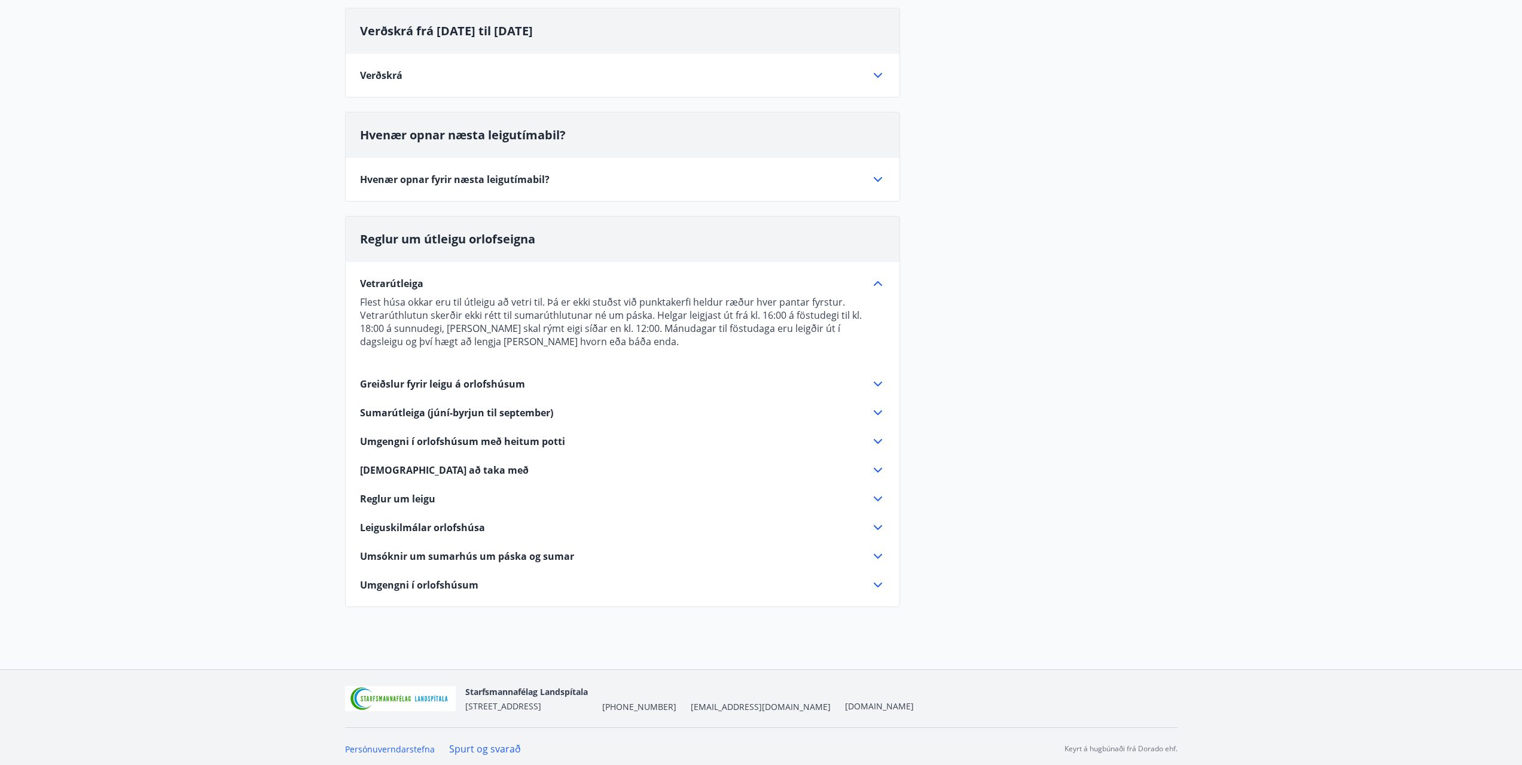
scroll to position [135, 0]
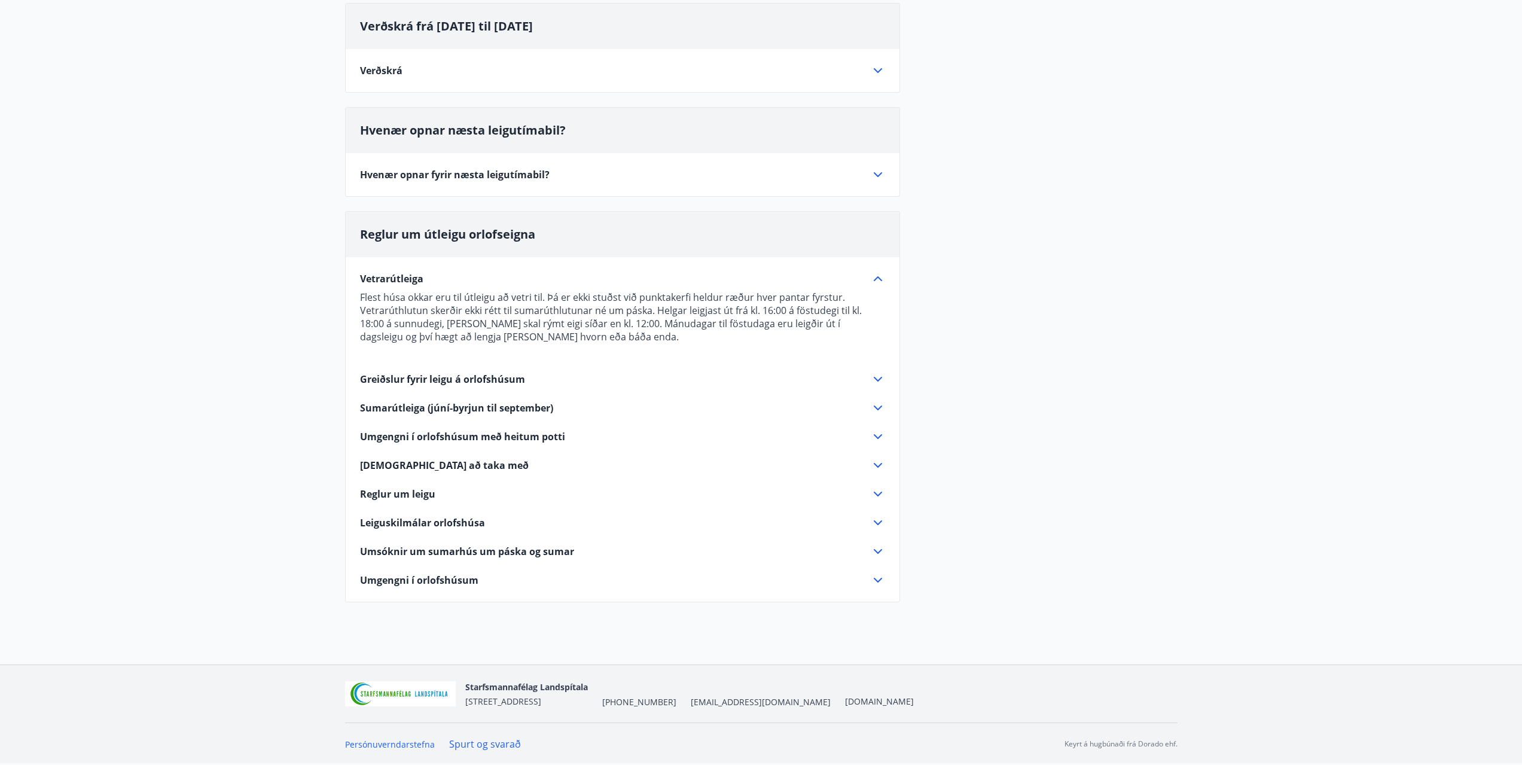
drag, startPoint x: 223, startPoint y: 351, endPoint x: 219, endPoint y: 371, distance: 21.4
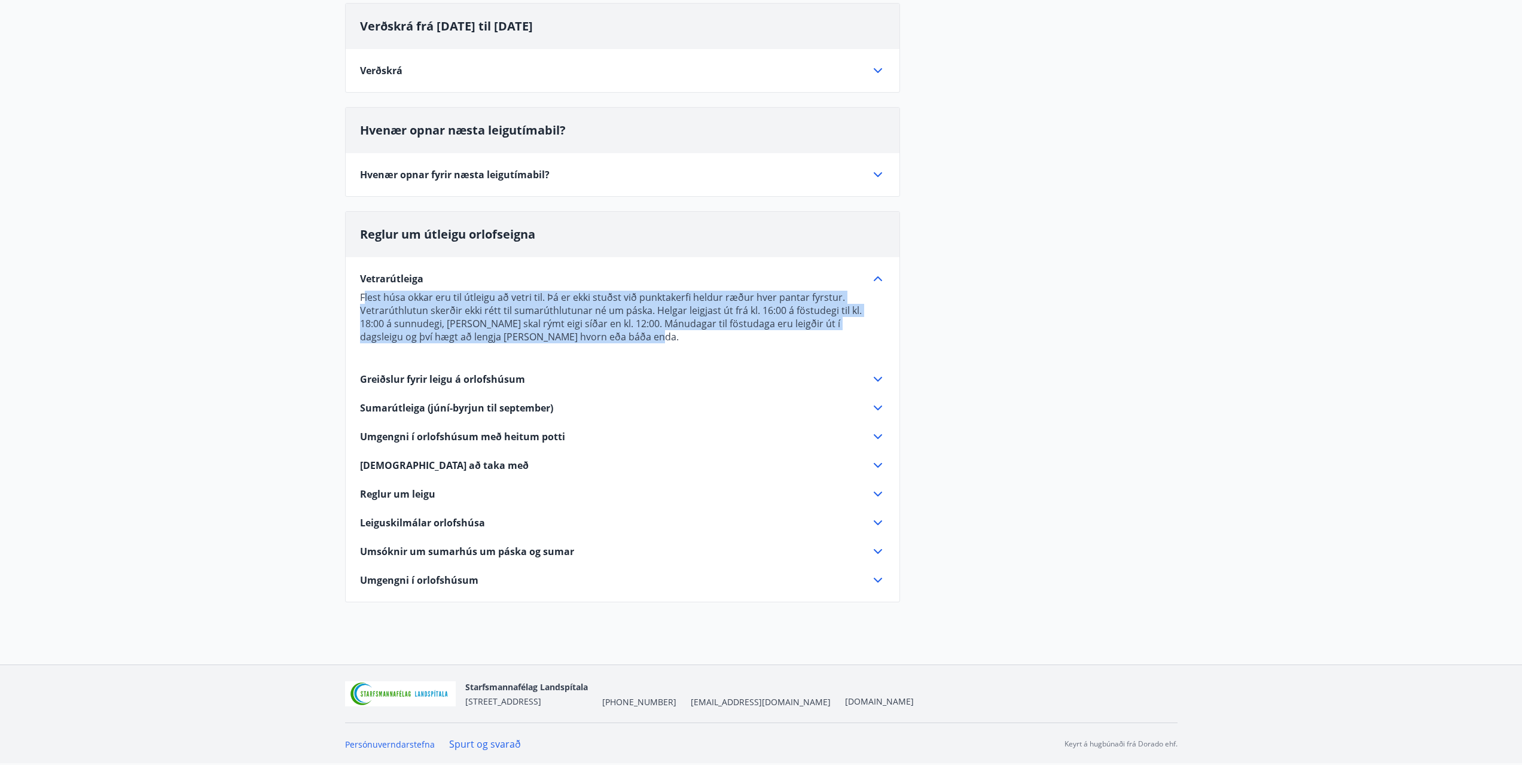
drag, startPoint x: 363, startPoint y: 298, endPoint x: 848, endPoint y: 333, distance: 486.9
click at [848, 333] on p "Flest húsa okkar eru til útleigu að vetri til. Þá er ekki stuðst við punktakerf…" at bounding box center [622, 317] width 525 height 53
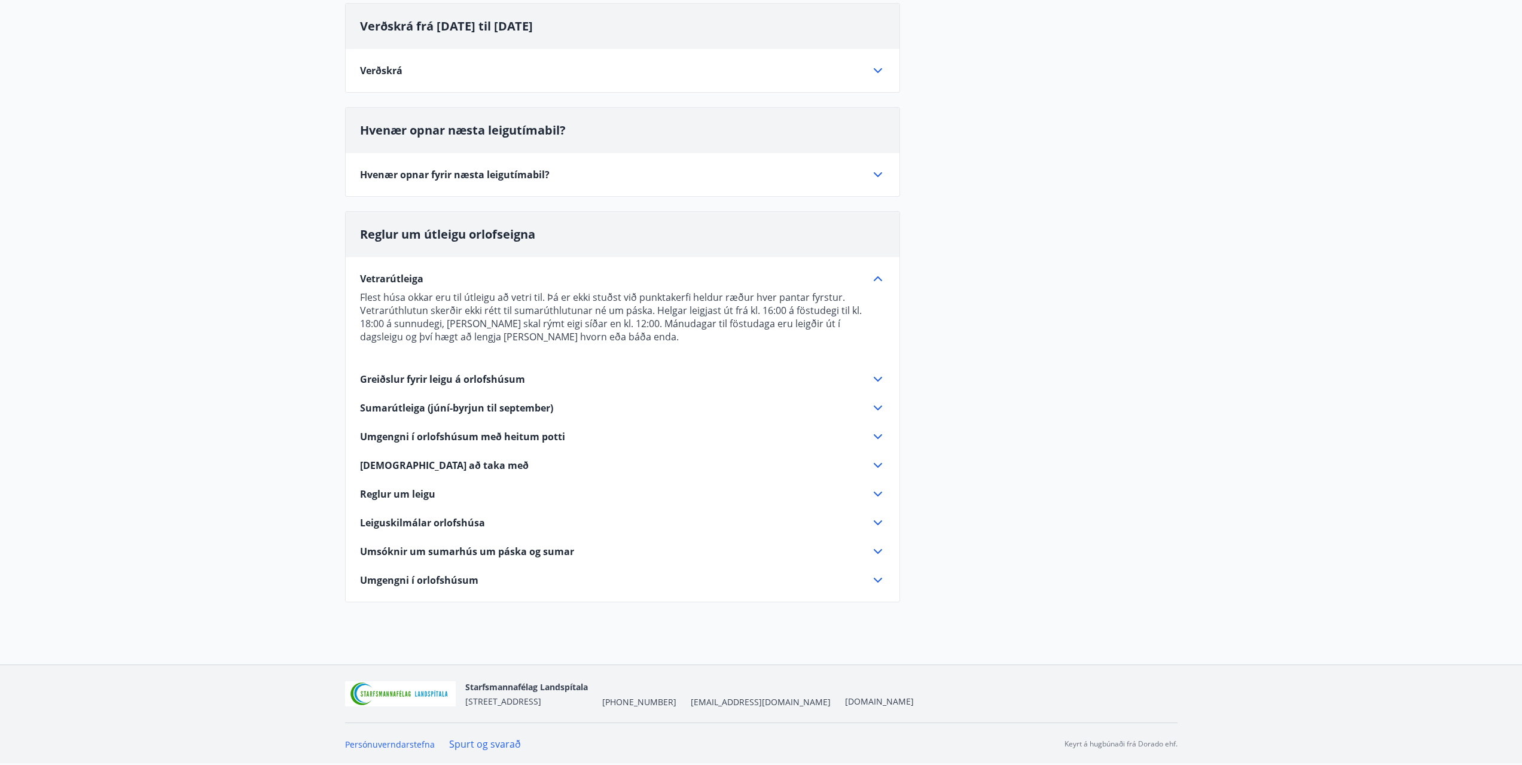
click at [1120, 437] on div "Verðskrá frá [DATE] til [DATE] Verðskrá [GEOGRAPHIC_DATA], [GEOGRAPHIC_DATA], F…" at bounding box center [761, 310] width 833 height 614
click at [641, 505] on div "Vetrarútleiga Flest húsa okkar eru til útleigu að vetri til. Þá er ekki stuðst …" at bounding box center [623, 422] width 554 height 330
click at [875, 491] on icon at bounding box center [878, 494] width 14 height 14
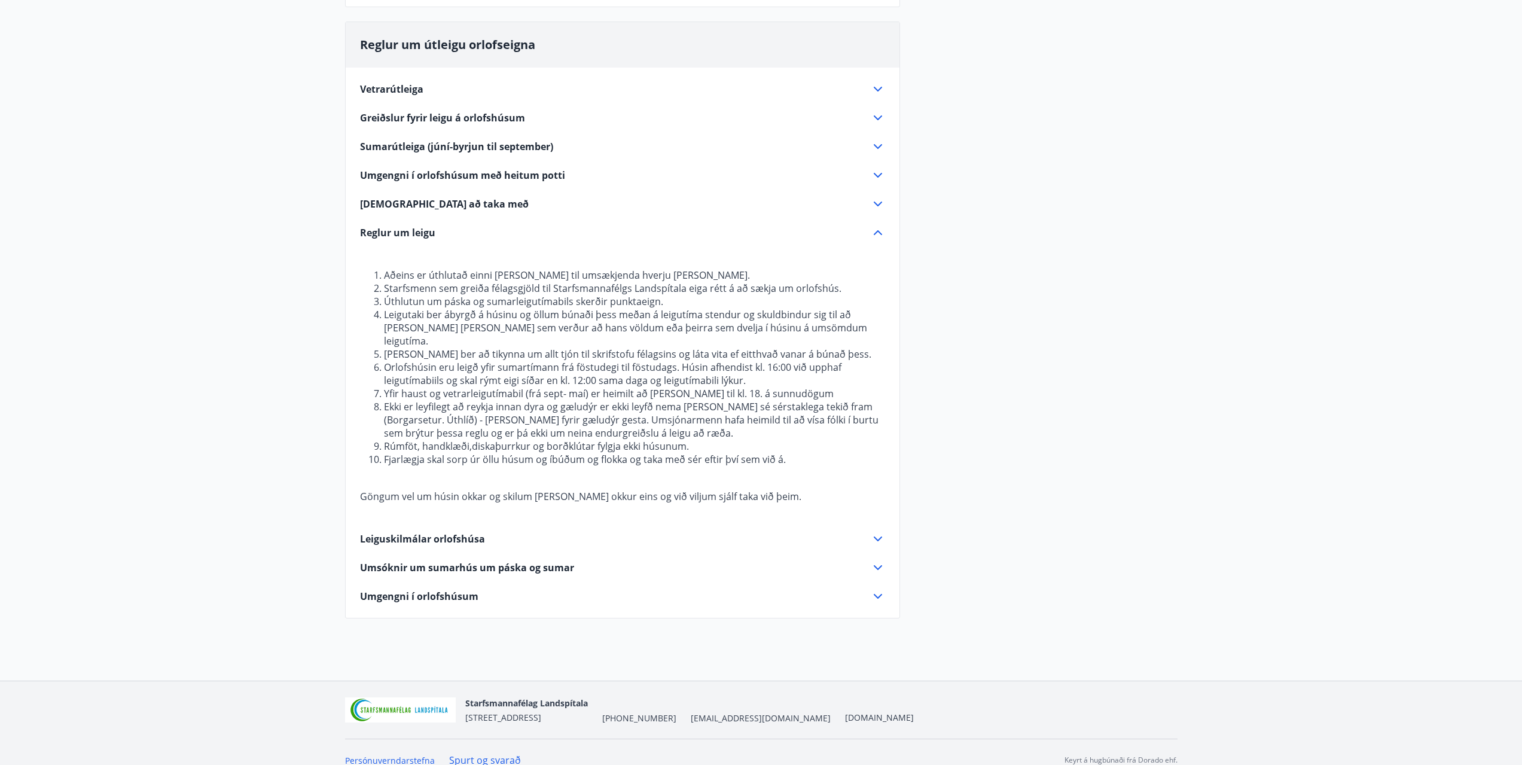
scroll to position [327, 0]
drag, startPoint x: 1101, startPoint y: 284, endPoint x: 1092, endPoint y: 303, distance: 21.7
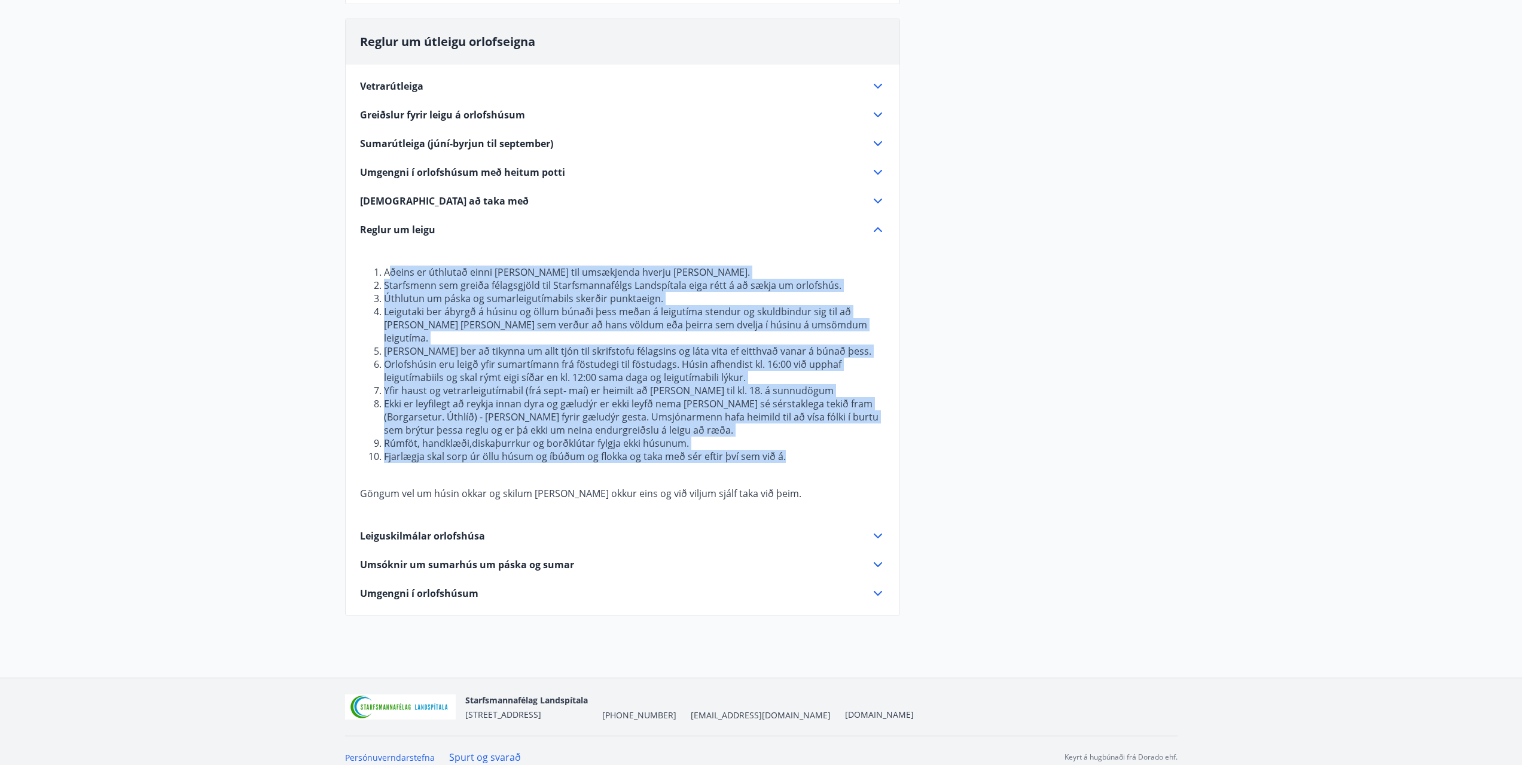
drag, startPoint x: 392, startPoint y: 273, endPoint x: 841, endPoint y: 449, distance: 482.7
click at [841, 449] on ol "Aðeins er úthlutað einni [PERSON_NAME] til umsækjenda hverju [PERSON_NAME]. Sta…" at bounding box center [622, 364] width 525 height 197
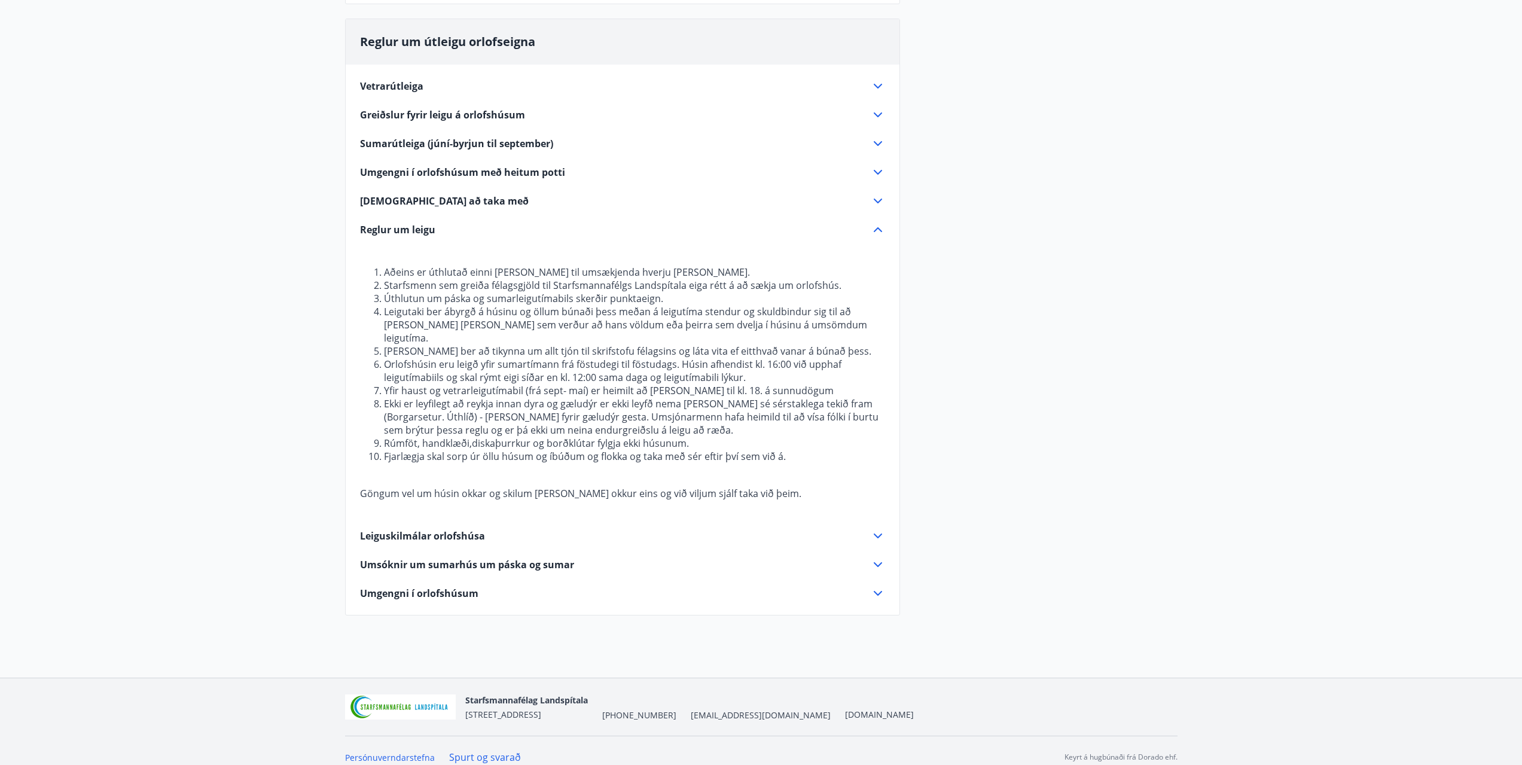
click at [820, 452] on p "Aðeins er úthlutað einni [PERSON_NAME] til umsækjenda hverju [PERSON_NAME]. Sta…" at bounding box center [622, 378] width 525 height 273
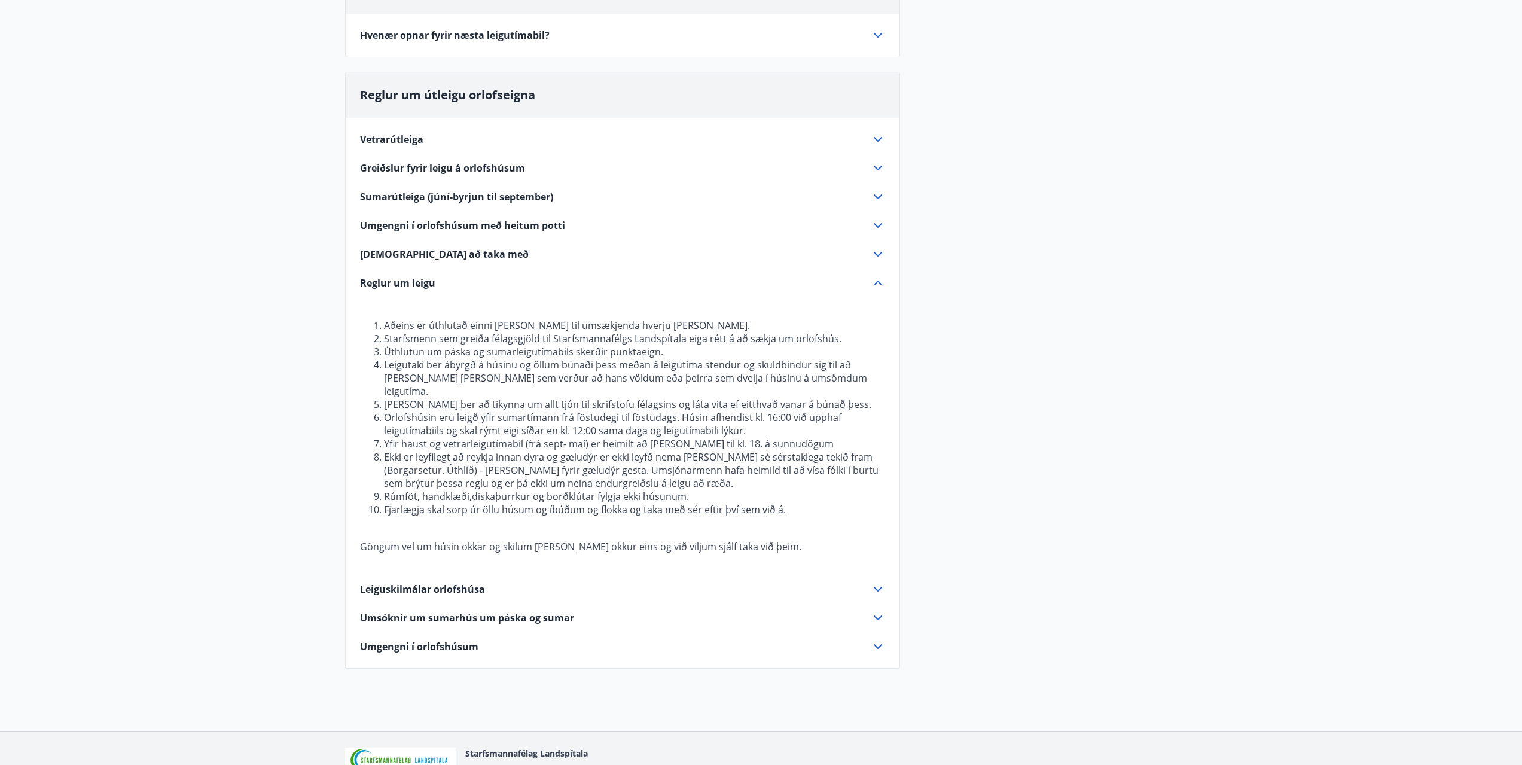
drag, startPoint x: 214, startPoint y: 560, endPoint x: 214, endPoint y: 532, distance: 28.1
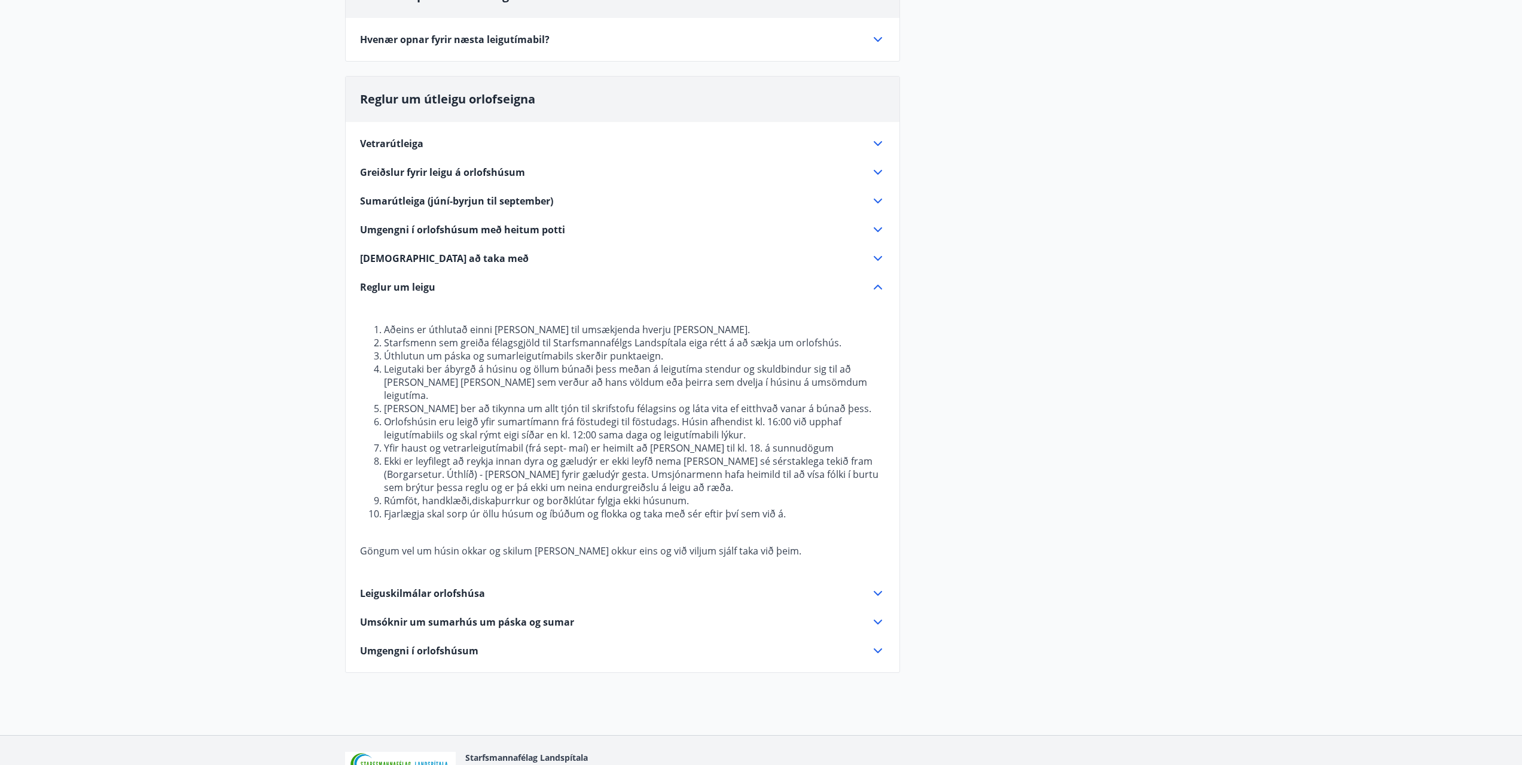
click at [492, 587] on div "Leiguskilmálar orlofshúsa" at bounding box center [615, 593] width 511 height 13
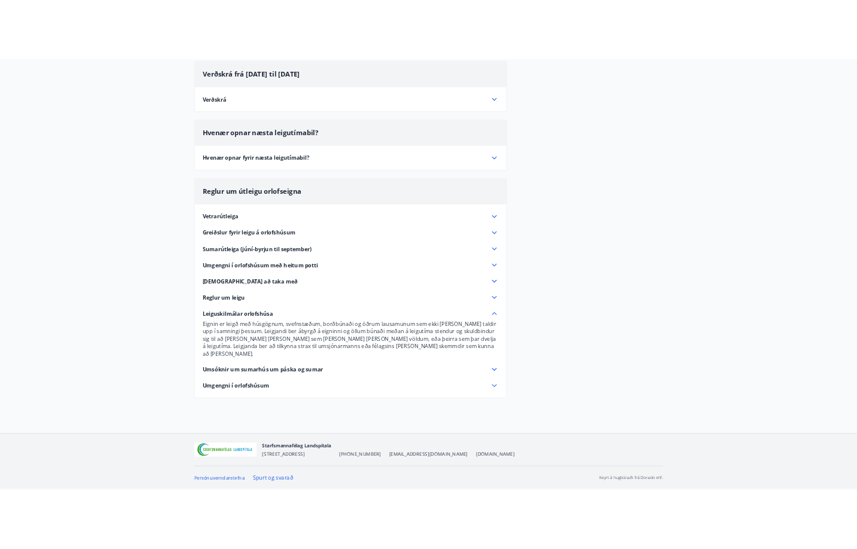
scroll to position [120, 0]
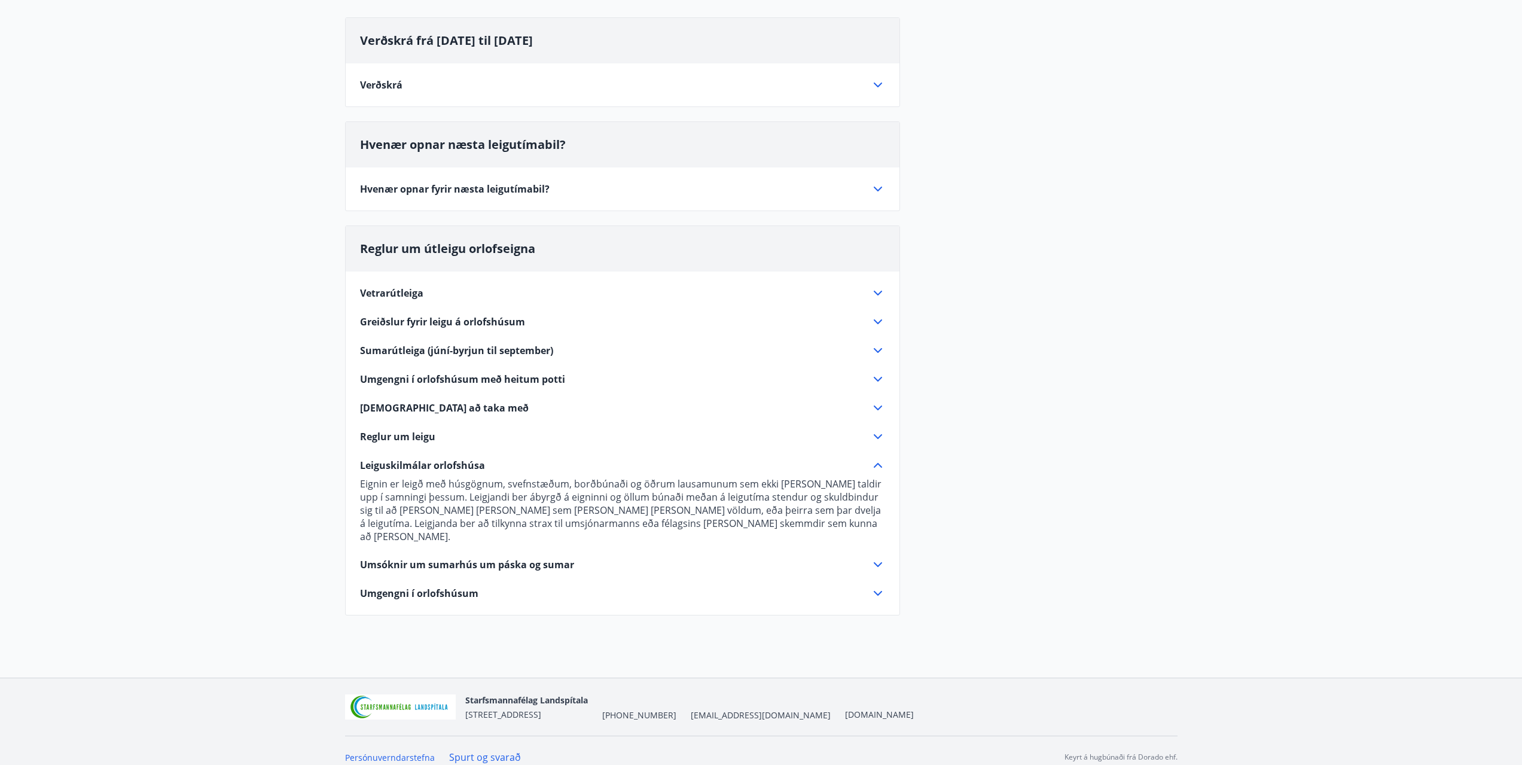
click at [457, 443] on div "Reglur um leigu" at bounding box center [615, 436] width 511 height 13
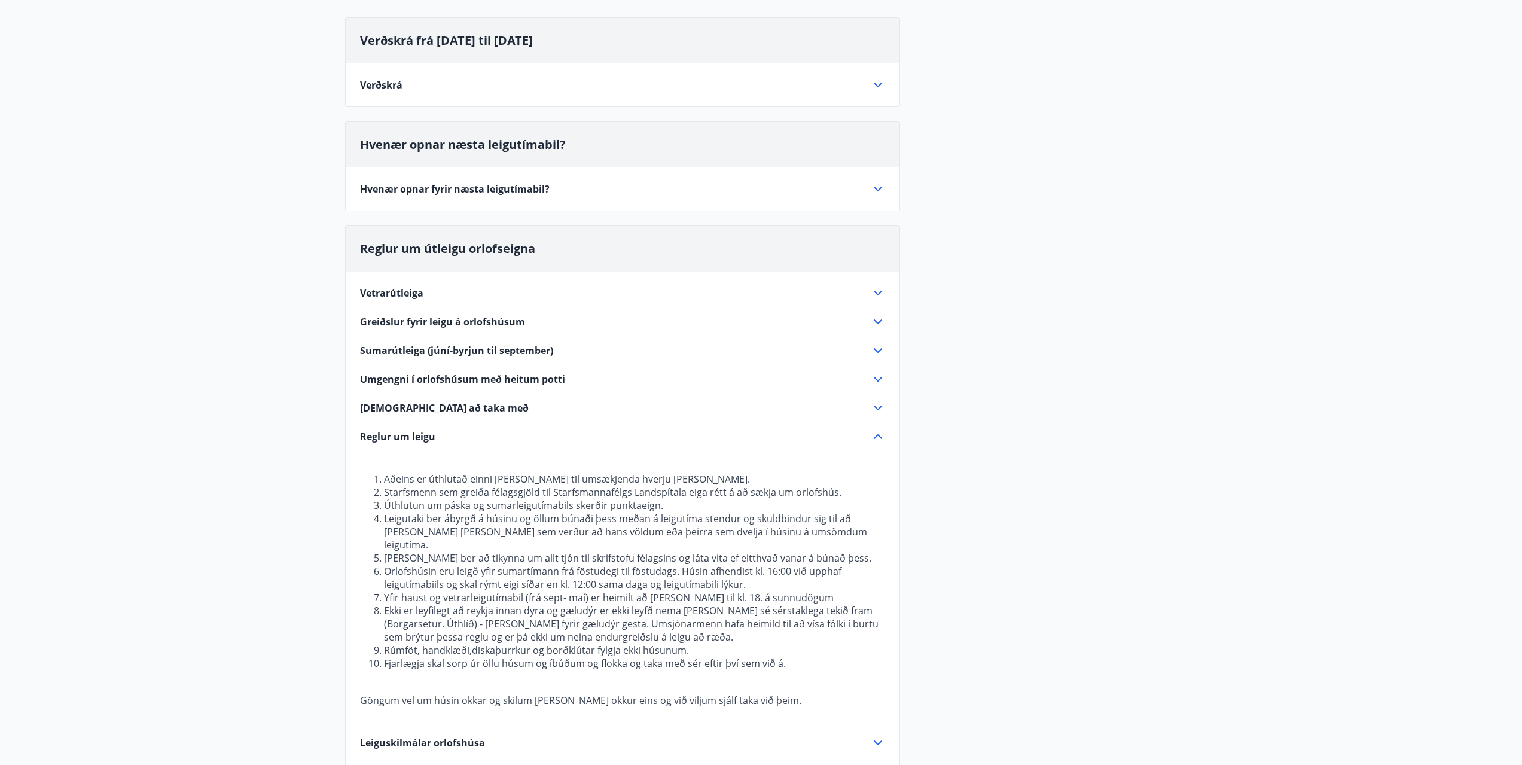
click at [465, 401] on span "[DEMOGRAPHIC_DATA] að taka með" at bounding box center [444, 407] width 169 height 13
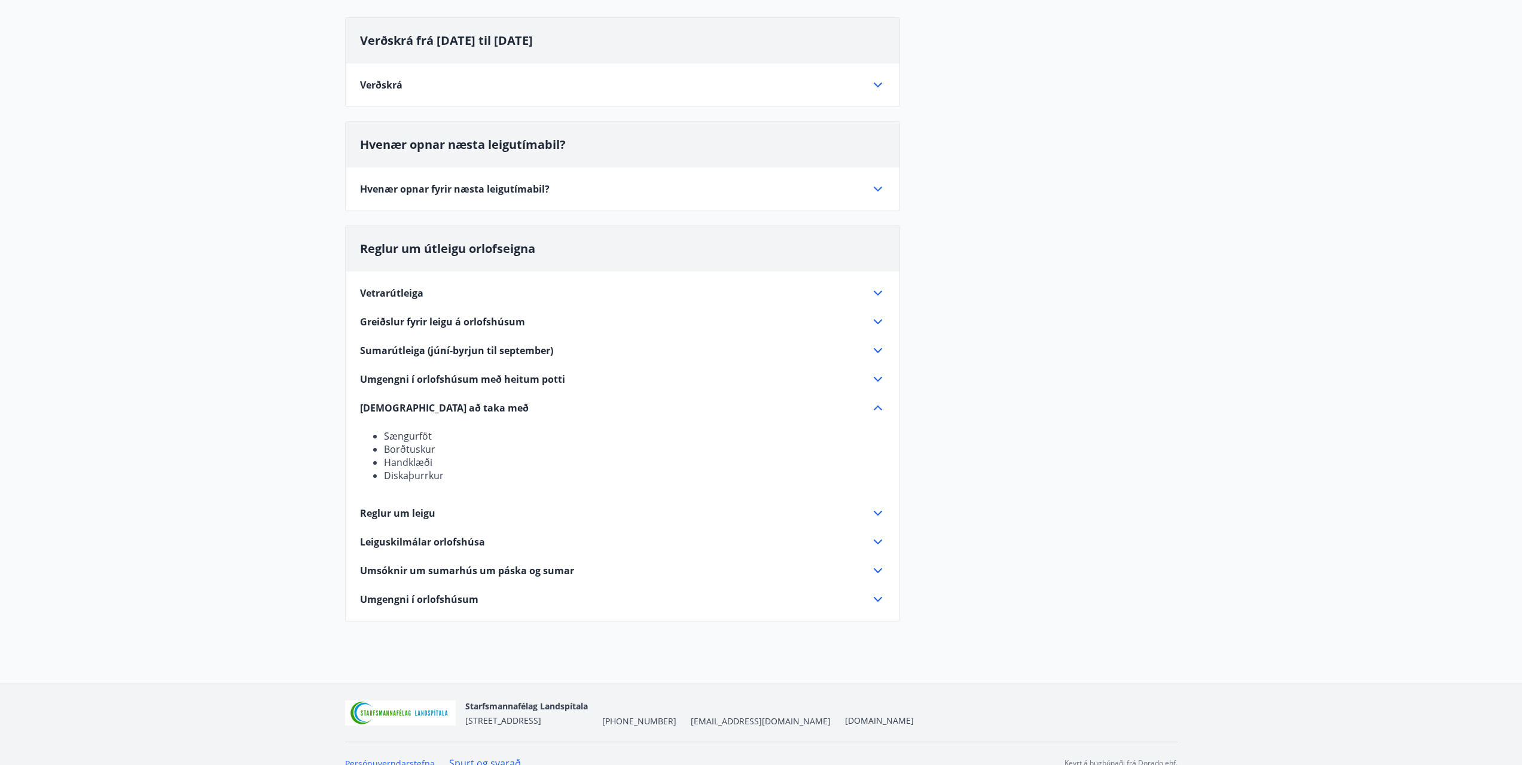
click at [471, 377] on span "Umgengni í orlofshúsum með heitum potti" at bounding box center [462, 379] width 205 height 13
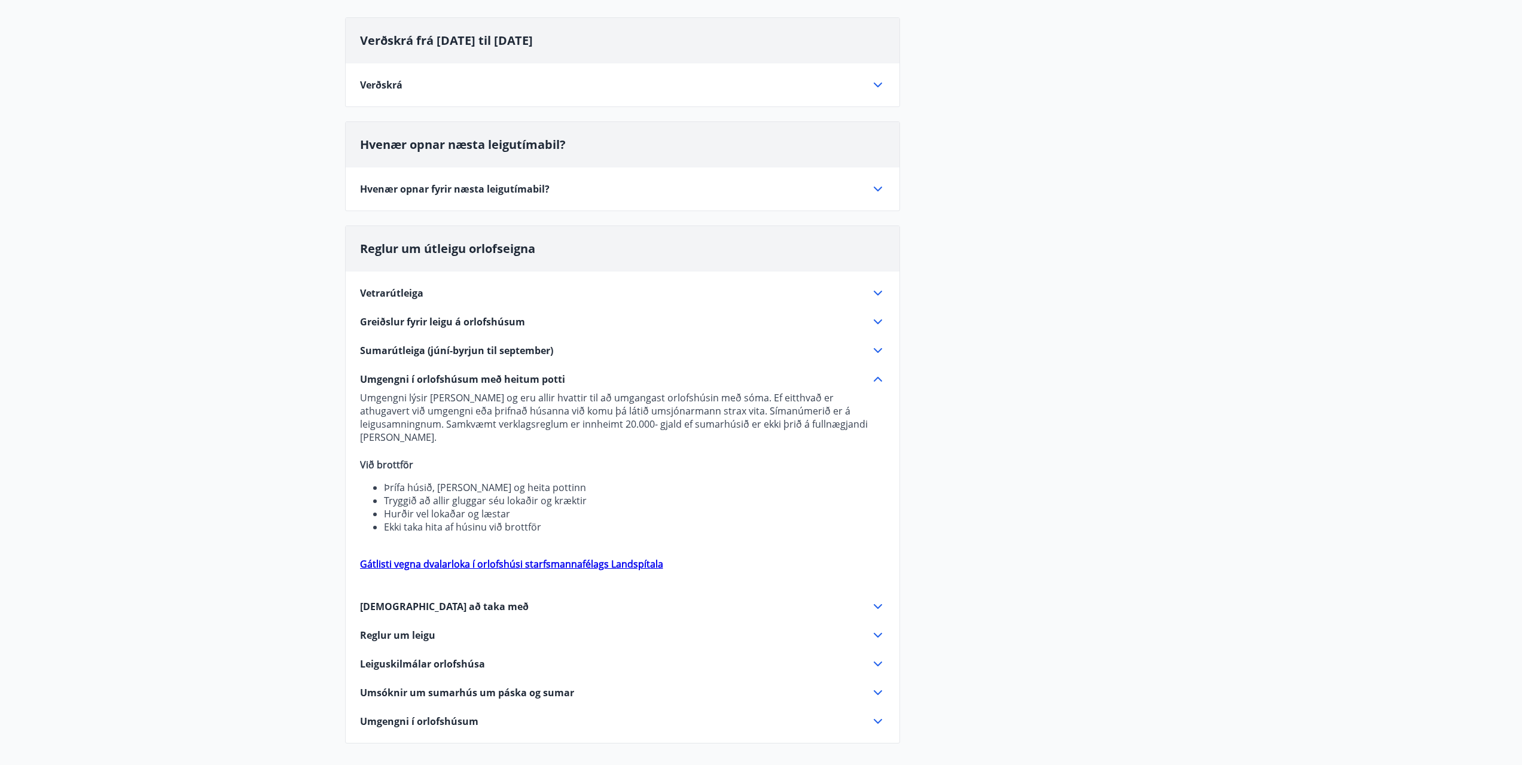
click at [472, 353] on span "Sumarútleiga (júní-byrjun til september)" at bounding box center [456, 350] width 193 height 13
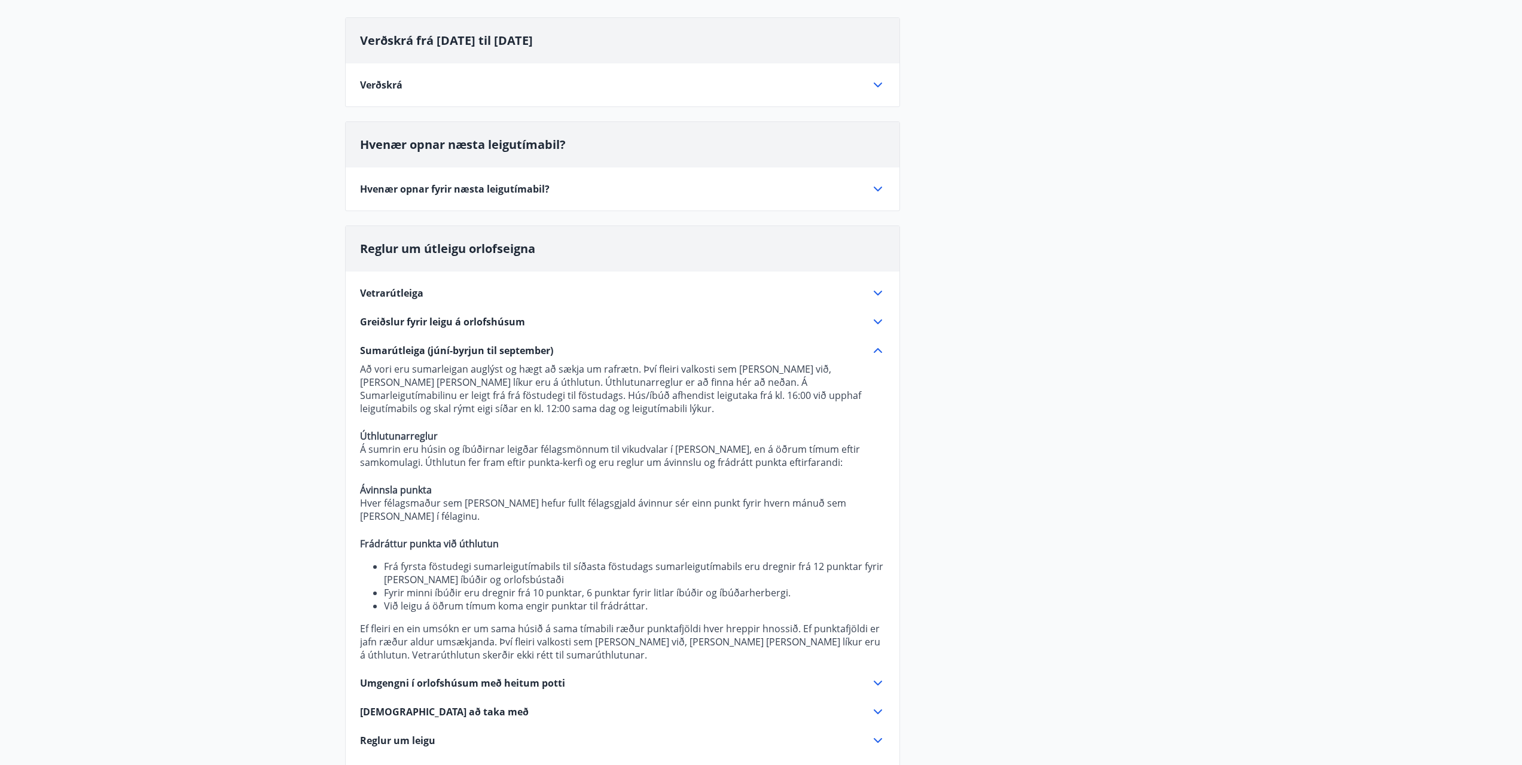
click at [474, 319] on span "Greiðslur fyrir leigu á orlofshúsum" at bounding box center [442, 321] width 165 height 13
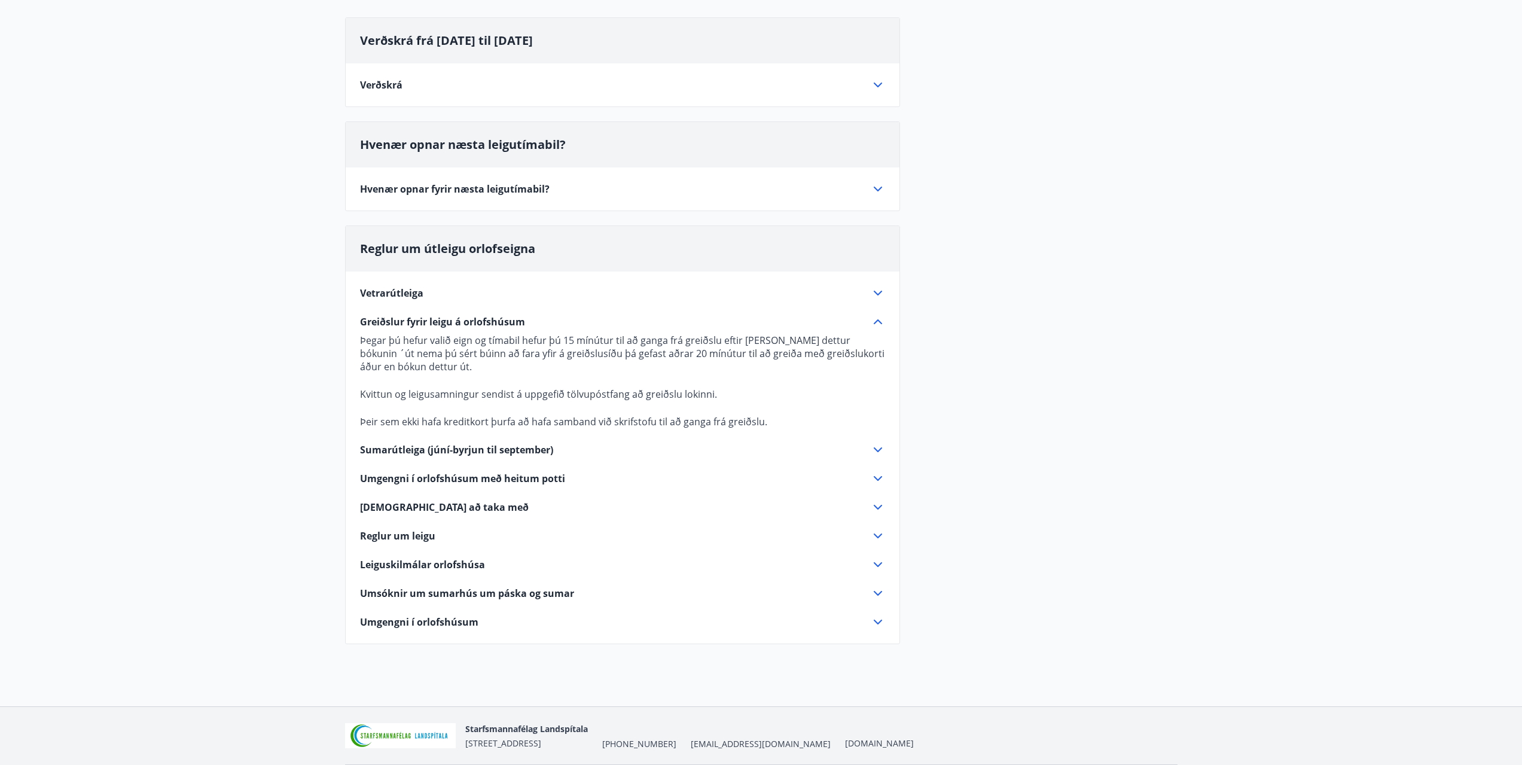
click at [435, 622] on span "Umgengni í orlofshúsum" at bounding box center [419, 622] width 118 height 13
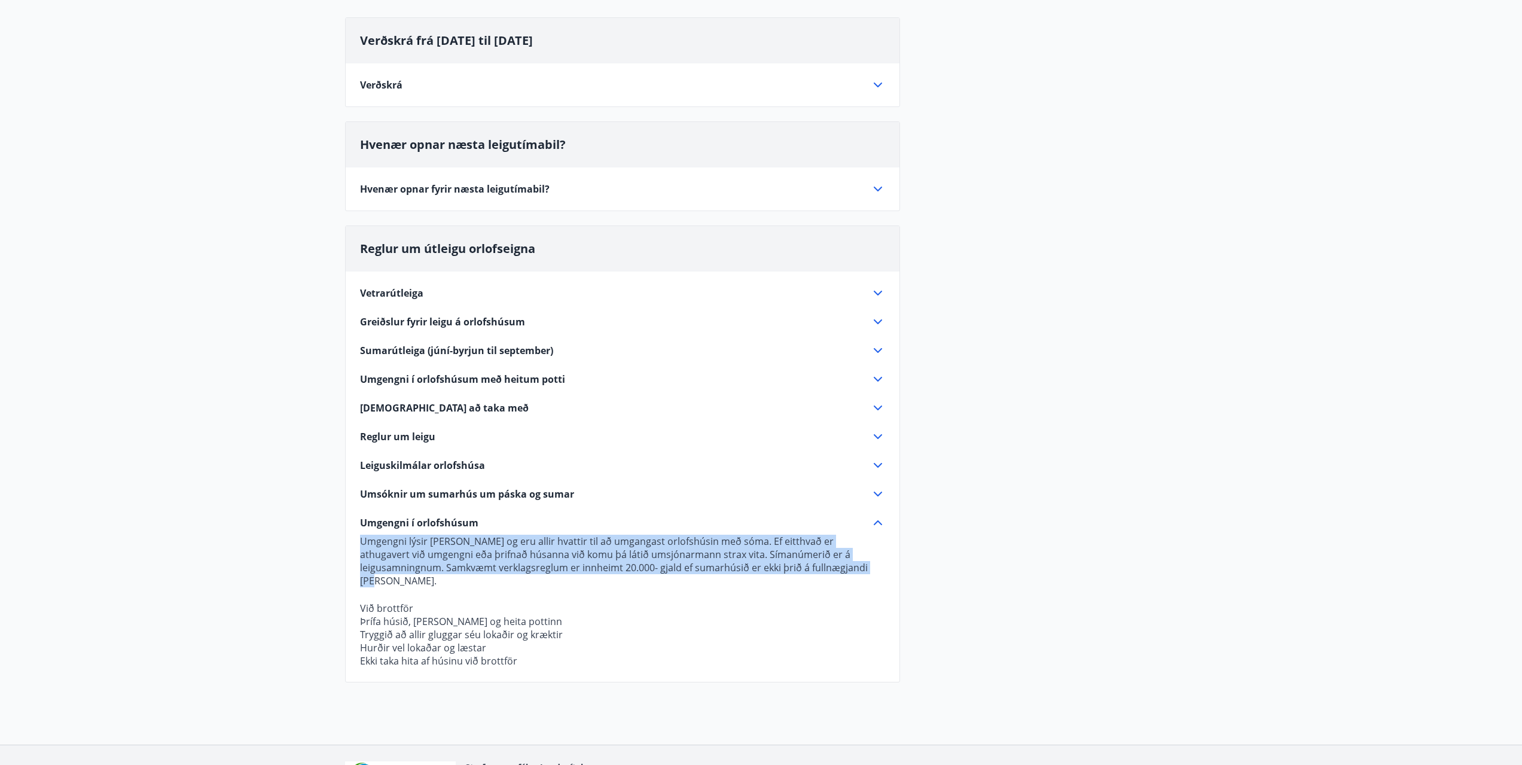
drag, startPoint x: 825, startPoint y: 565, endPoint x: 352, endPoint y: 516, distance: 475.1
click at [352, 516] on div "Vetrarútleiga Flest húsa okkar eru til útleigu að vetri til. Þá er ekki stuðst …" at bounding box center [623, 470] width 554 height 396
